Goal: Communication & Community: Answer question/provide support

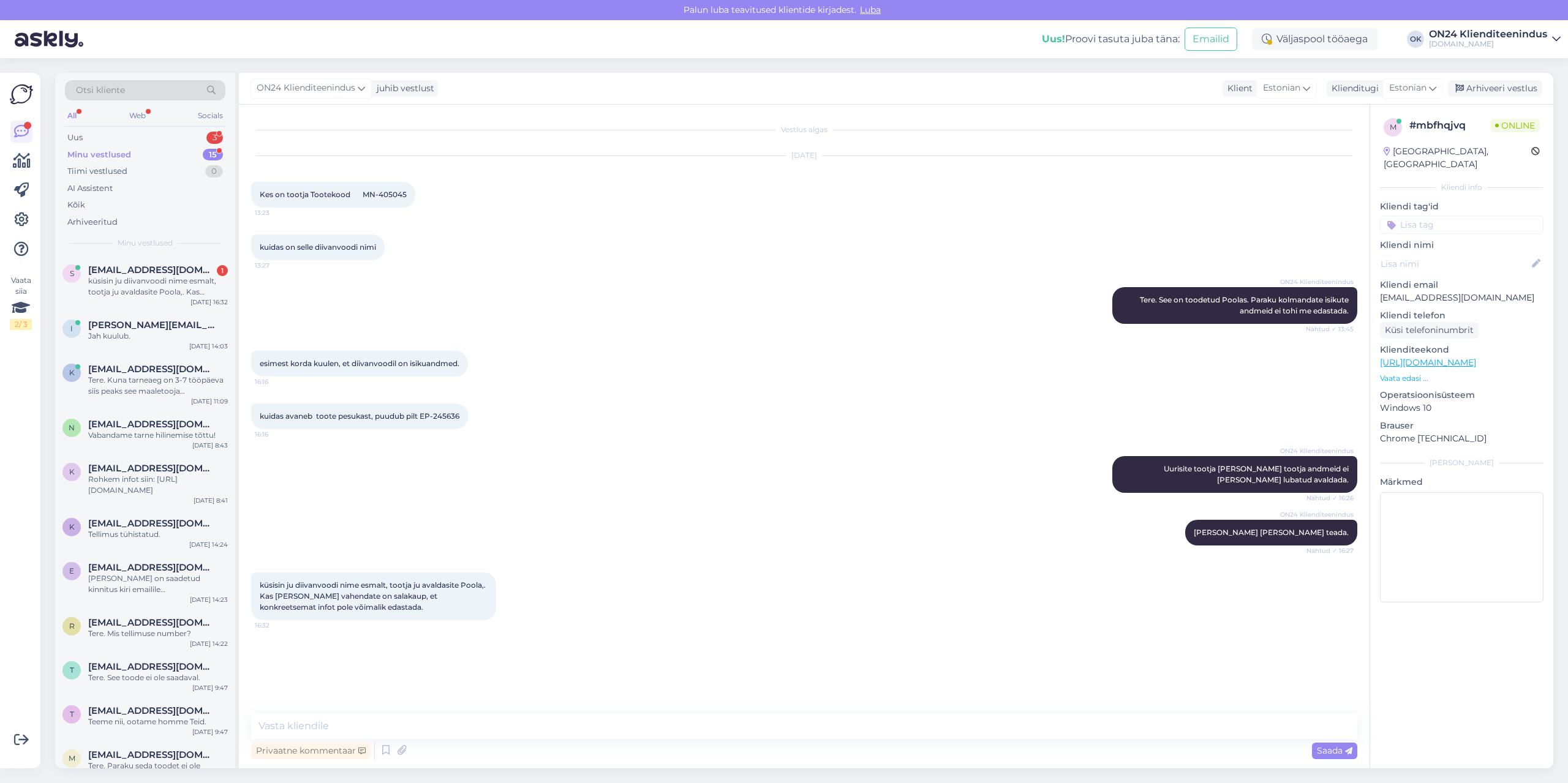
click at [141, 155] on div "Minu vestlused 15" at bounding box center [145, 155] width 160 height 17
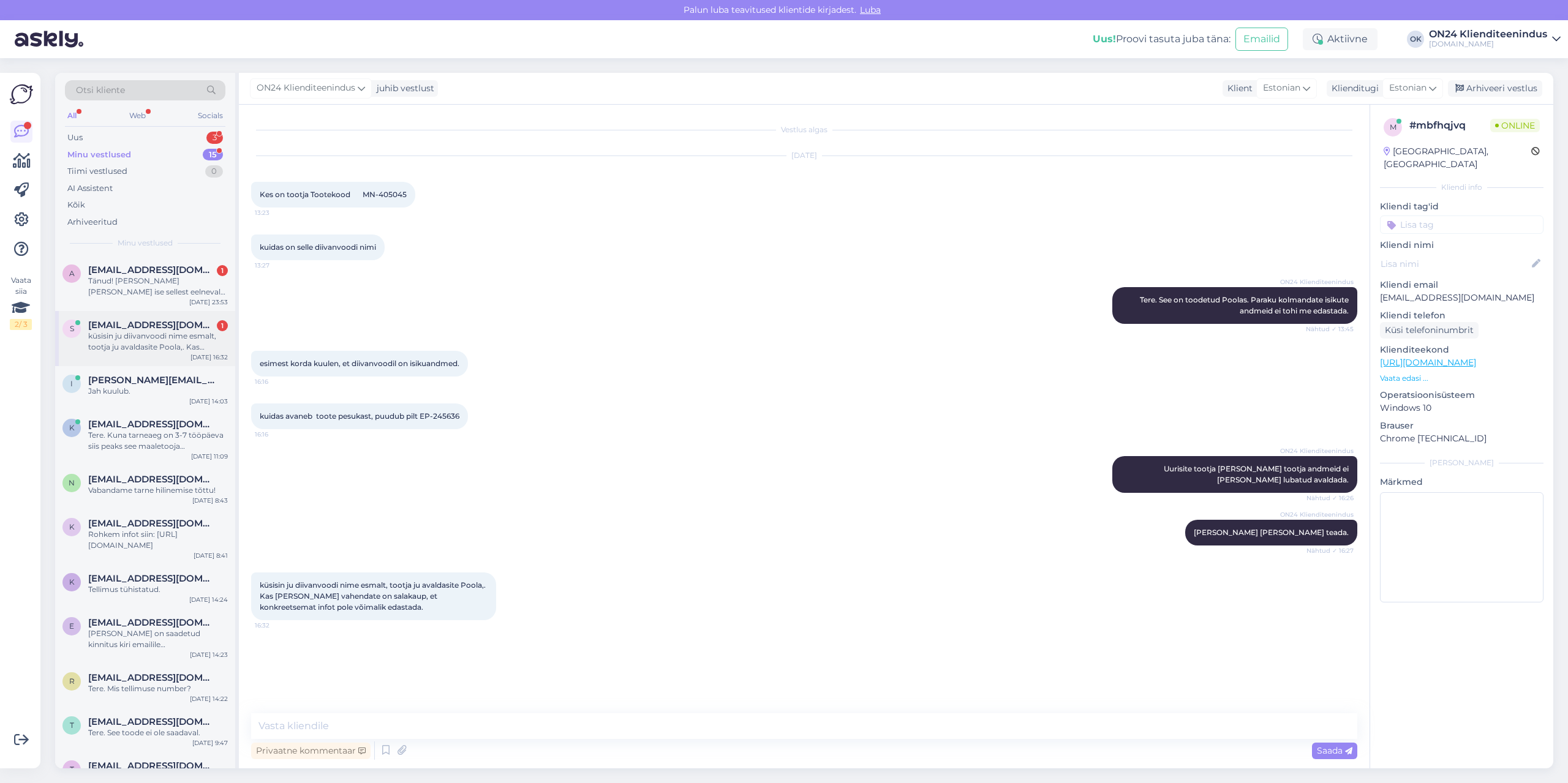
click at [166, 326] on span "[EMAIL_ADDRESS][DOMAIN_NAME]" at bounding box center [152, 324] width 127 height 11
click at [389, 730] on textarea at bounding box center [805, 726] width 1106 height 26
type textarea "Tere. Millist infot Teil täpsemalt vaja on?"
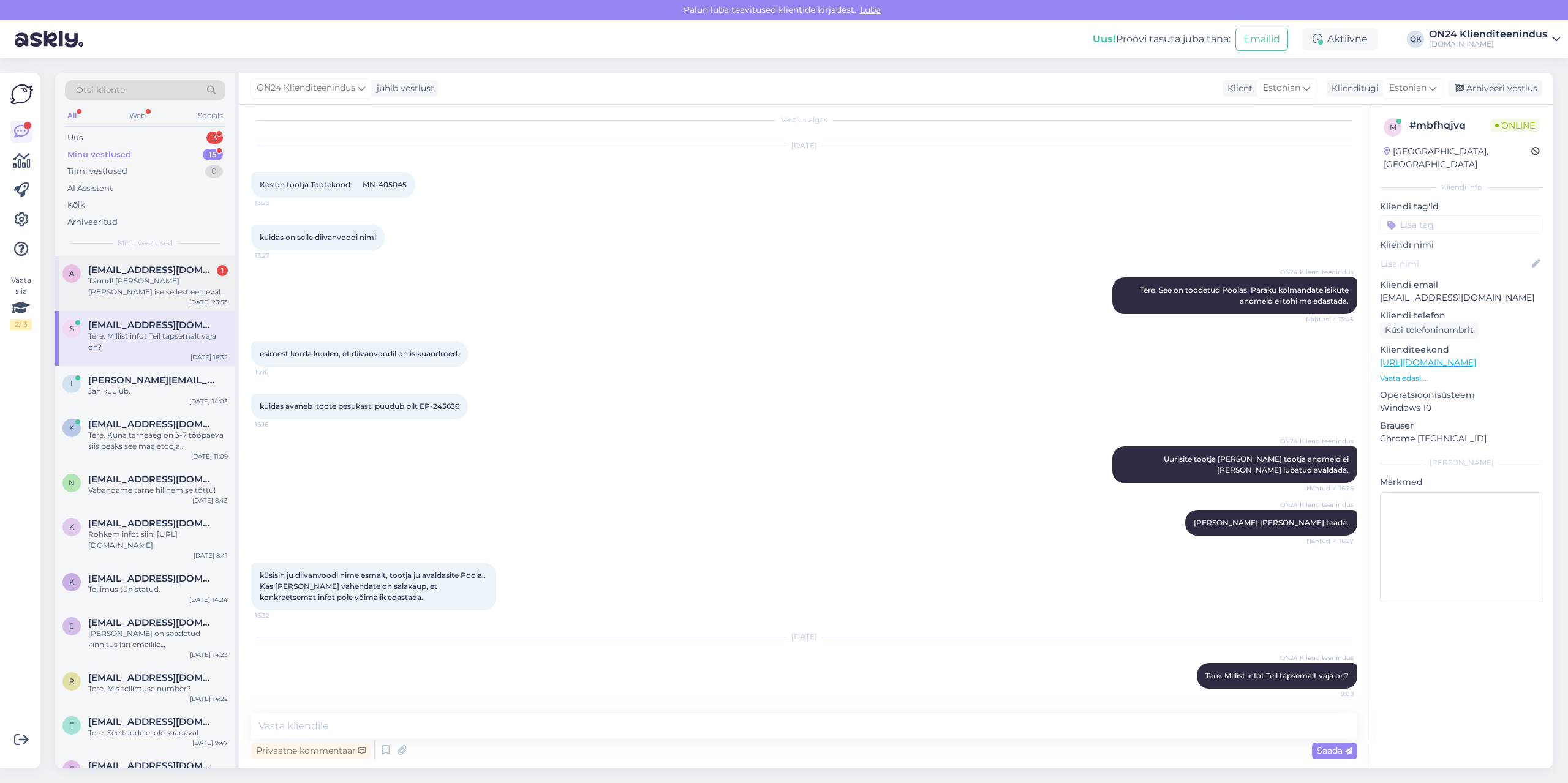
click at [138, 278] on div "Tänud! [PERSON_NAME] [PERSON_NAME] ise sellest eelnevalt teada." at bounding box center [158, 286] width 140 height 22
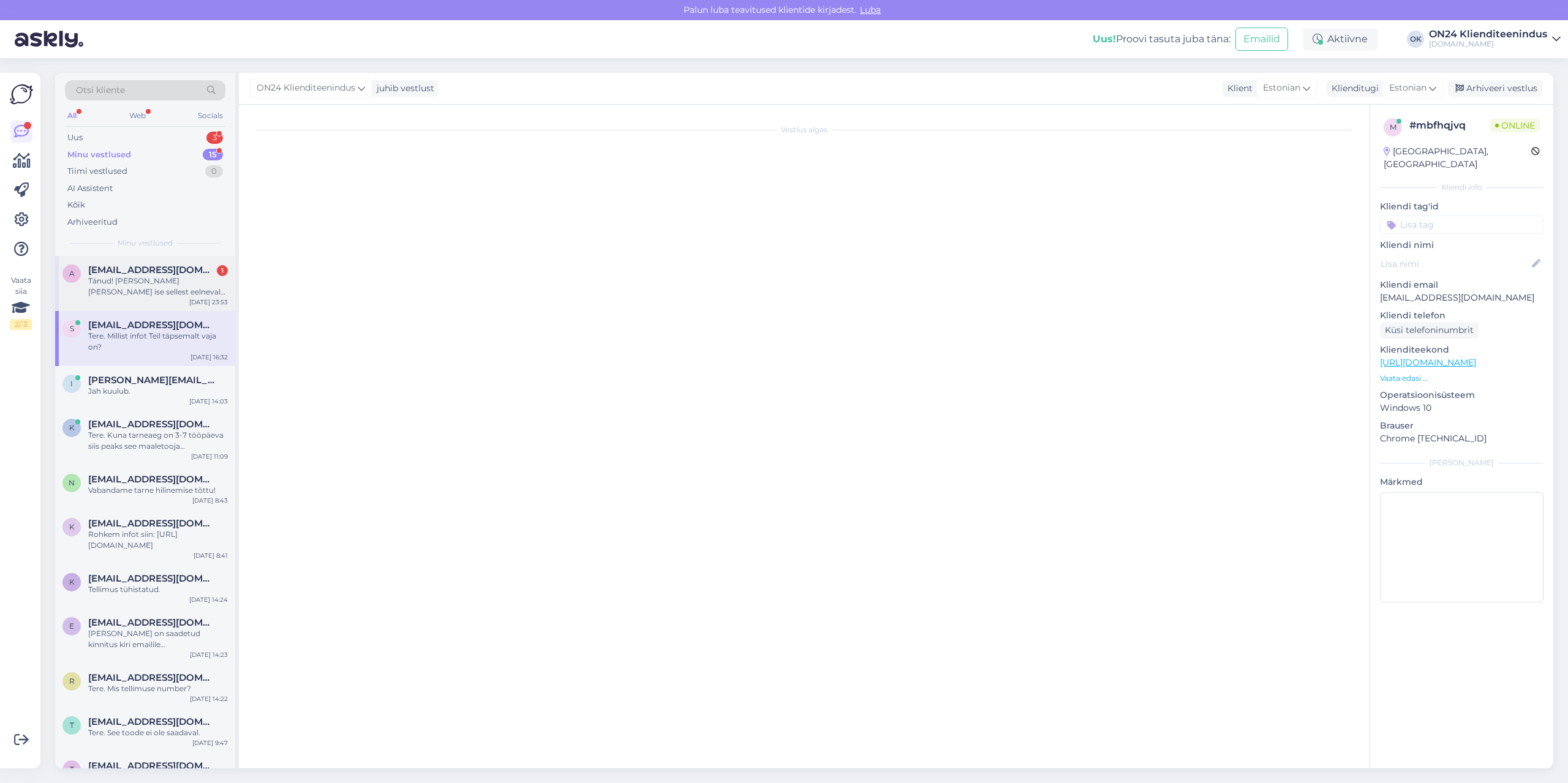
scroll to position [0, 0]
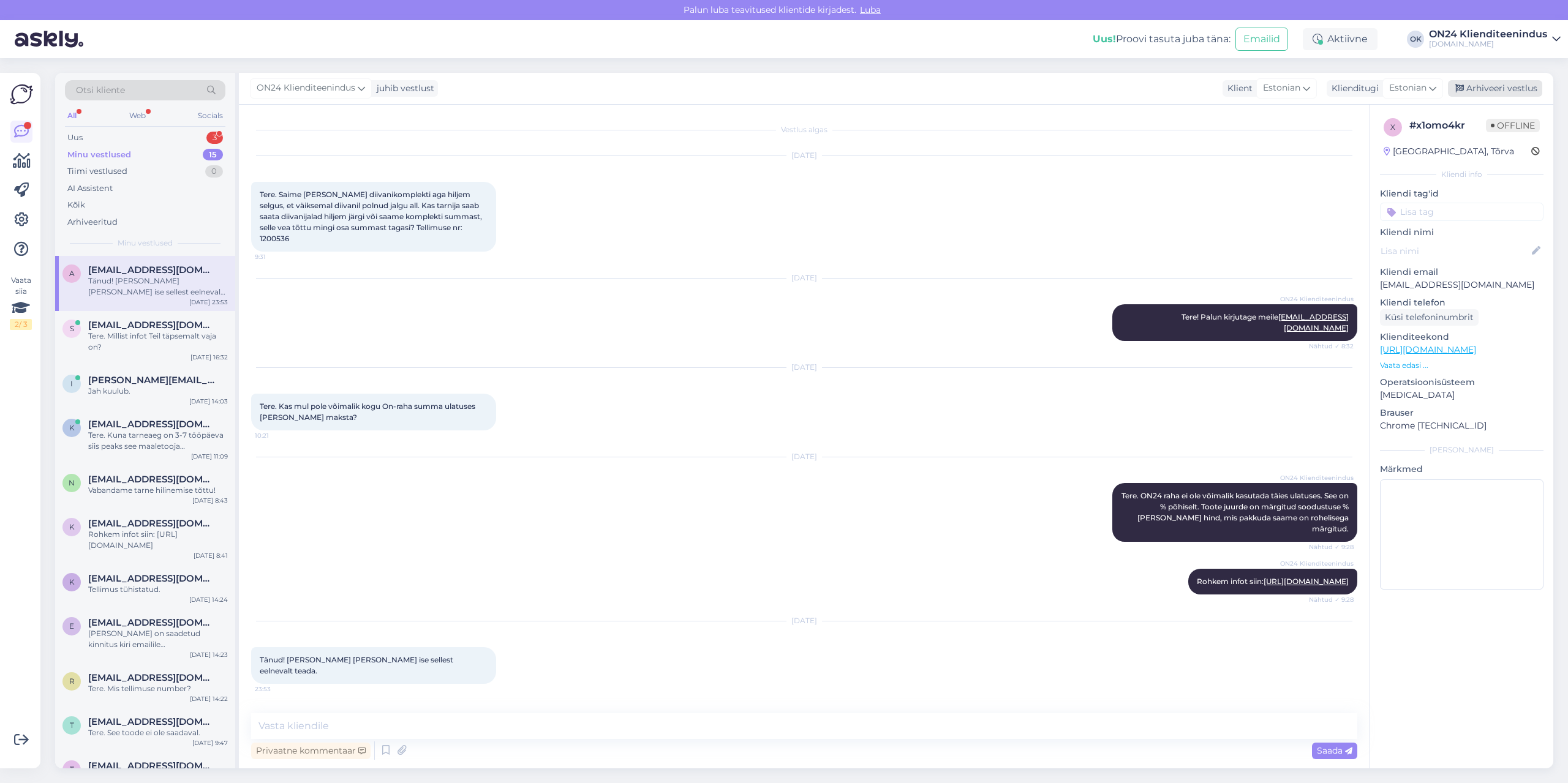
click at [1522, 86] on div "Arhiveeri vestlus" at bounding box center [1495, 89] width 95 height 17
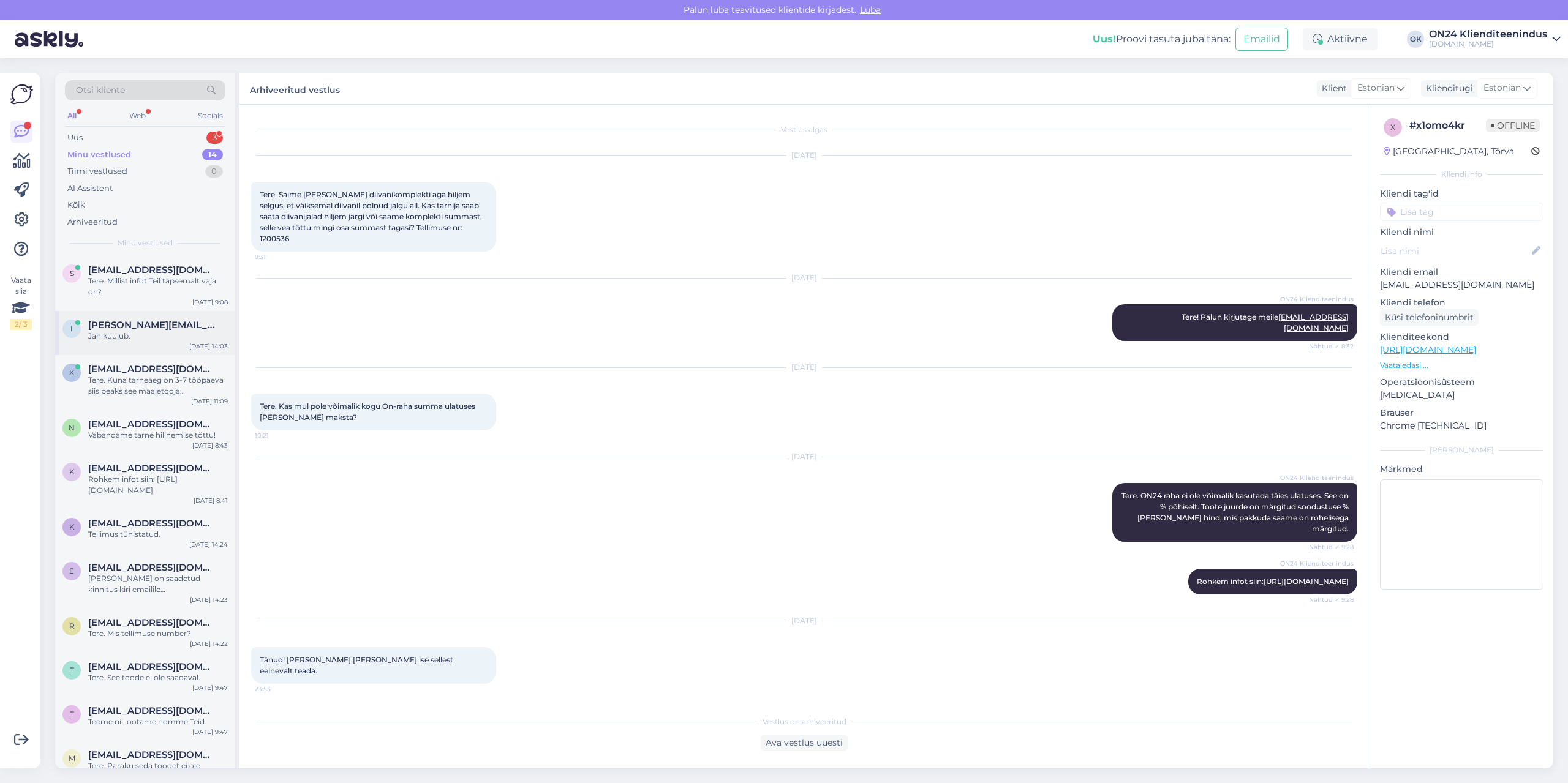
click at [154, 325] on div "[PERSON_NAME][EMAIL_ADDRESS][DOMAIN_NAME]" at bounding box center [158, 324] width 140 height 11
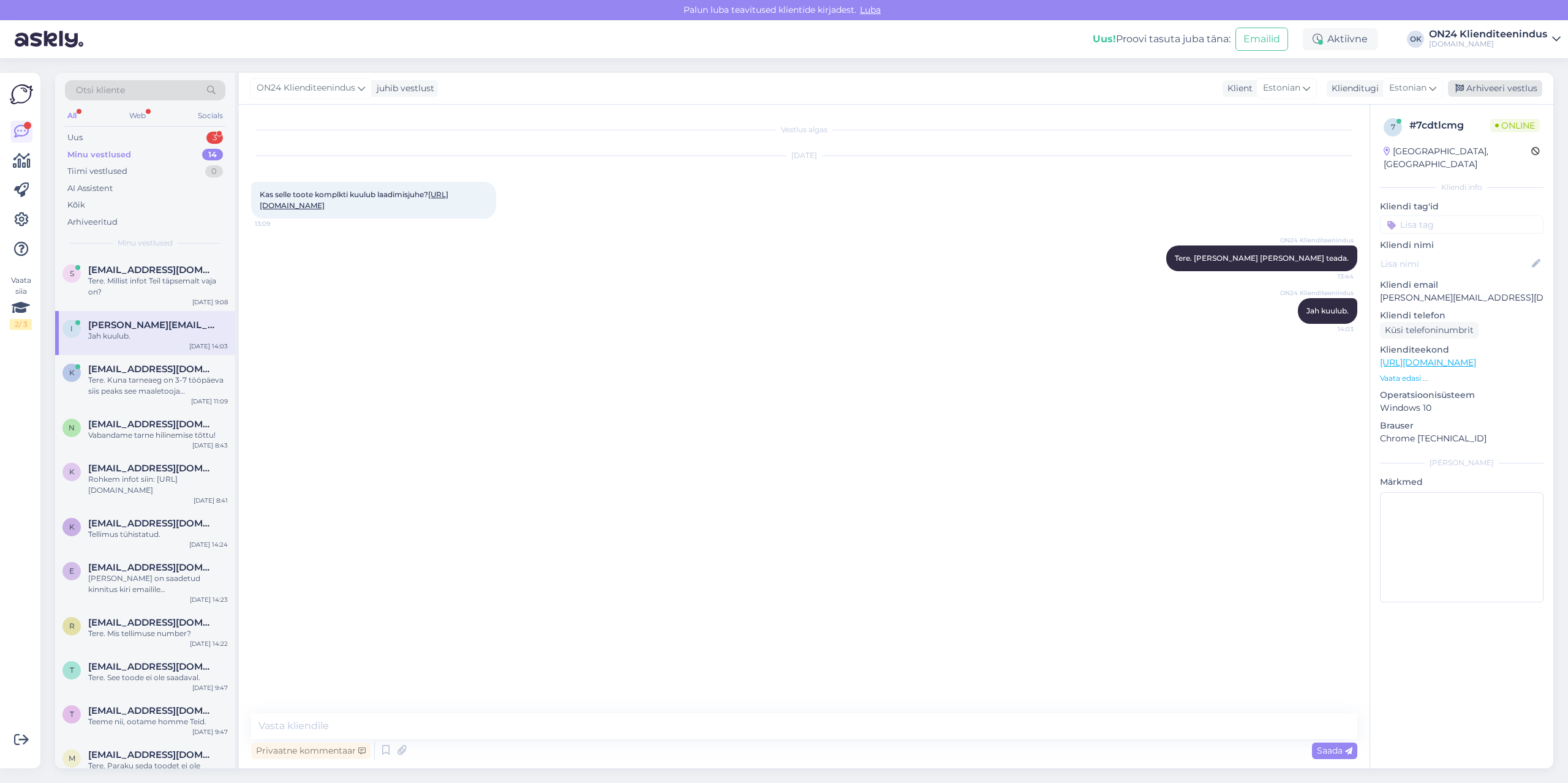
click at [1515, 92] on div "Arhiveeri vestlus" at bounding box center [1495, 89] width 95 height 17
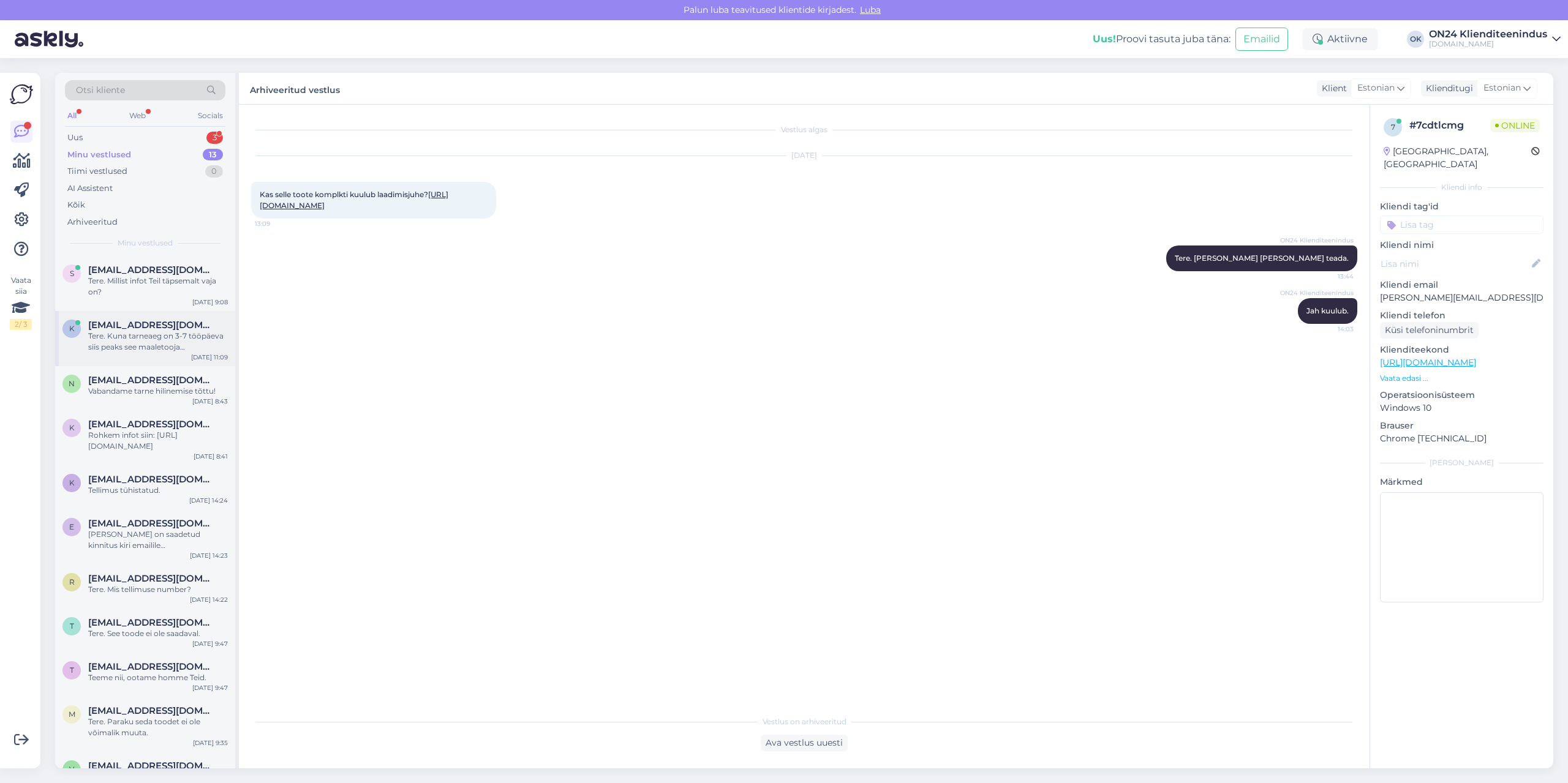
click at [180, 341] on div "Tere. Kuna tarneaeg on 3-7 tööpäeva siis peaks see maaletooja [GEOGRAPHIC_DATA]…" at bounding box center [158, 341] width 140 height 22
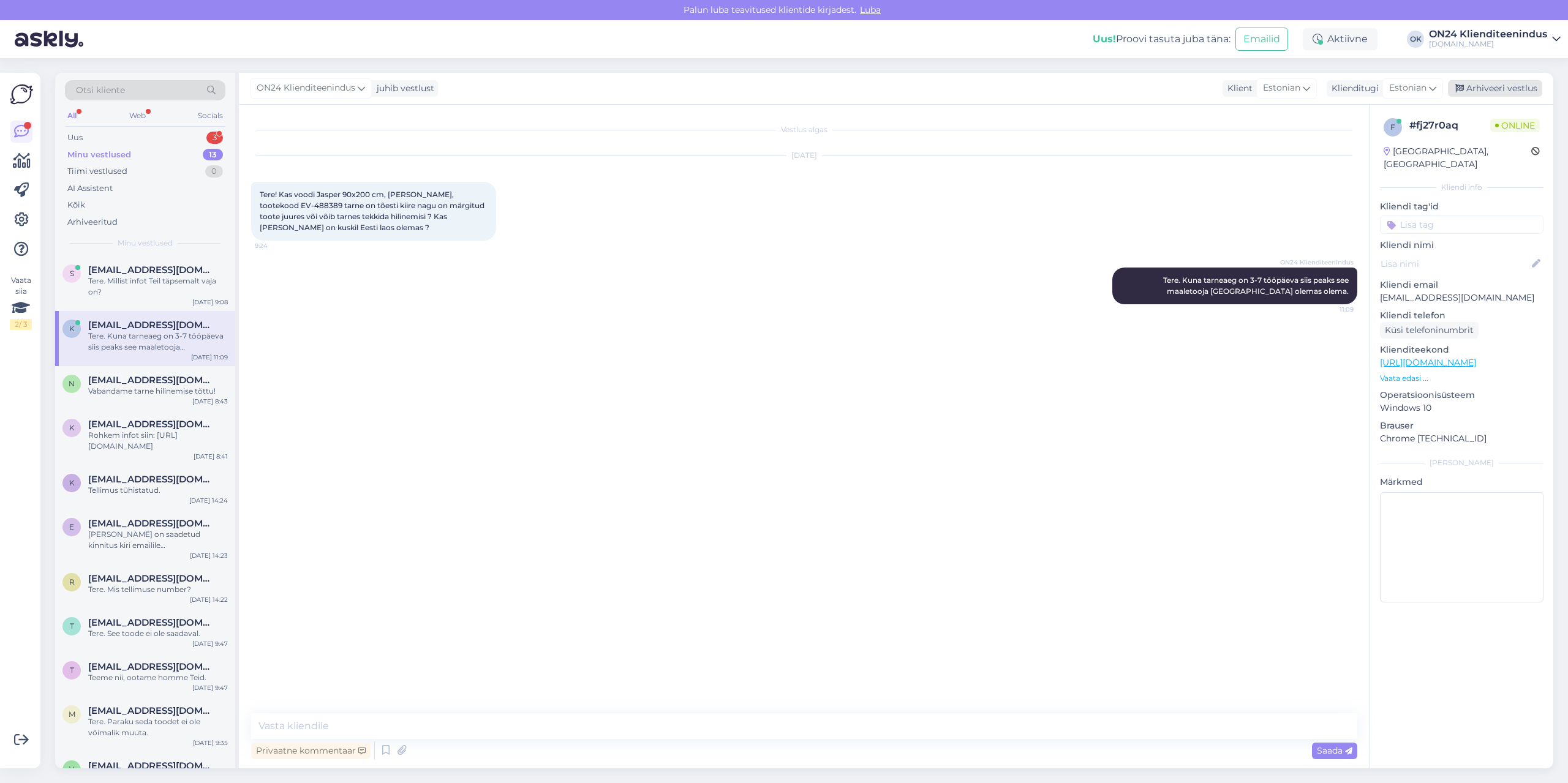
click at [1498, 86] on div "Arhiveeri vestlus" at bounding box center [1495, 89] width 95 height 17
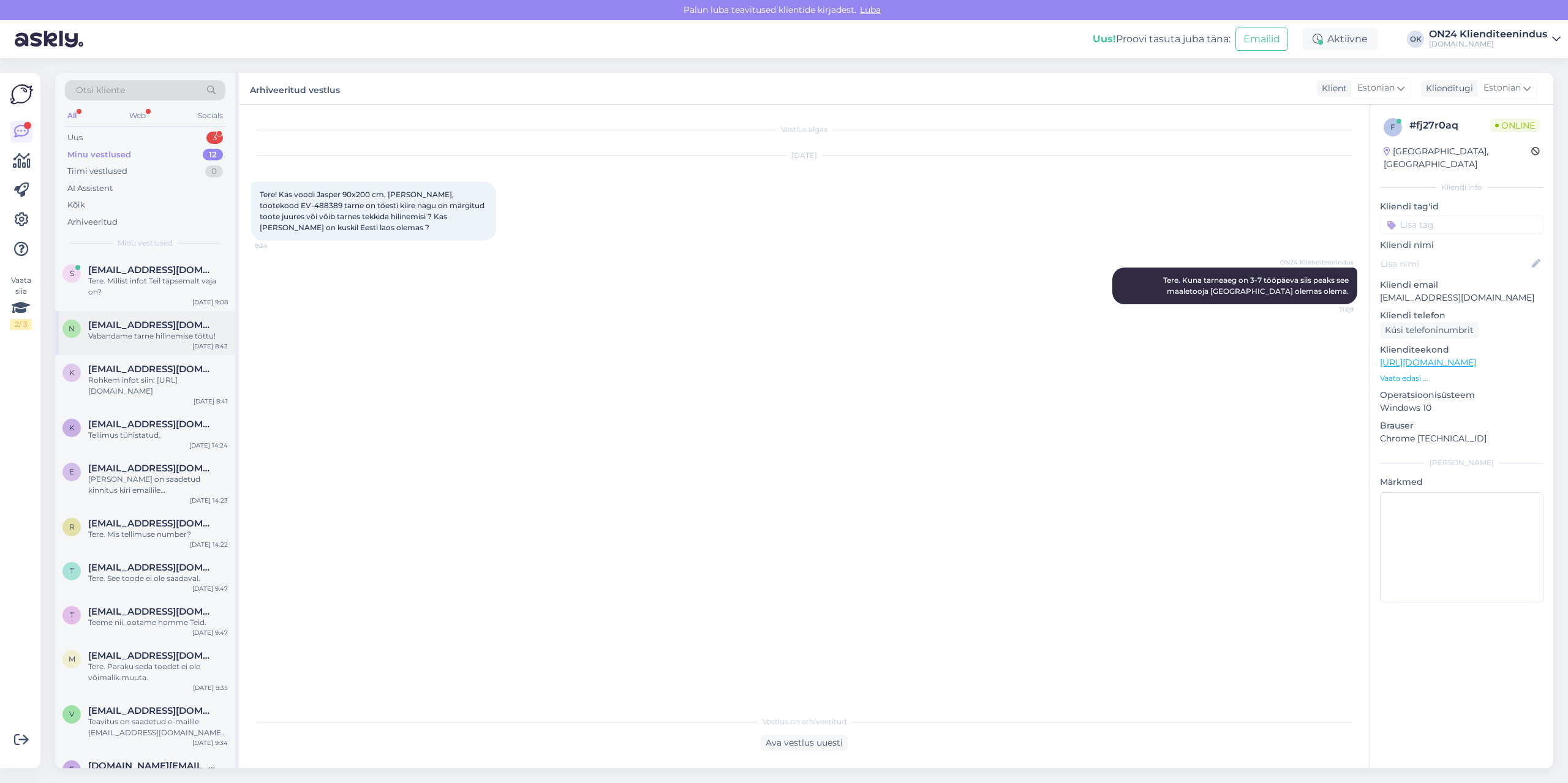
click at [110, 335] on div "Vabandame tarne hilinemise tõttu!" at bounding box center [158, 335] width 140 height 11
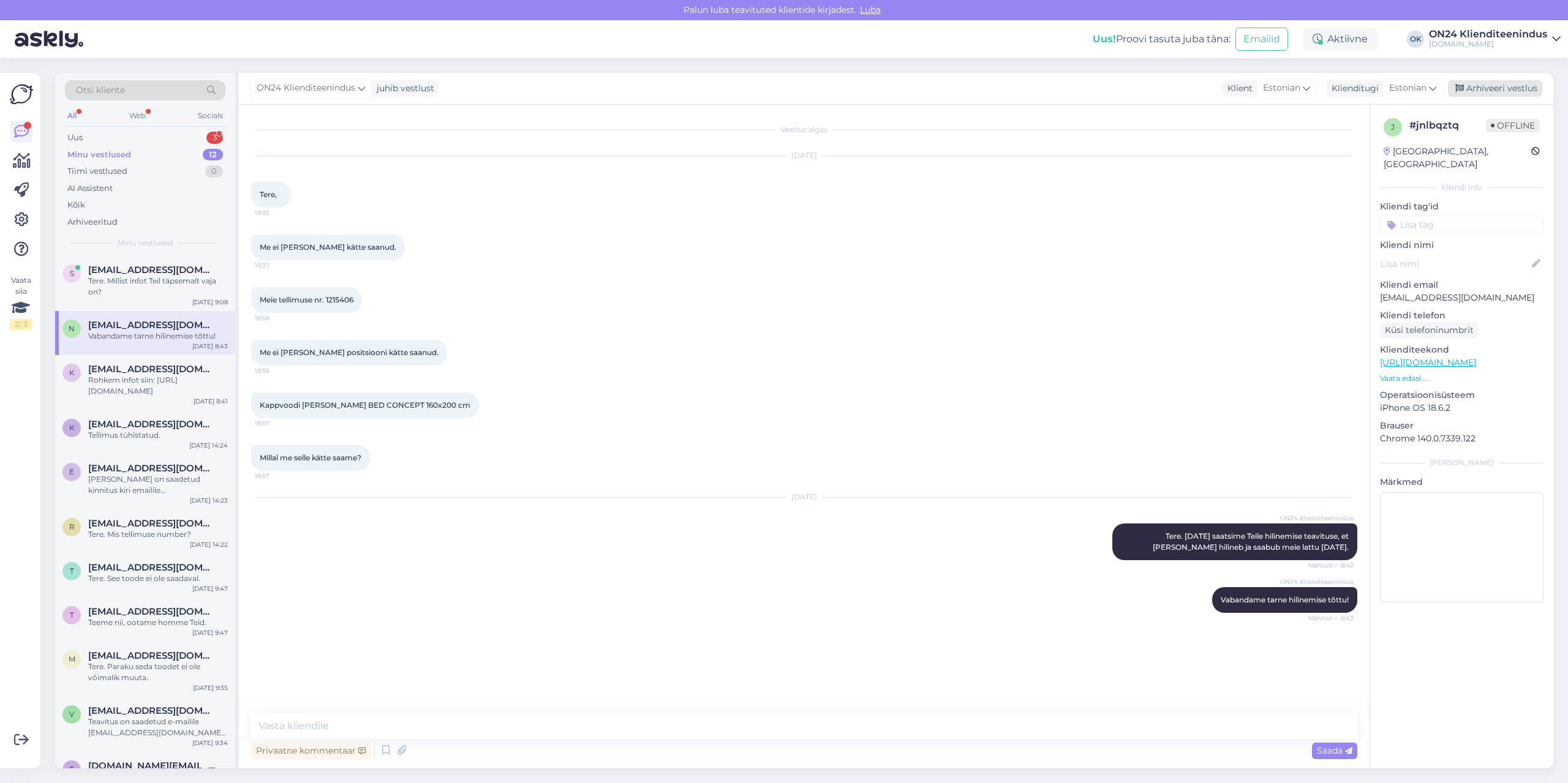
click at [1482, 84] on div "Arhiveeri vestlus" at bounding box center [1495, 89] width 95 height 17
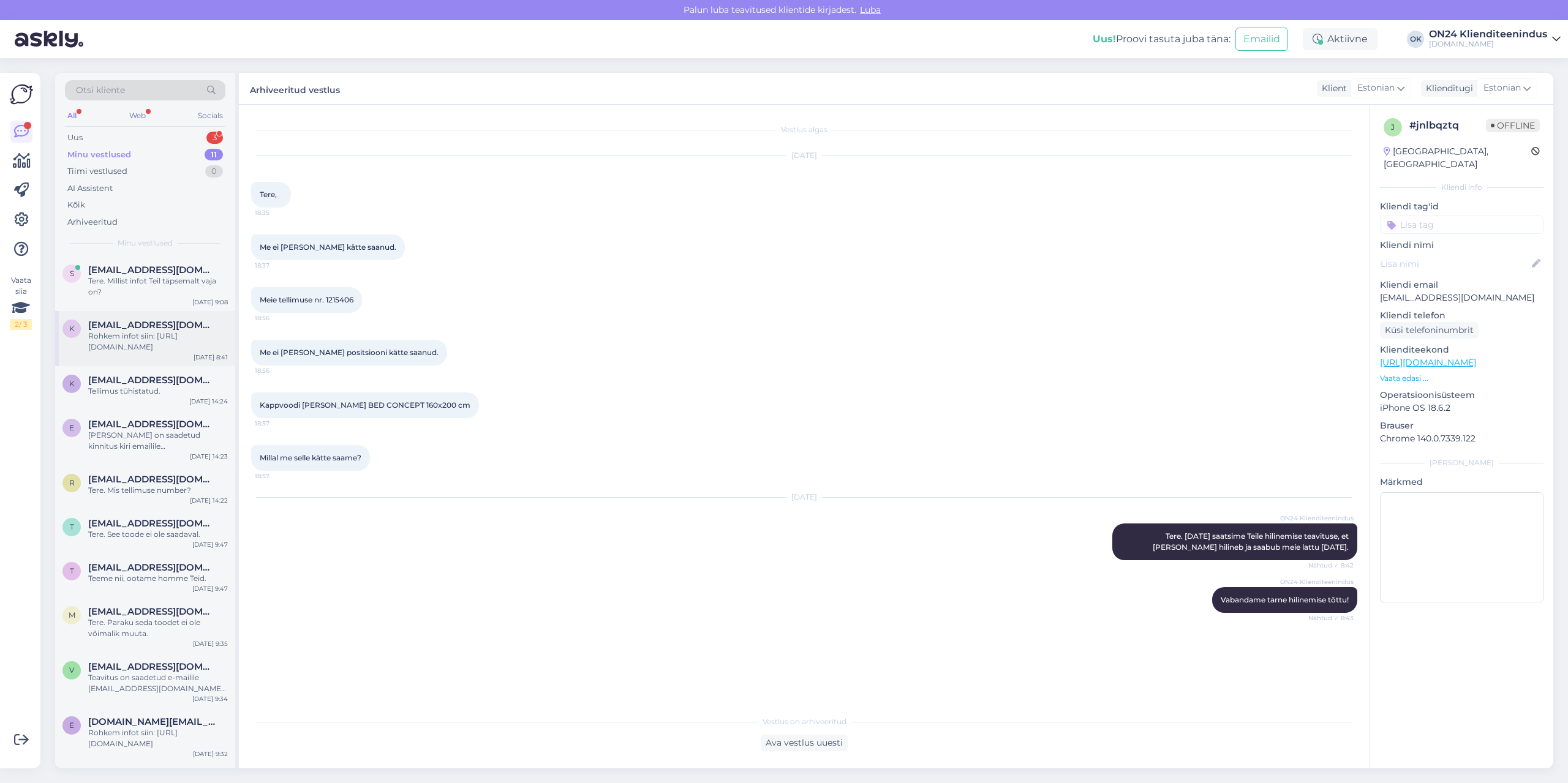
click at [130, 331] on div "Rohkem infot siin: [URL][DOMAIN_NAME]" at bounding box center [158, 341] width 140 height 22
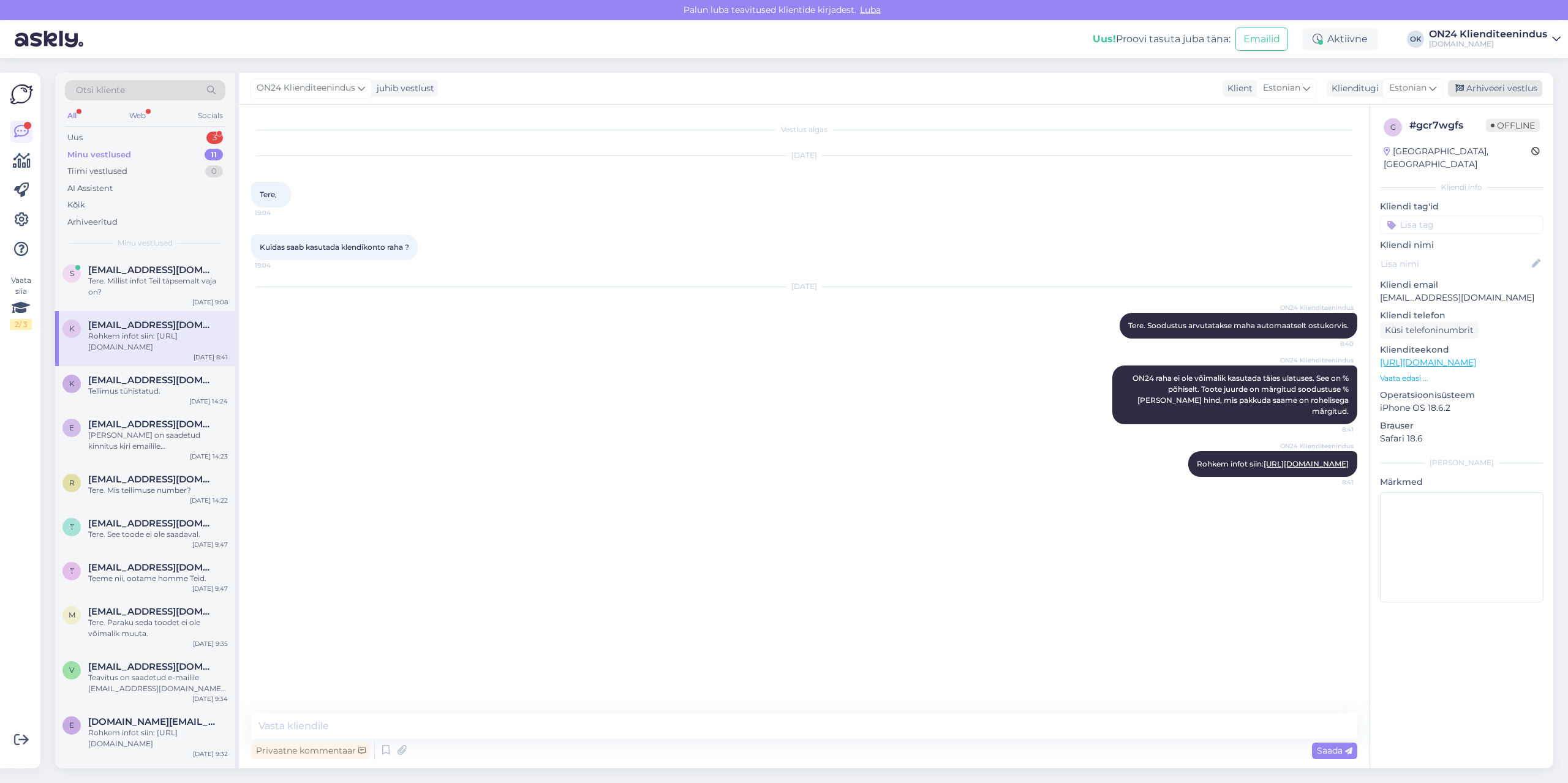
click at [1504, 89] on div "Arhiveeri vestlus" at bounding box center [1495, 89] width 95 height 17
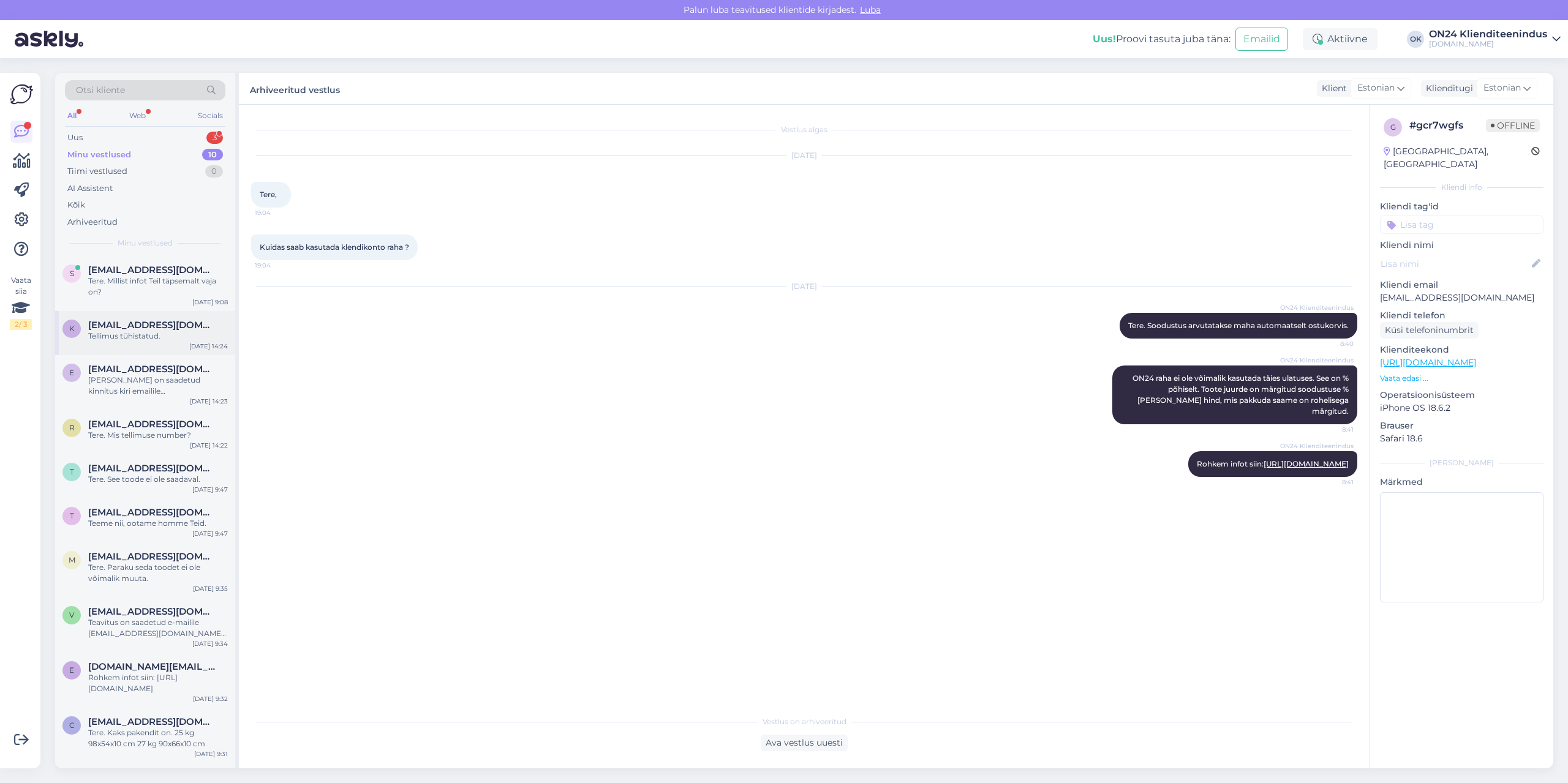
click at [151, 319] on span "[EMAIL_ADDRESS][DOMAIN_NAME]" at bounding box center [152, 324] width 127 height 11
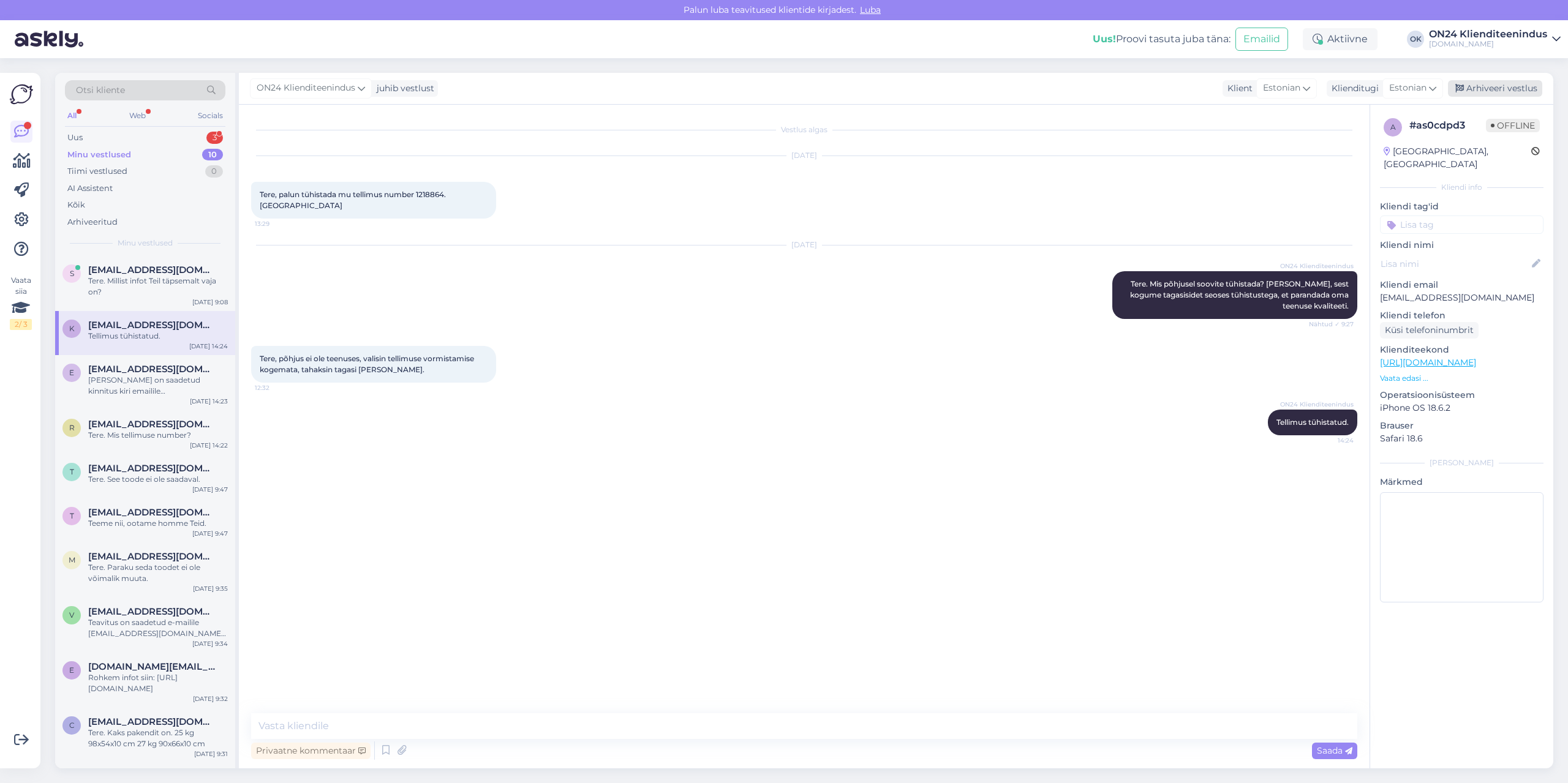
click at [1478, 89] on div "Arhiveeri vestlus" at bounding box center [1495, 89] width 95 height 17
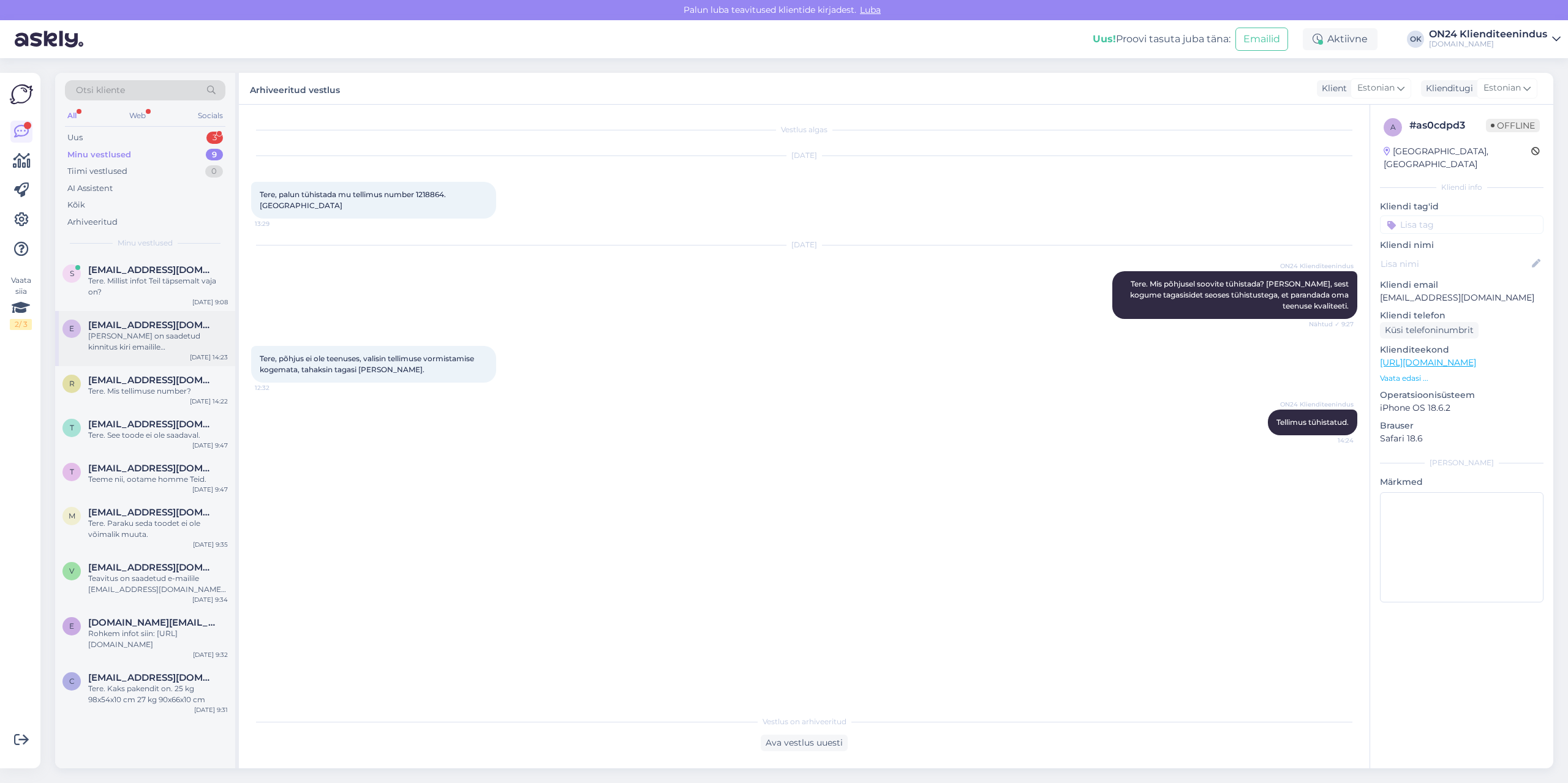
click at [100, 334] on div "[PERSON_NAME] on saadetud kinnitus kiri emailile [EMAIL_ADDRESS][DOMAIN_NAME]." at bounding box center [158, 341] width 140 height 22
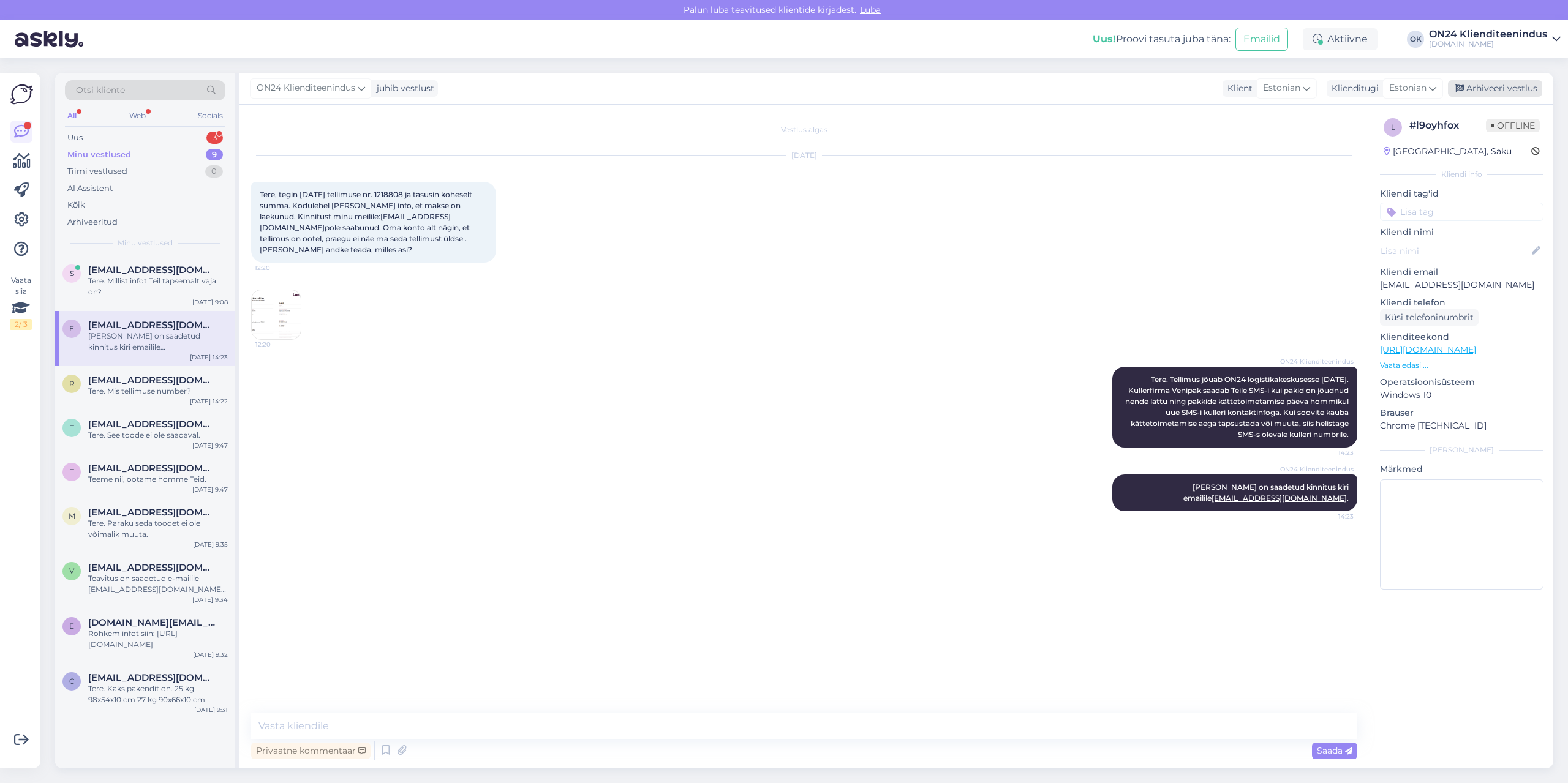
click at [1466, 86] on div "Arhiveeri vestlus" at bounding box center [1495, 89] width 95 height 17
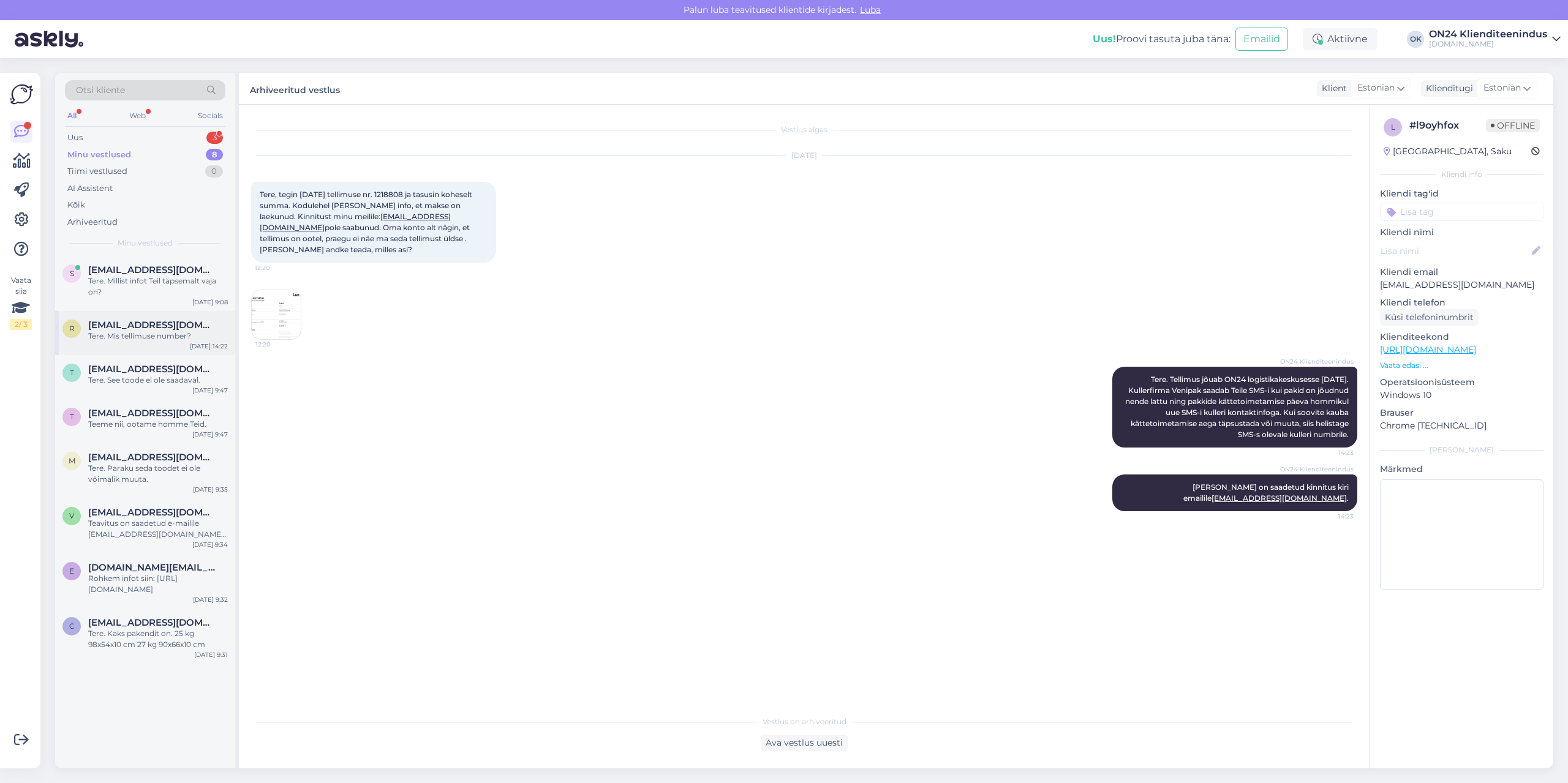
click at [136, 330] on span "[EMAIL_ADDRESS][DOMAIN_NAME]" at bounding box center [152, 324] width 127 height 11
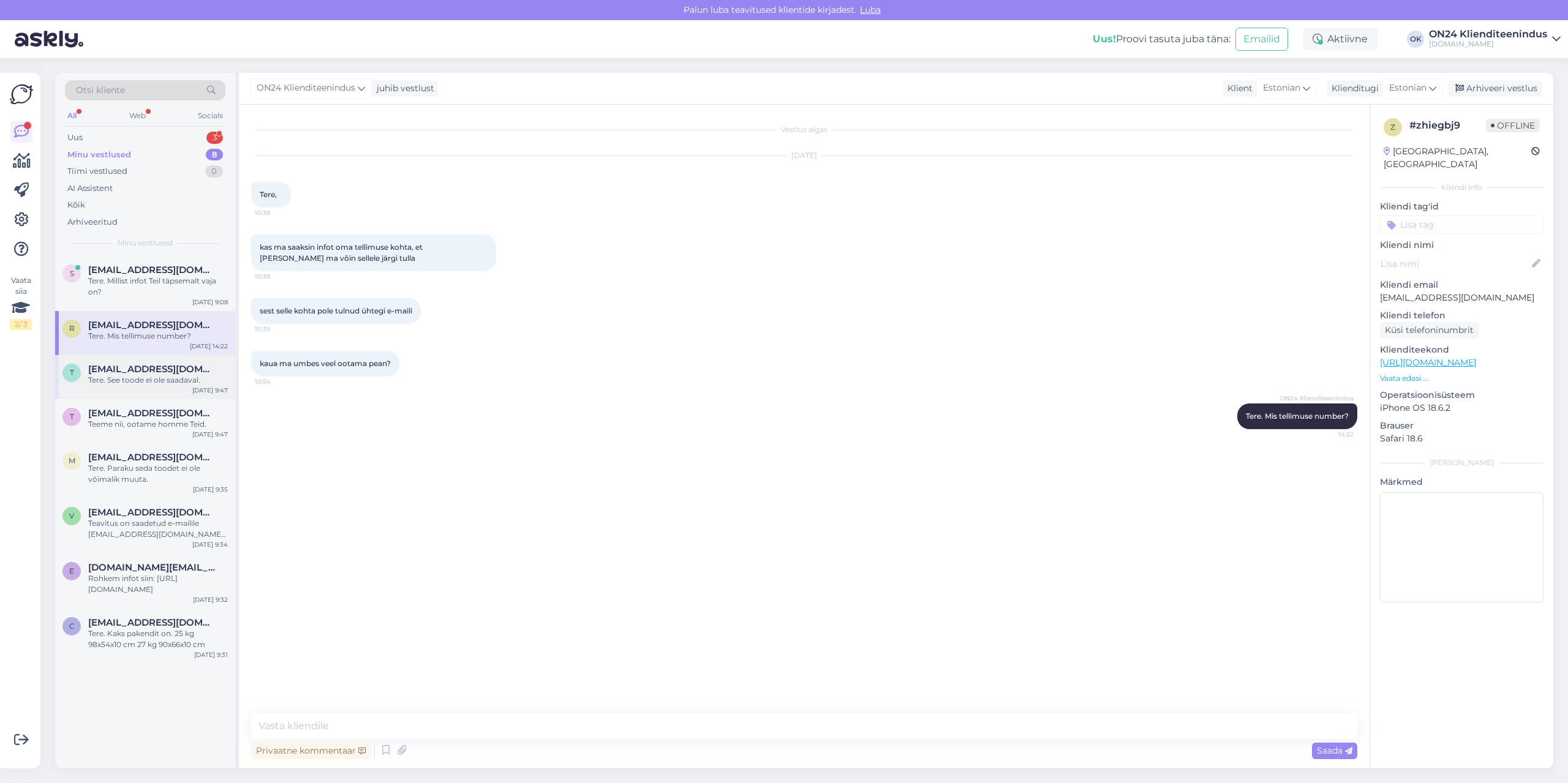
click at [150, 379] on div "Tere. See toode ei ole saadaval." at bounding box center [158, 380] width 140 height 11
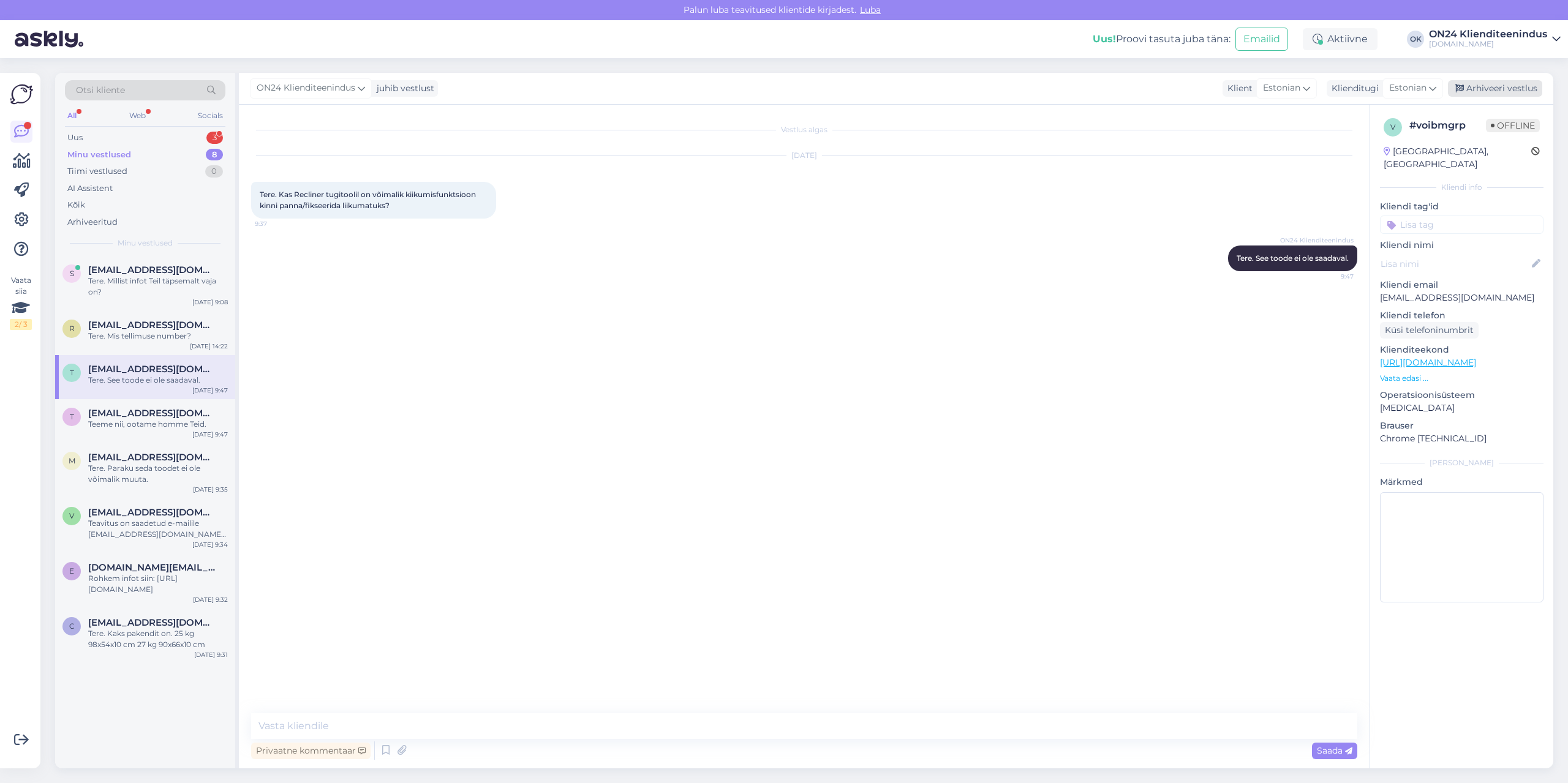
click at [1479, 89] on div "Arhiveeri vestlus" at bounding box center [1495, 89] width 95 height 17
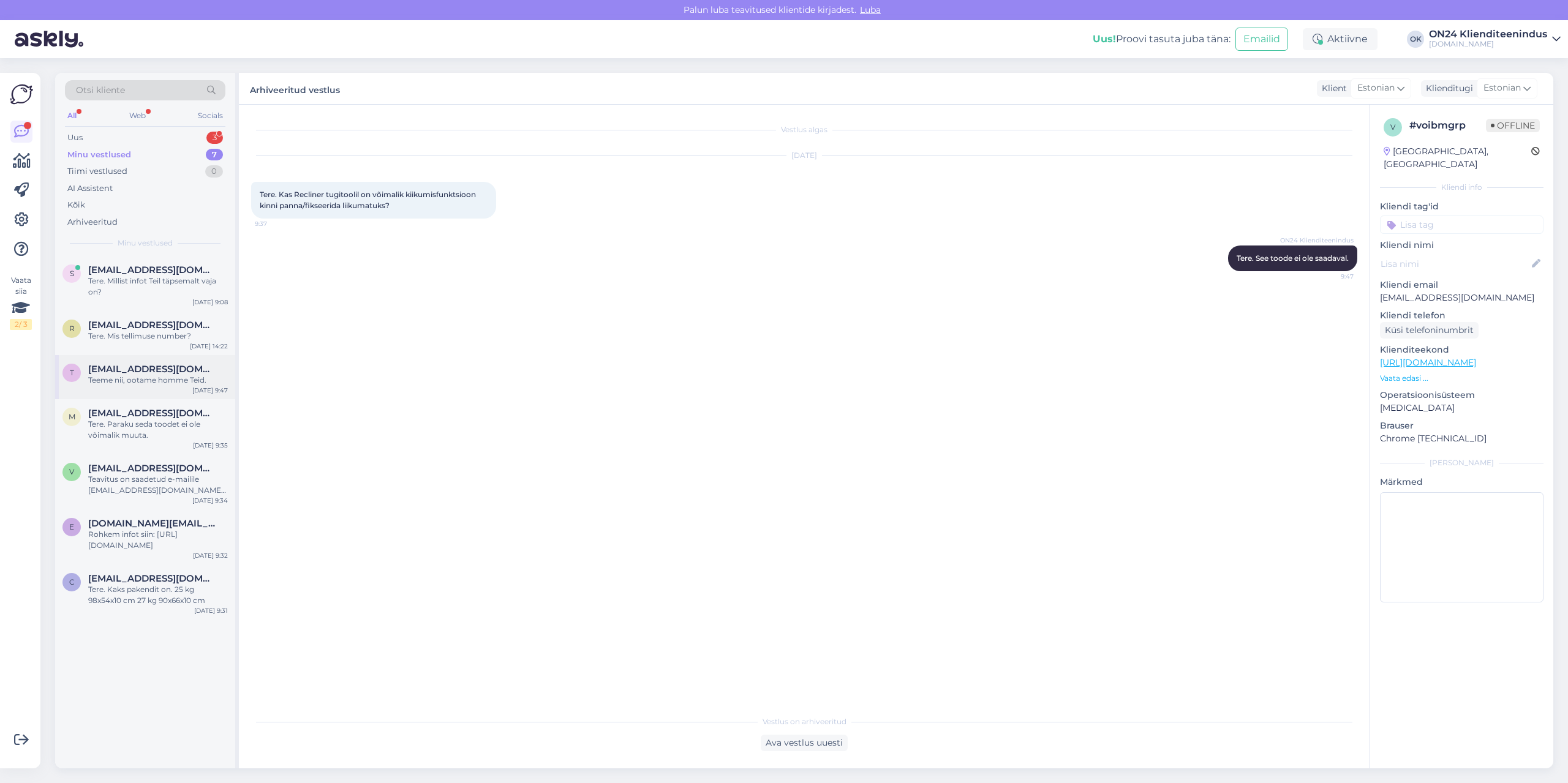
click at [177, 365] on span "[EMAIL_ADDRESS][DOMAIN_NAME]" at bounding box center [152, 369] width 127 height 11
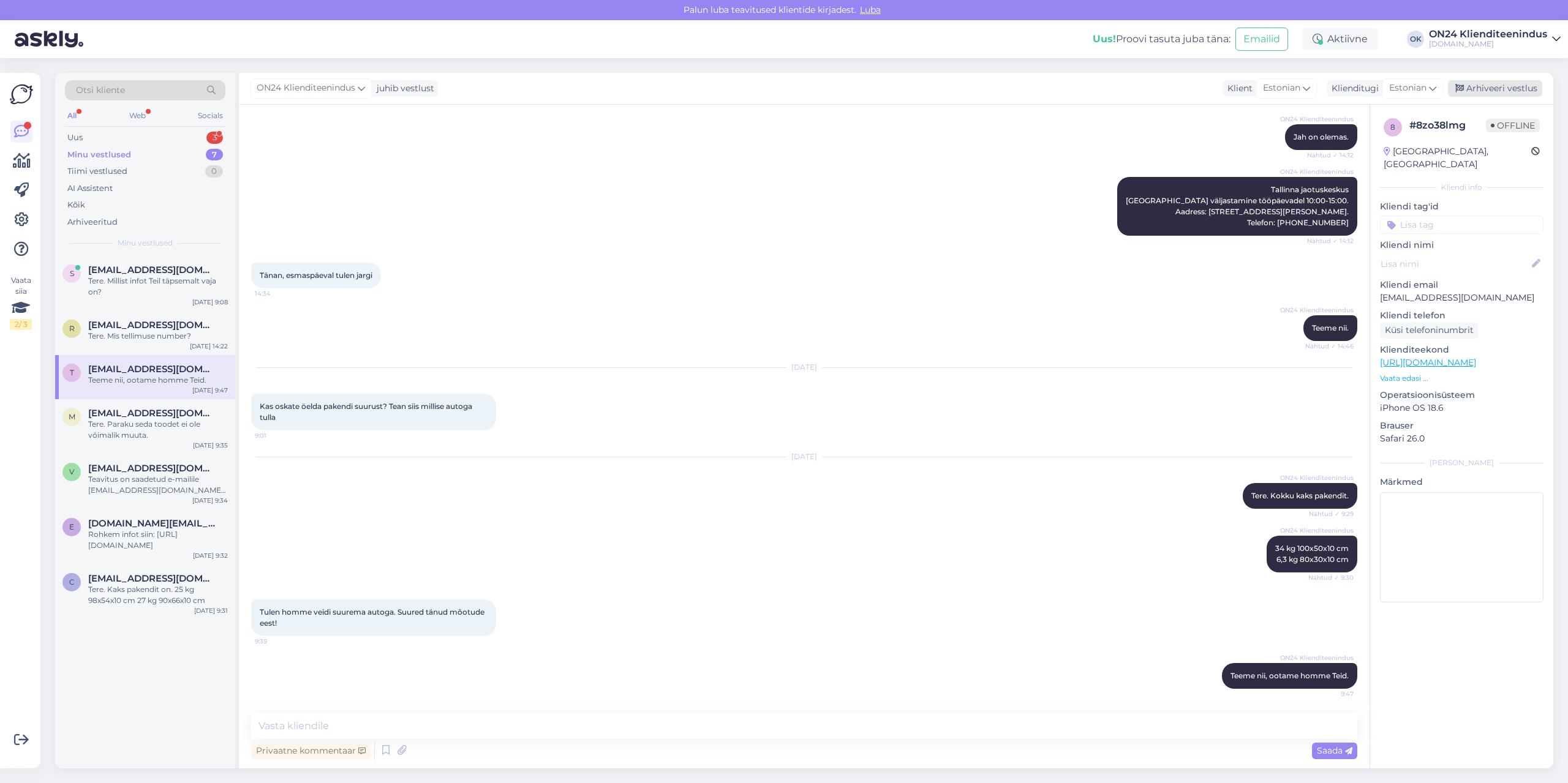
click at [1504, 84] on div "Arhiveeri vestlus" at bounding box center [1495, 89] width 95 height 17
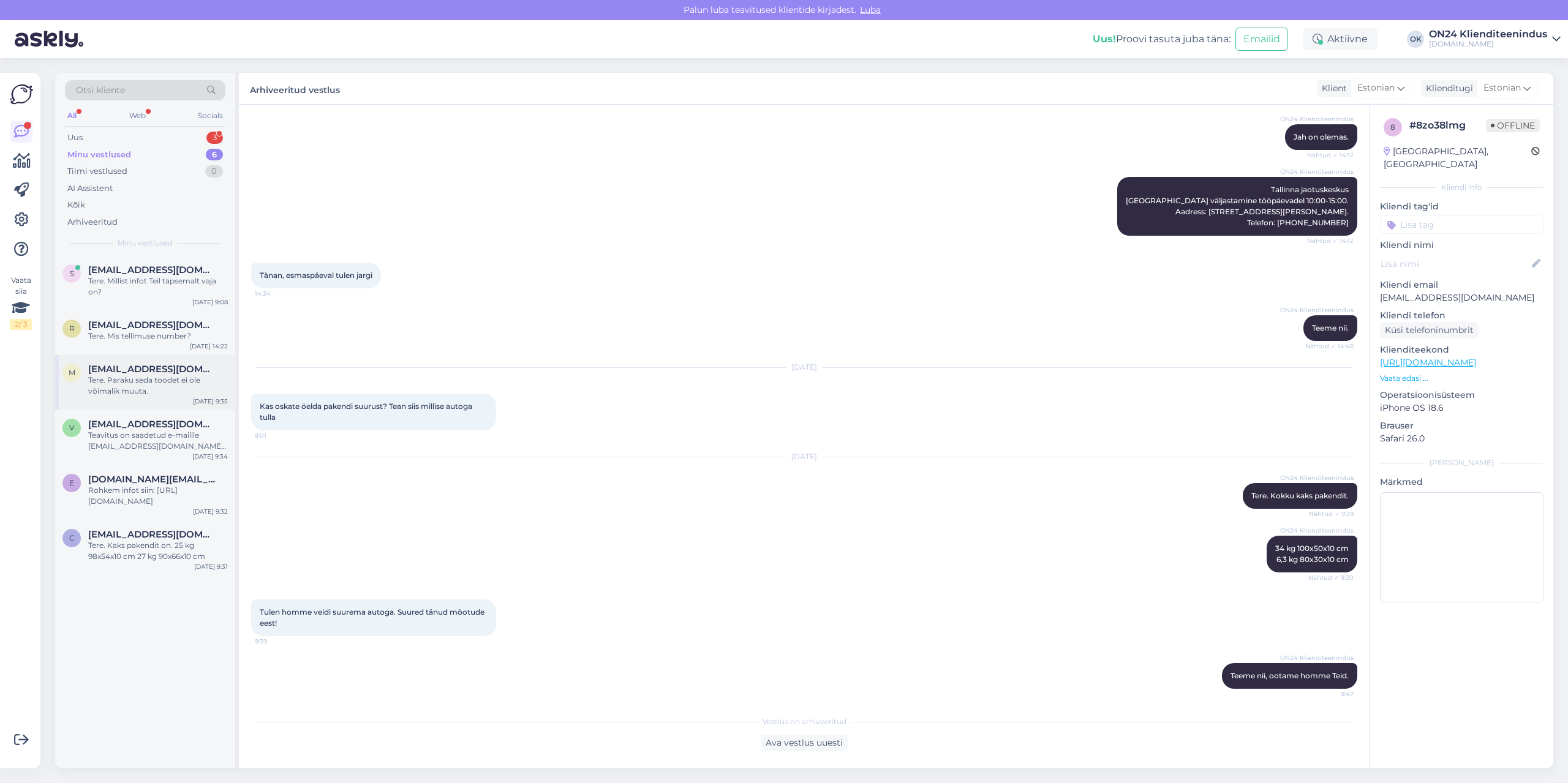
click at [150, 378] on div "Tere. Paraku seda toodet ei ole võimalik muuta." at bounding box center [158, 386] width 140 height 22
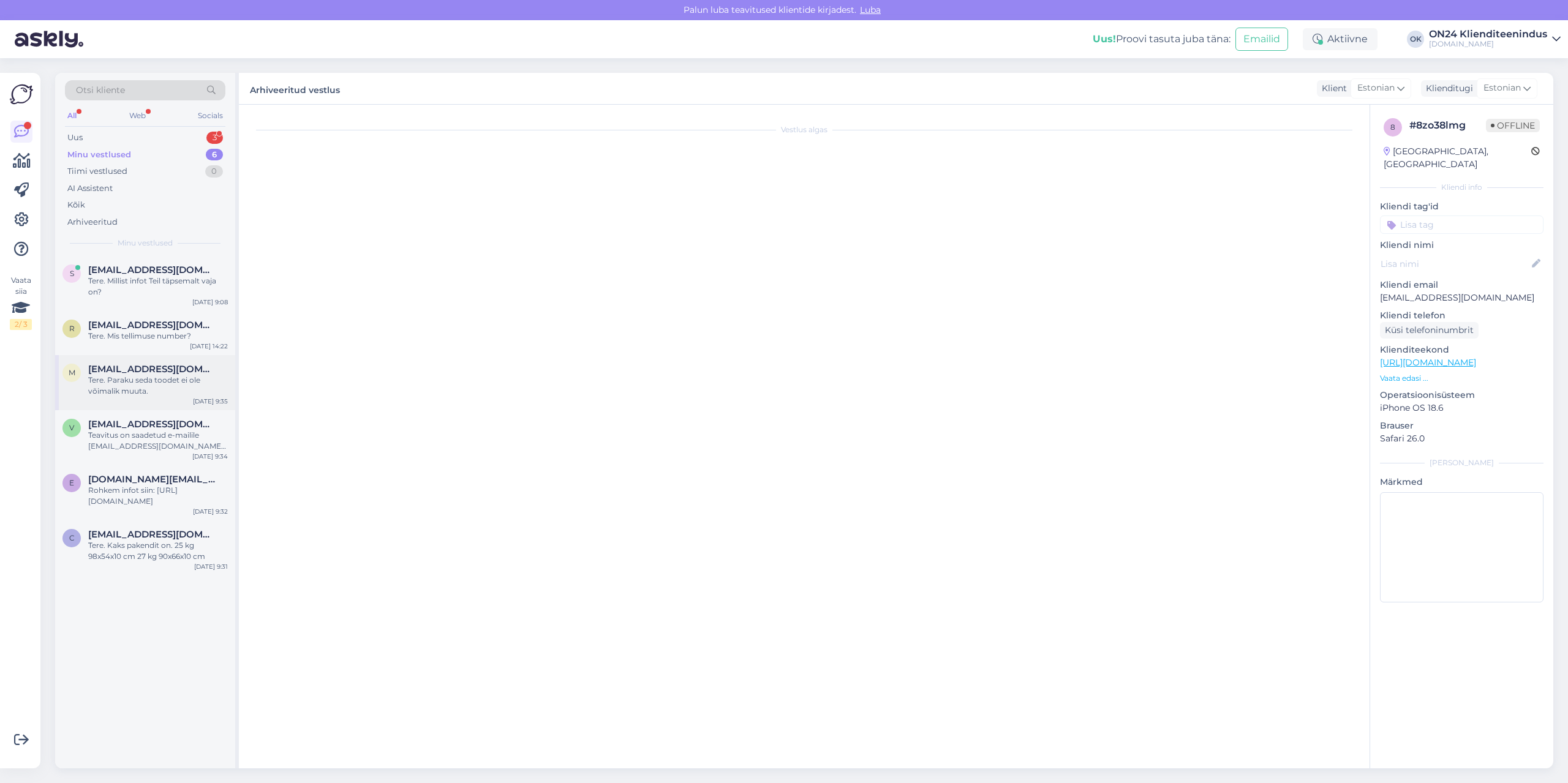
scroll to position [0, 0]
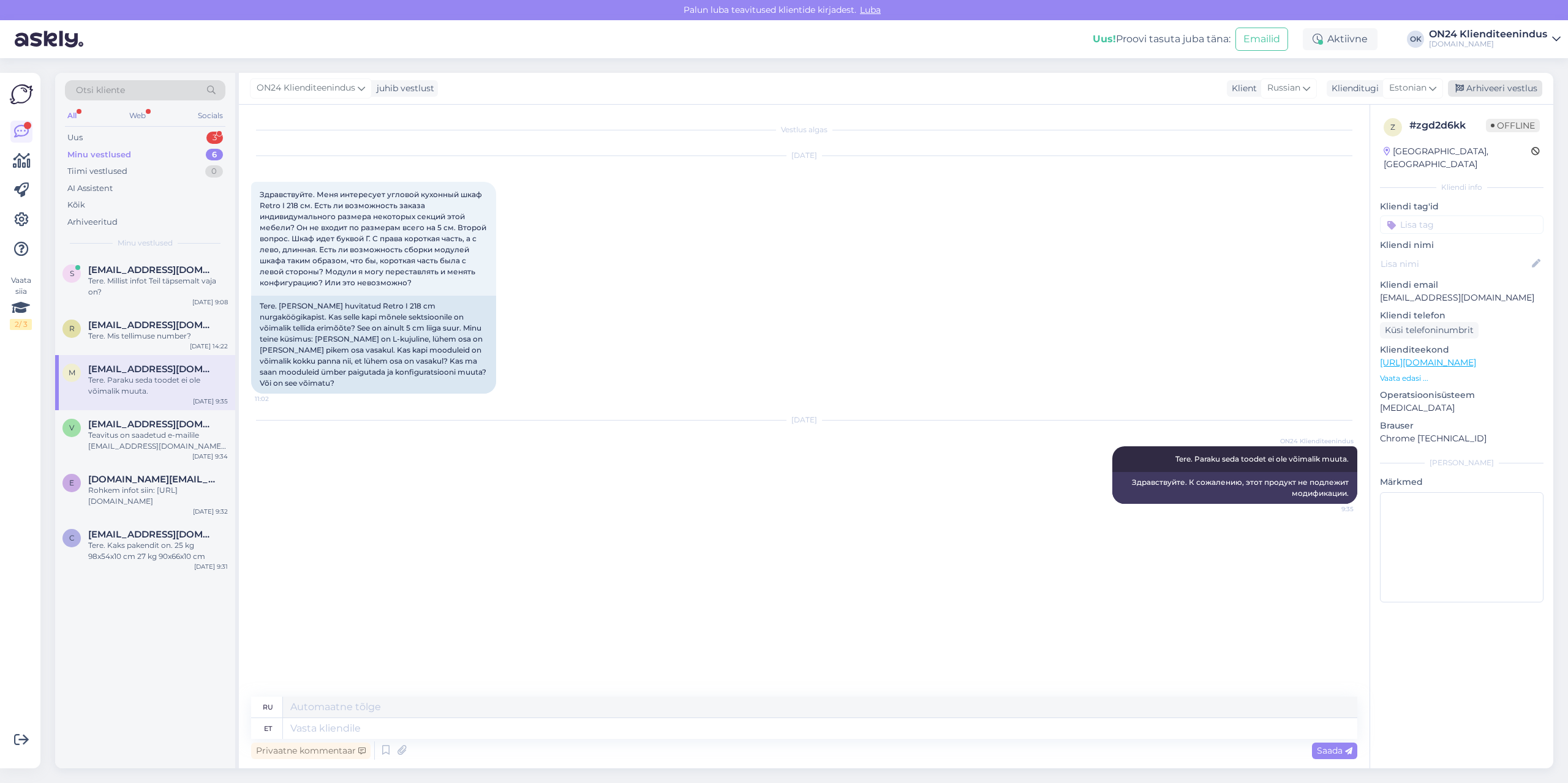
click at [1482, 86] on div "Arhiveeri vestlus" at bounding box center [1495, 89] width 95 height 17
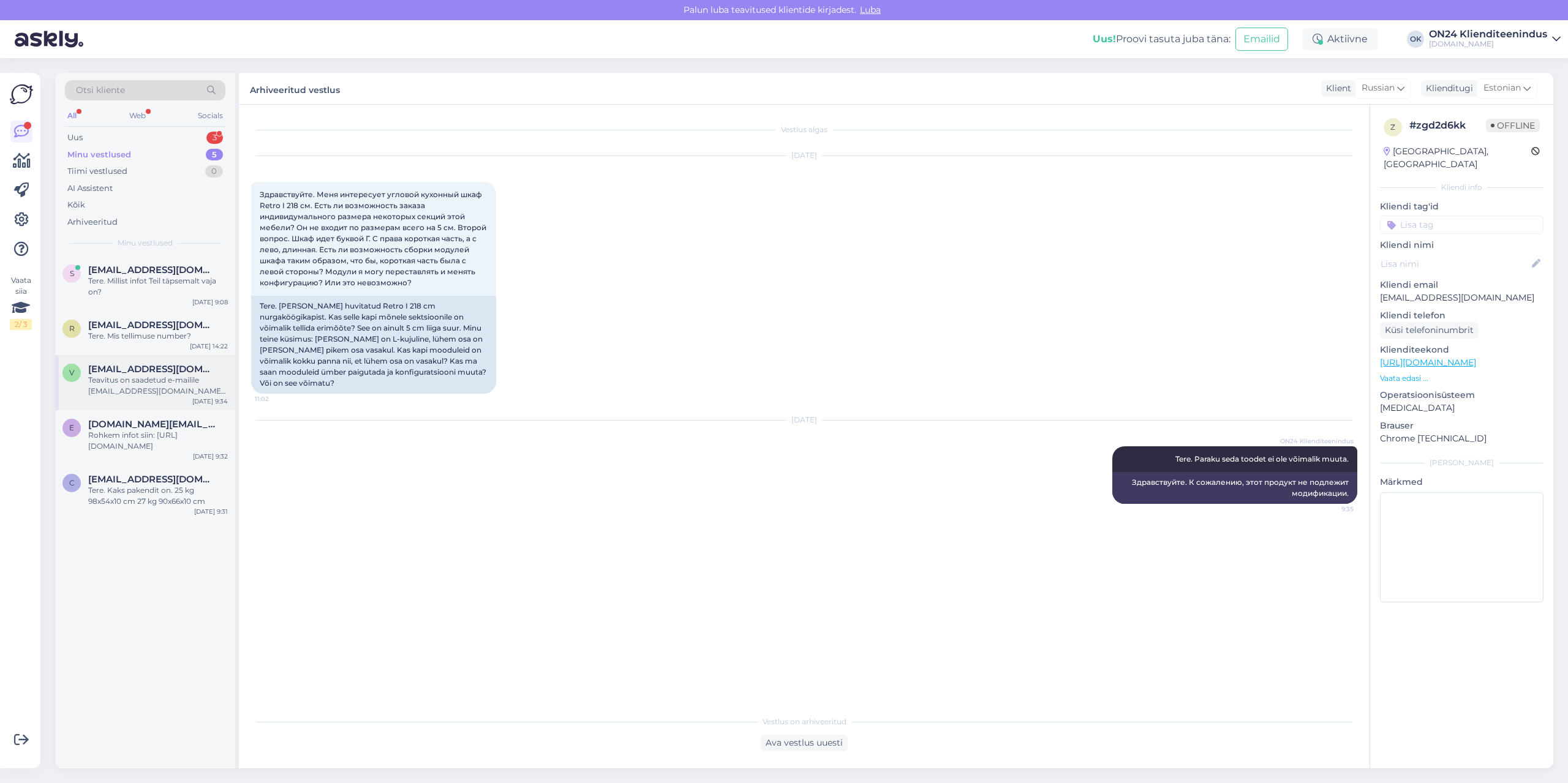
click at [153, 374] on span "[EMAIL_ADDRESS][DOMAIN_NAME]" at bounding box center [152, 369] width 127 height 11
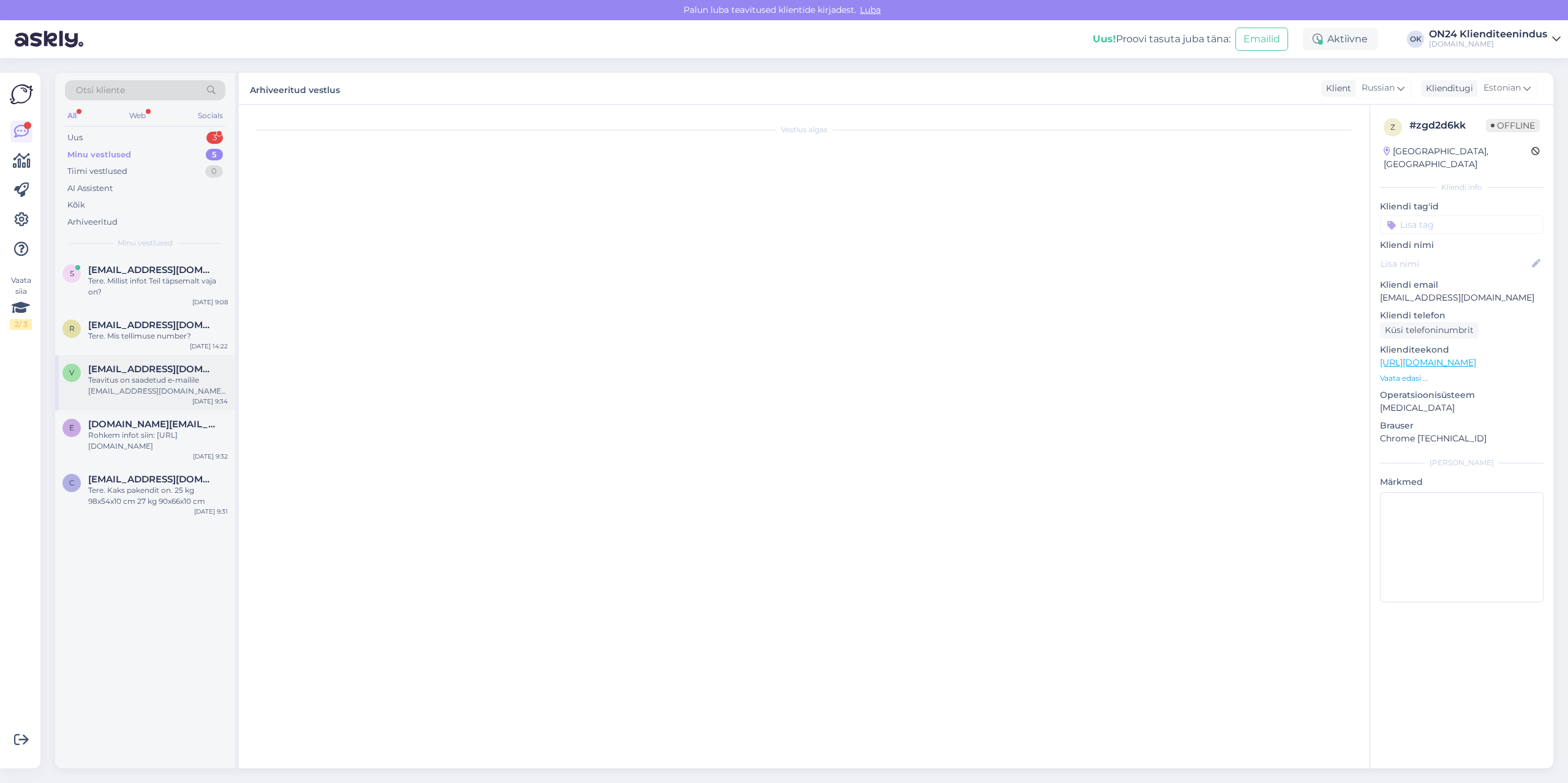
scroll to position [81, 0]
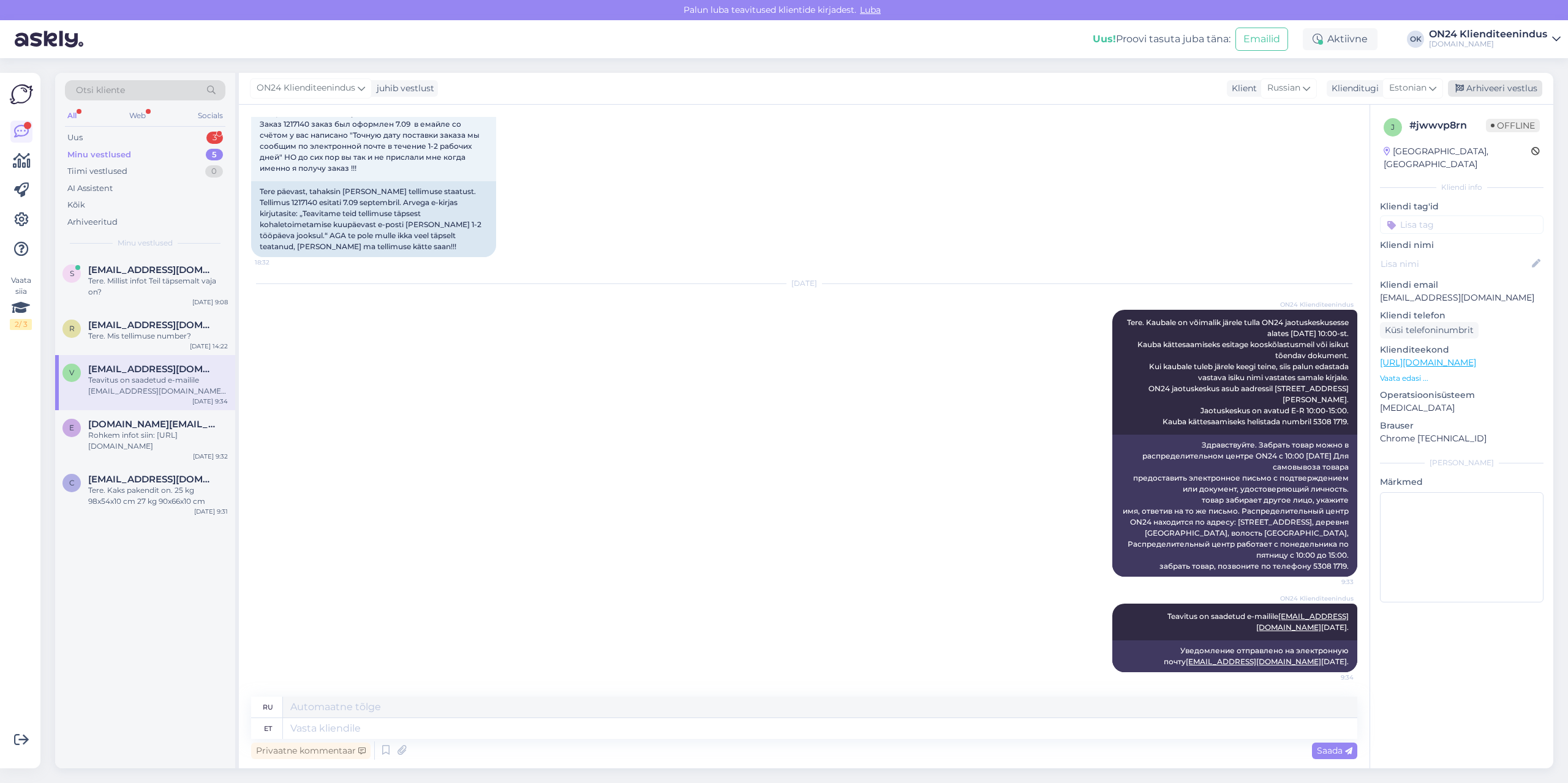
click at [1487, 92] on div "Arhiveeri vestlus" at bounding box center [1495, 89] width 95 height 17
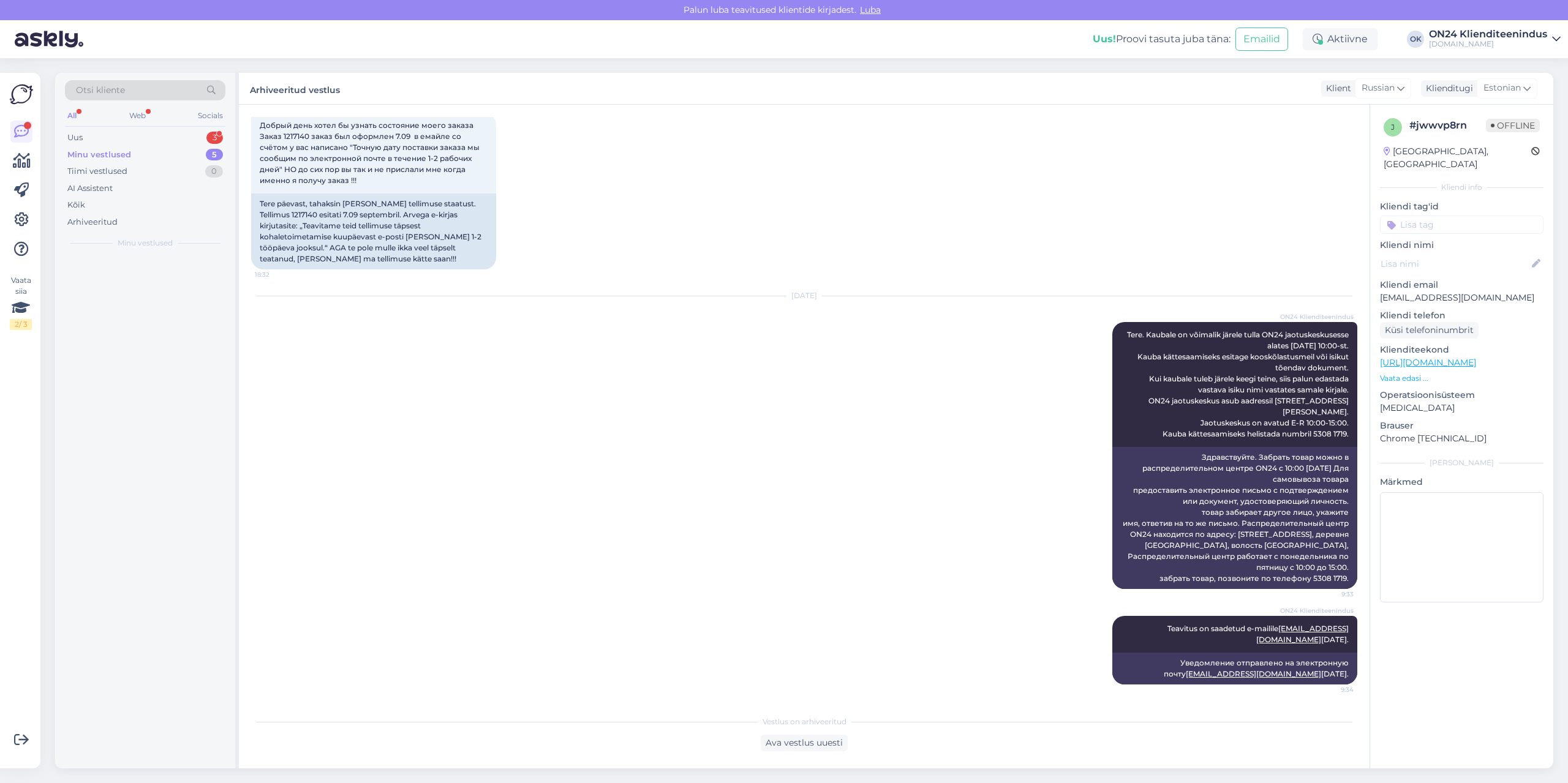
scroll to position [69, 0]
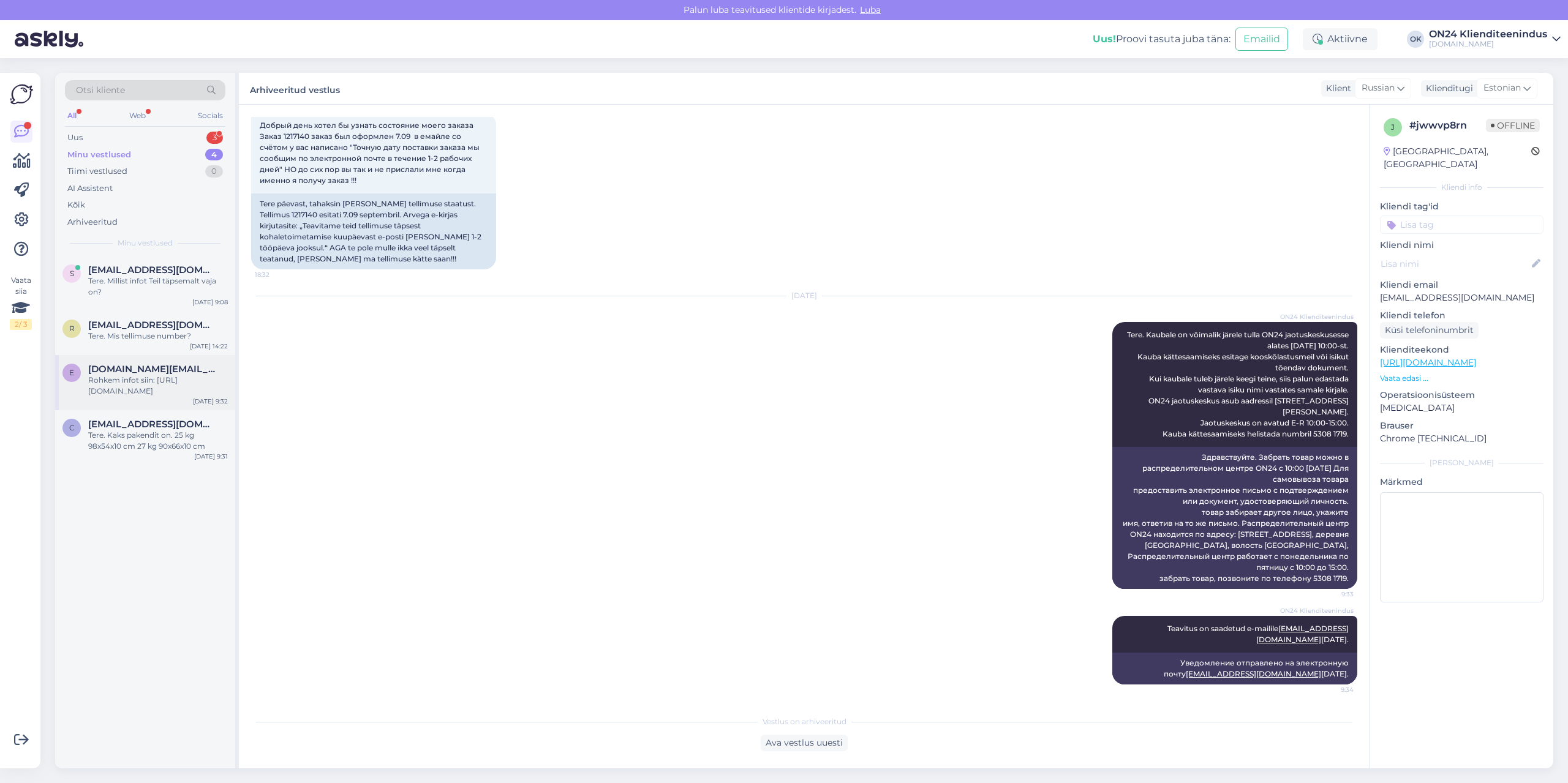
click at [169, 401] on div "e [DOMAIN_NAME][EMAIL_ADDRESS][DOMAIN_NAME] Rohkem infot siin: [URL][DOMAIN_NAM…" at bounding box center [145, 382] width 180 height 55
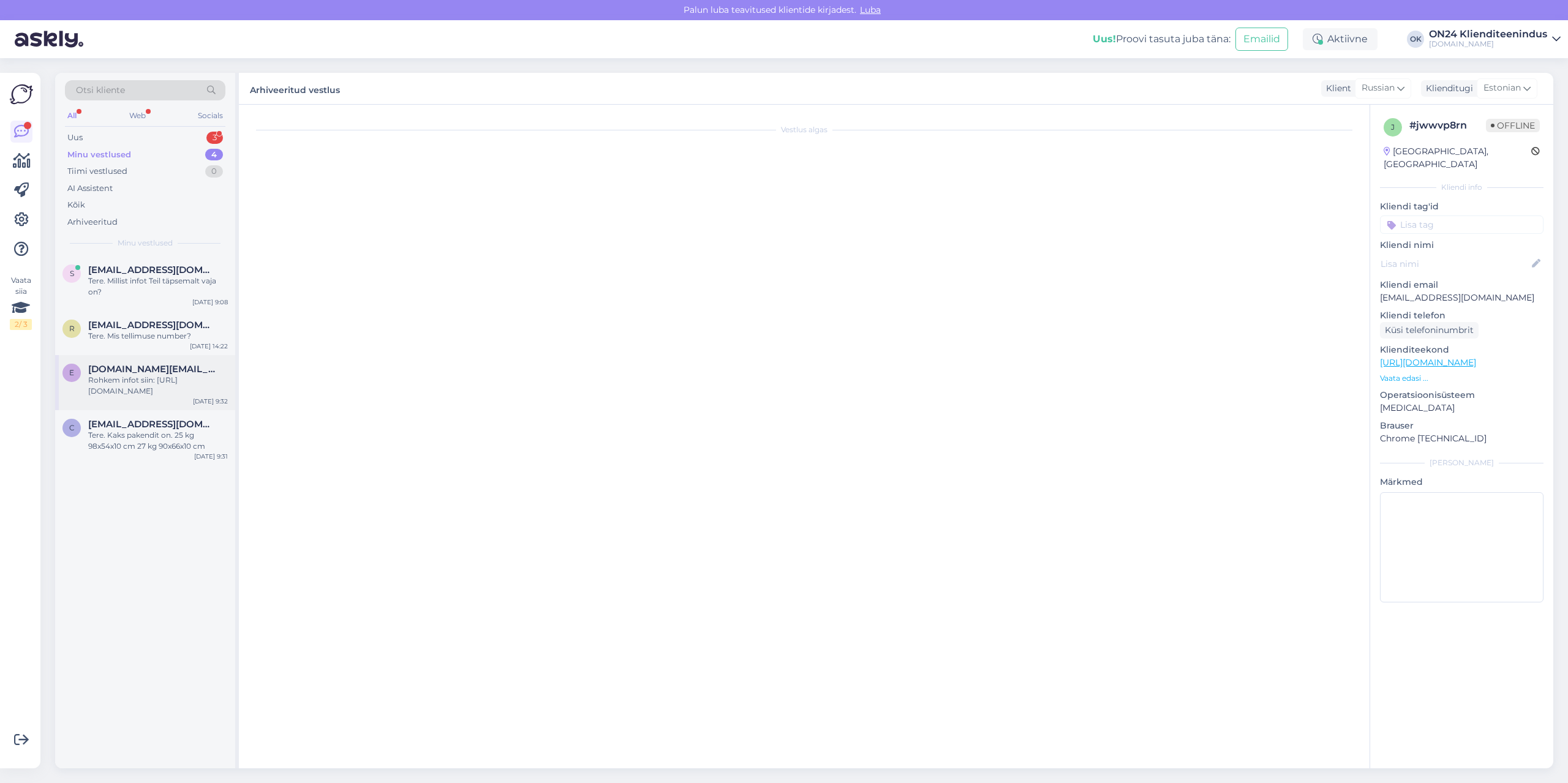
scroll to position [0, 0]
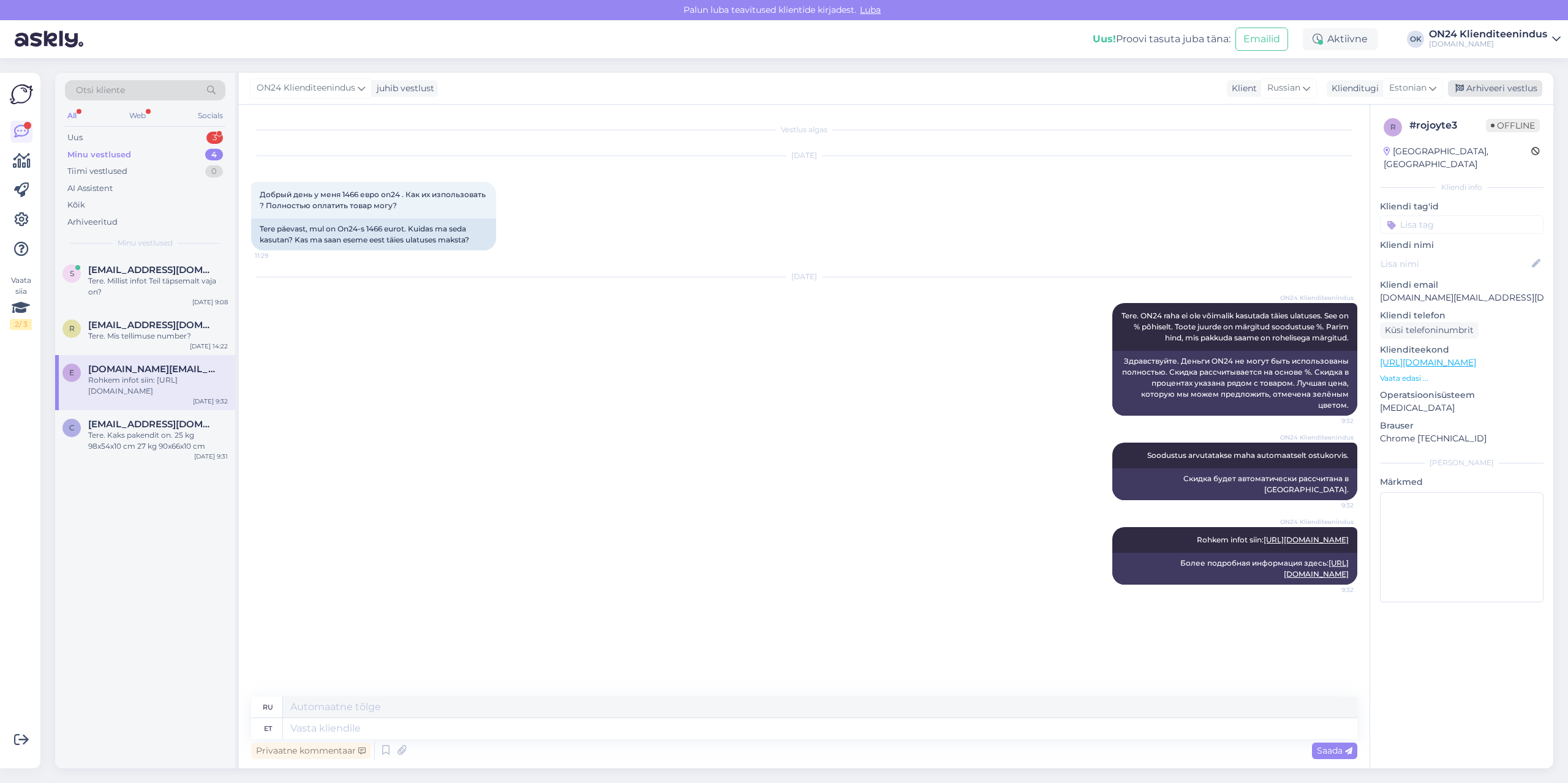
click at [1498, 88] on div "Arhiveeri vestlus" at bounding box center [1495, 89] width 95 height 17
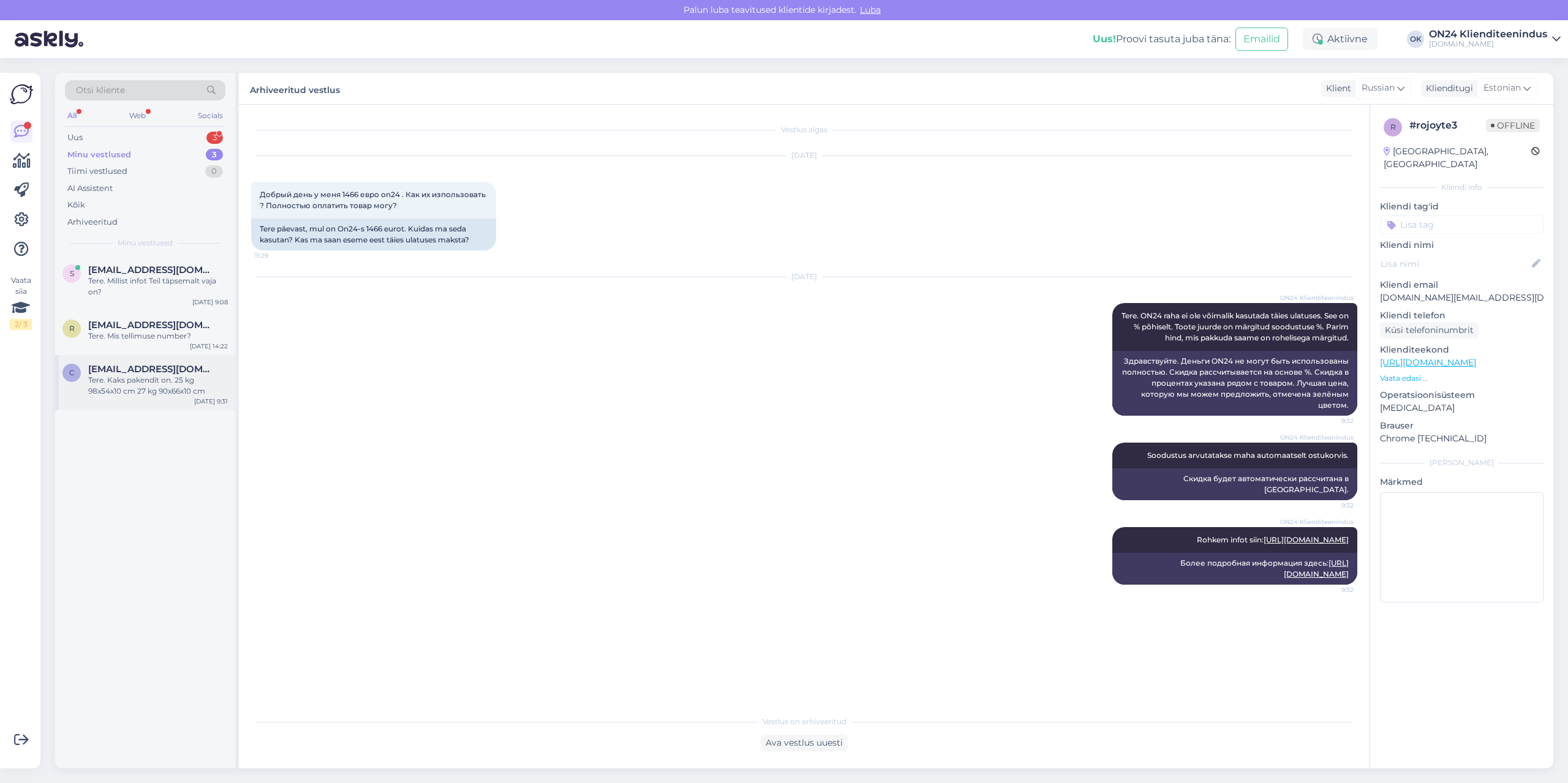
click at [155, 363] on div "c [EMAIL_ADDRESS][DOMAIN_NAME] Tere. Kaks pakendit on. 25 kg 98x54x10 cm 27 kg …" at bounding box center [145, 382] width 180 height 55
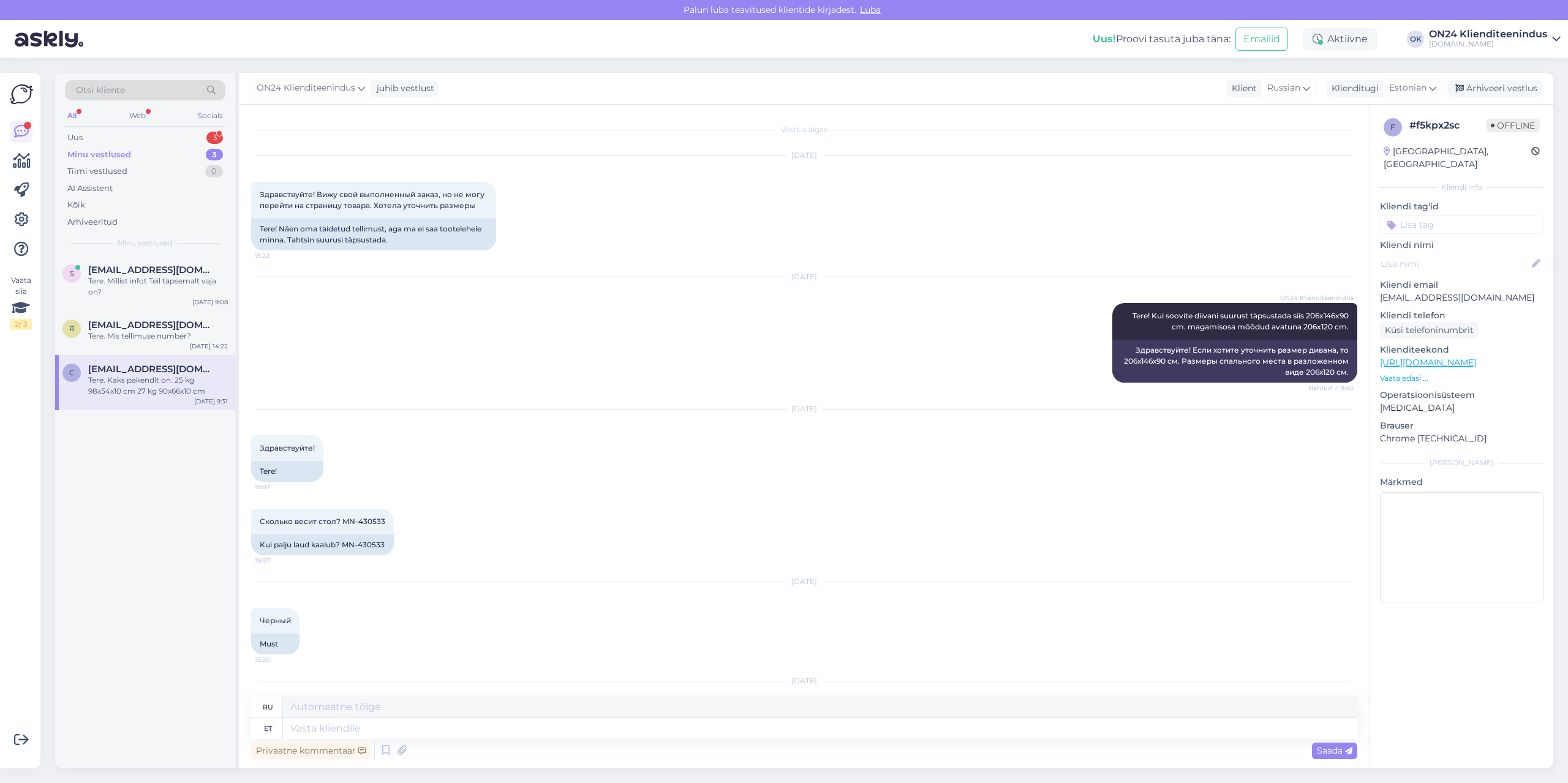
scroll to position [147, 0]
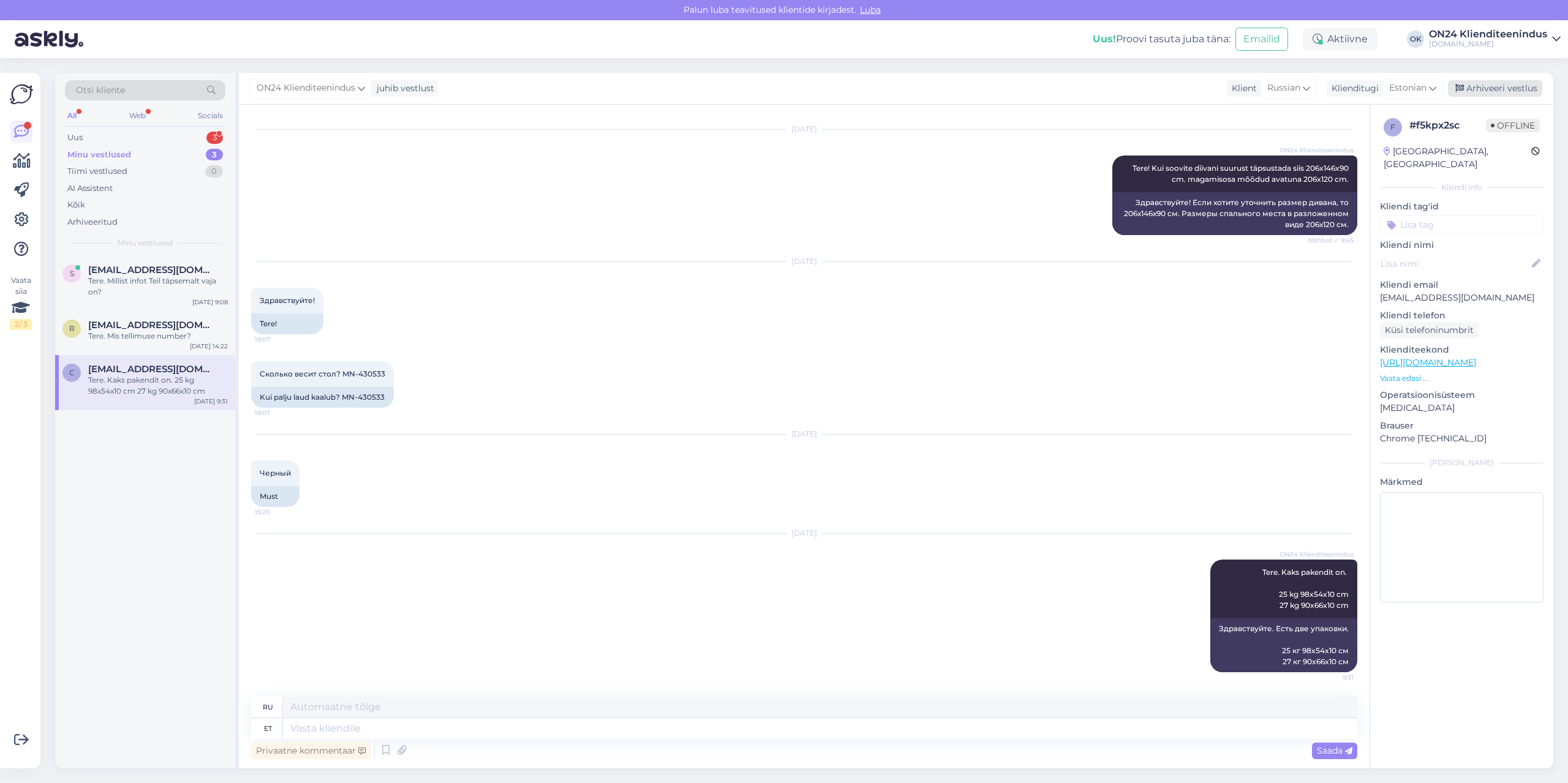
click at [1495, 89] on div "Arhiveeri vestlus" at bounding box center [1495, 89] width 95 height 17
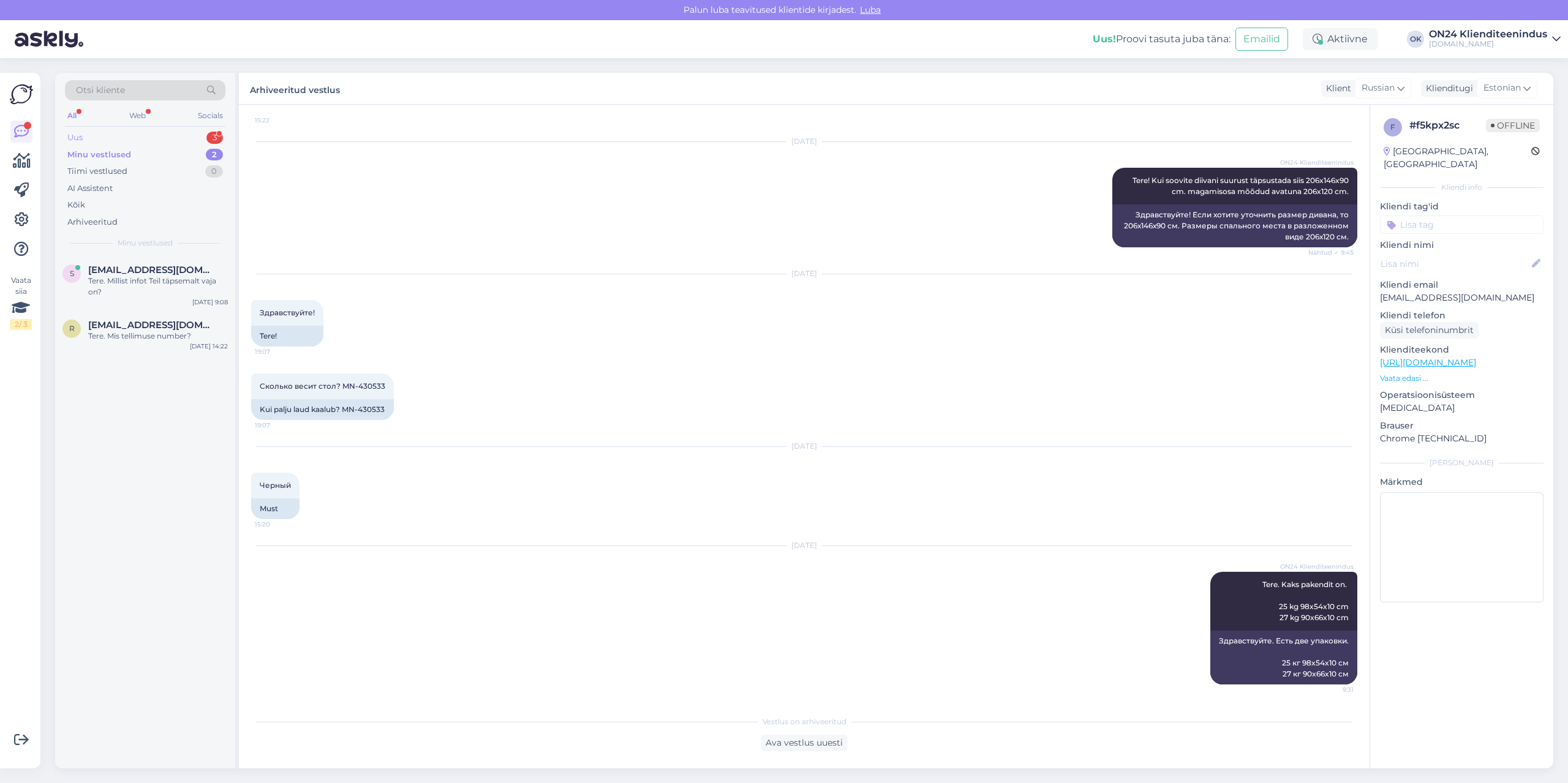
click at [124, 142] on div "Uus 3" at bounding box center [145, 137] width 160 height 17
click at [167, 390] on div "arve nr on 1219043 sooviks [PERSON_NAME] millal [PERSON_NAME] umbes jõuavad [PE…" at bounding box center [158, 386] width 140 height 22
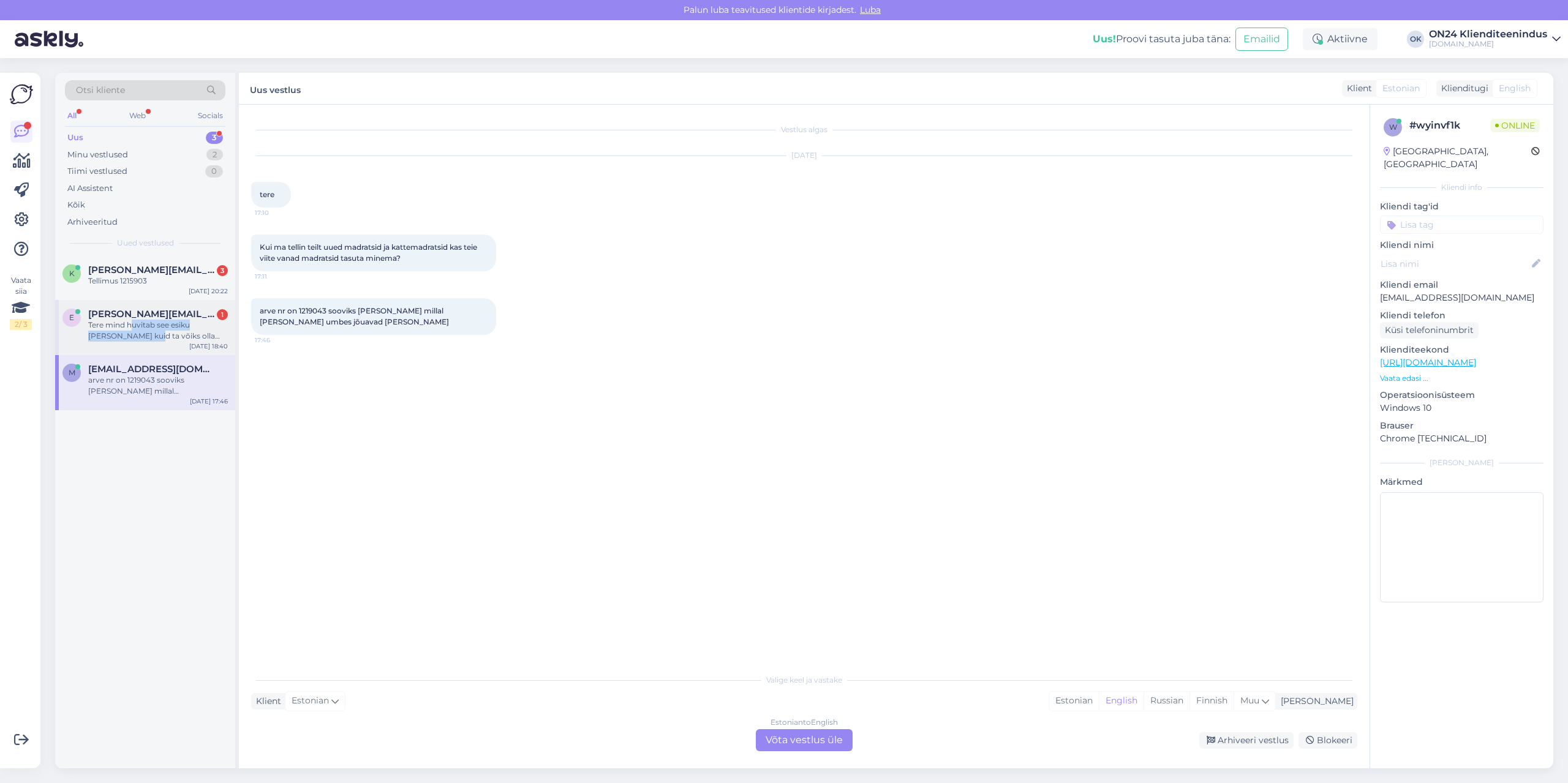
click at [131, 330] on div "Tere mind huvitab see esiku [PERSON_NAME] kuid ta võiks olla natuke väiksem. Se…" at bounding box center [158, 330] width 140 height 22
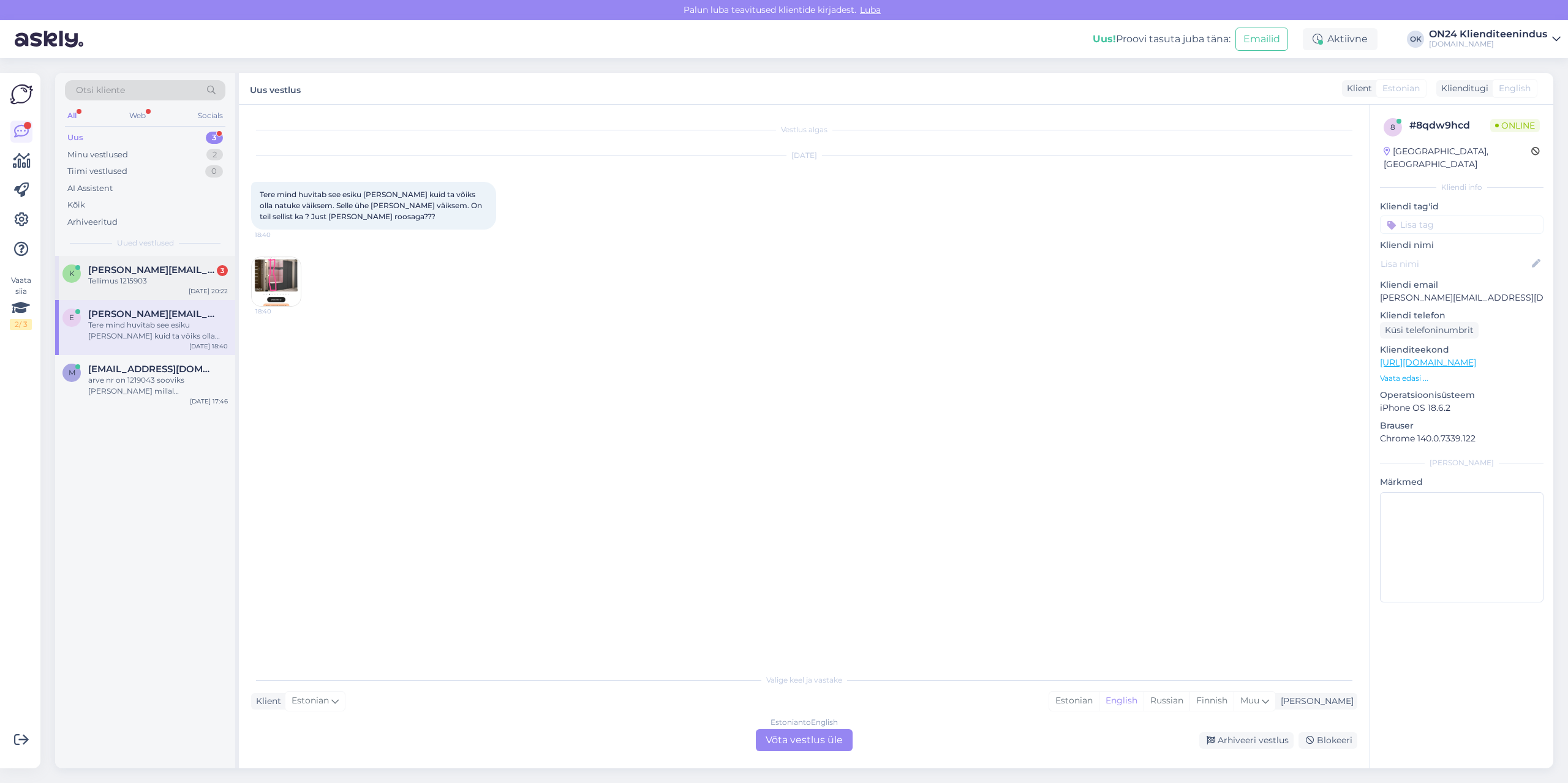
click at [130, 282] on div "Tellimus 1215903" at bounding box center [158, 281] width 140 height 11
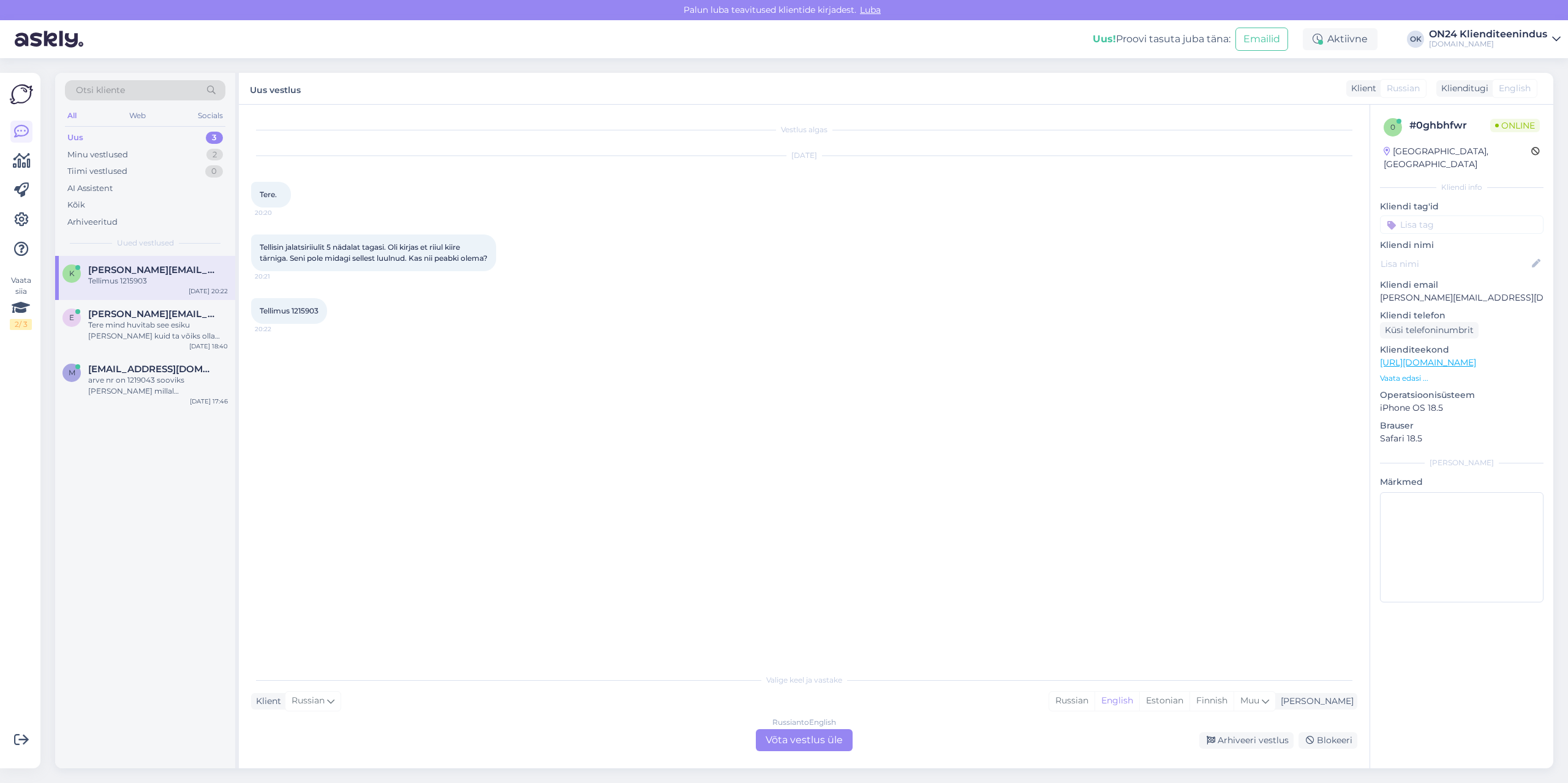
click at [300, 316] on span "Tellimus 1215903" at bounding box center [289, 311] width 59 height 10
copy div "1215903 20:22"
click at [1095, 702] on div "Russian" at bounding box center [1072, 701] width 45 height 18
click at [1189, 694] on div "Estonian" at bounding box center [1164, 701] width 51 height 18
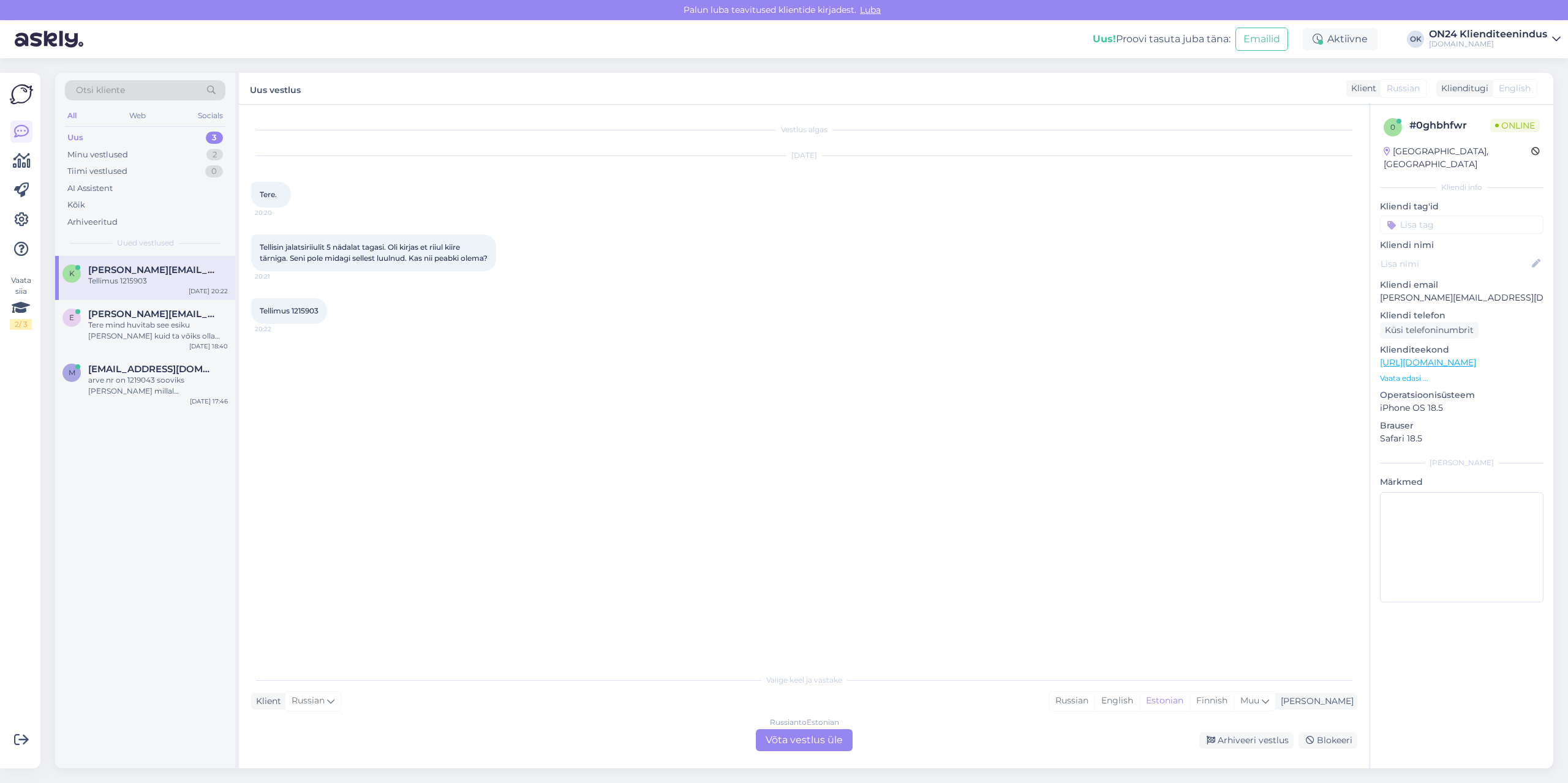
click at [799, 743] on div "Russian to Estonian Võta vestlus üle" at bounding box center [805, 741] width 97 height 22
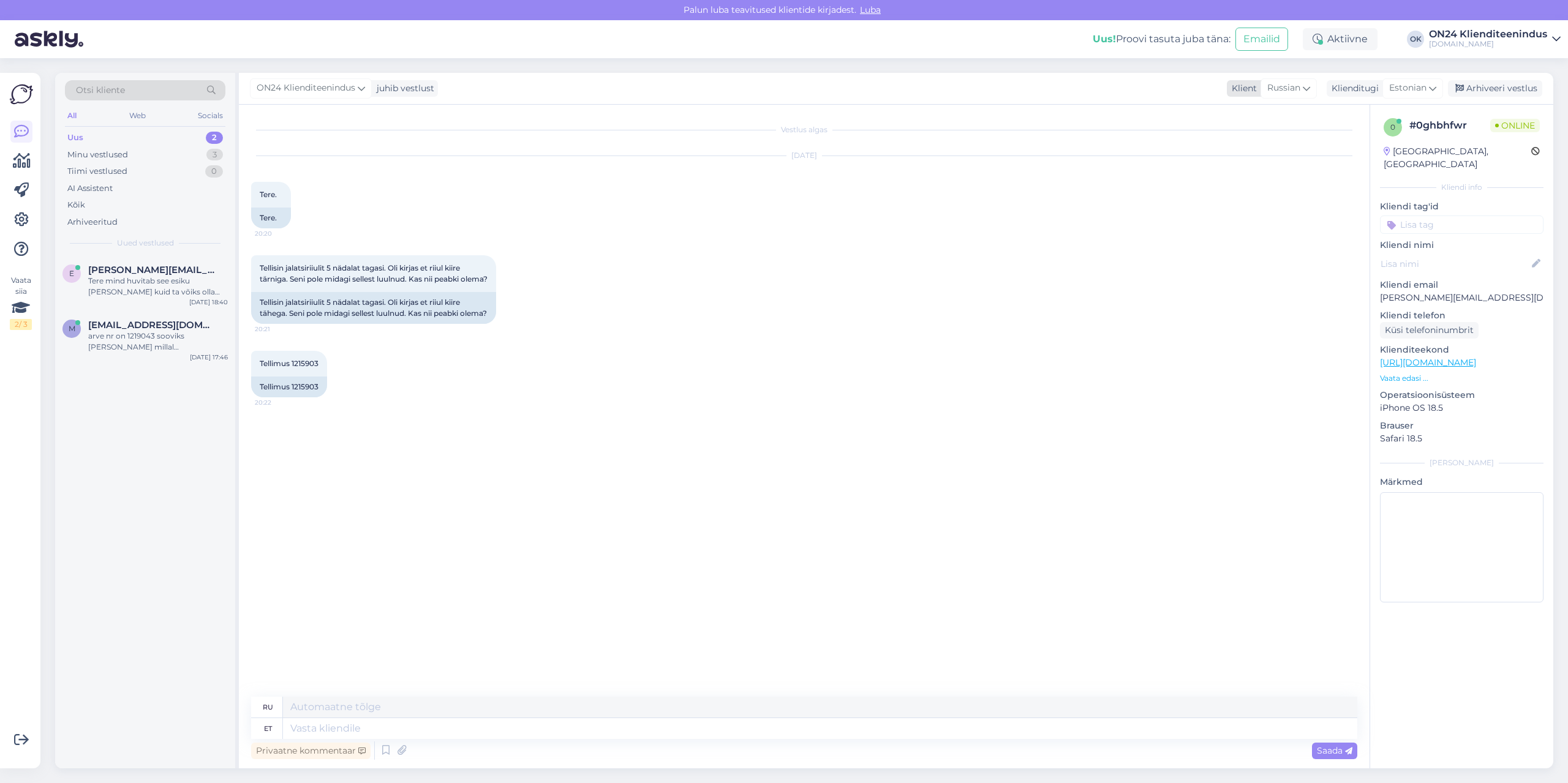
click at [1296, 85] on span "Russian" at bounding box center [1284, 88] width 33 height 13
type input "est"
click at [1263, 141] on link "Estonian" at bounding box center [1272, 142] width 135 height 20
click at [593, 730] on textarea at bounding box center [805, 726] width 1106 height 26
type textarea "Tere. [PERSON_NAME] on alates [DATE] meil laos ootel."
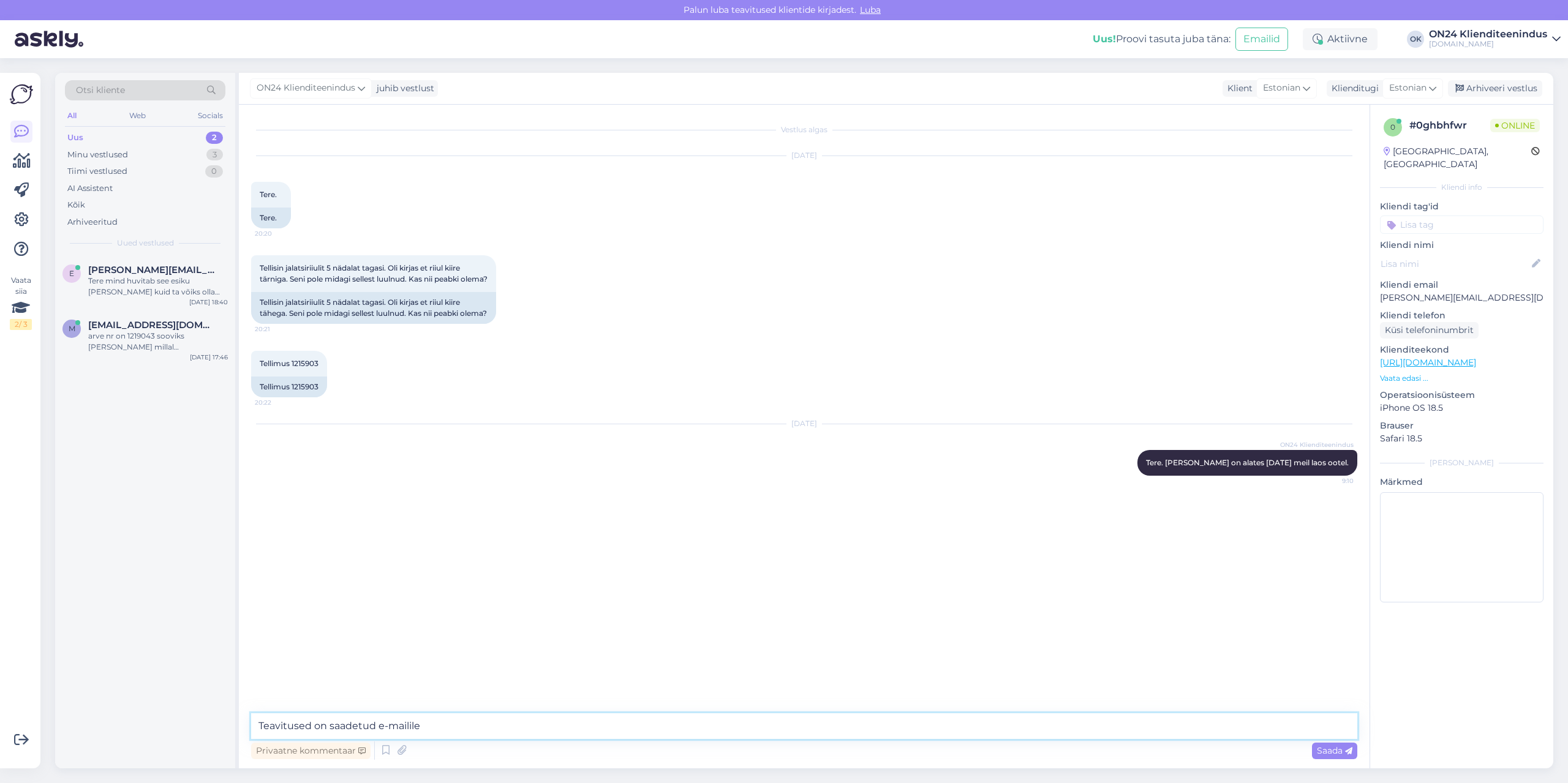
click at [451, 723] on textarea "Teavitused on saadetud e-mailile" at bounding box center [805, 726] width 1106 height 26
paste textarea "[PERSON_NAME][EMAIL_ADDRESS][DOMAIN_NAME]"
type textarea "Teavitused on saadetud e-mailile [EMAIL_ADDRESS][DOMAIN_NAME]."
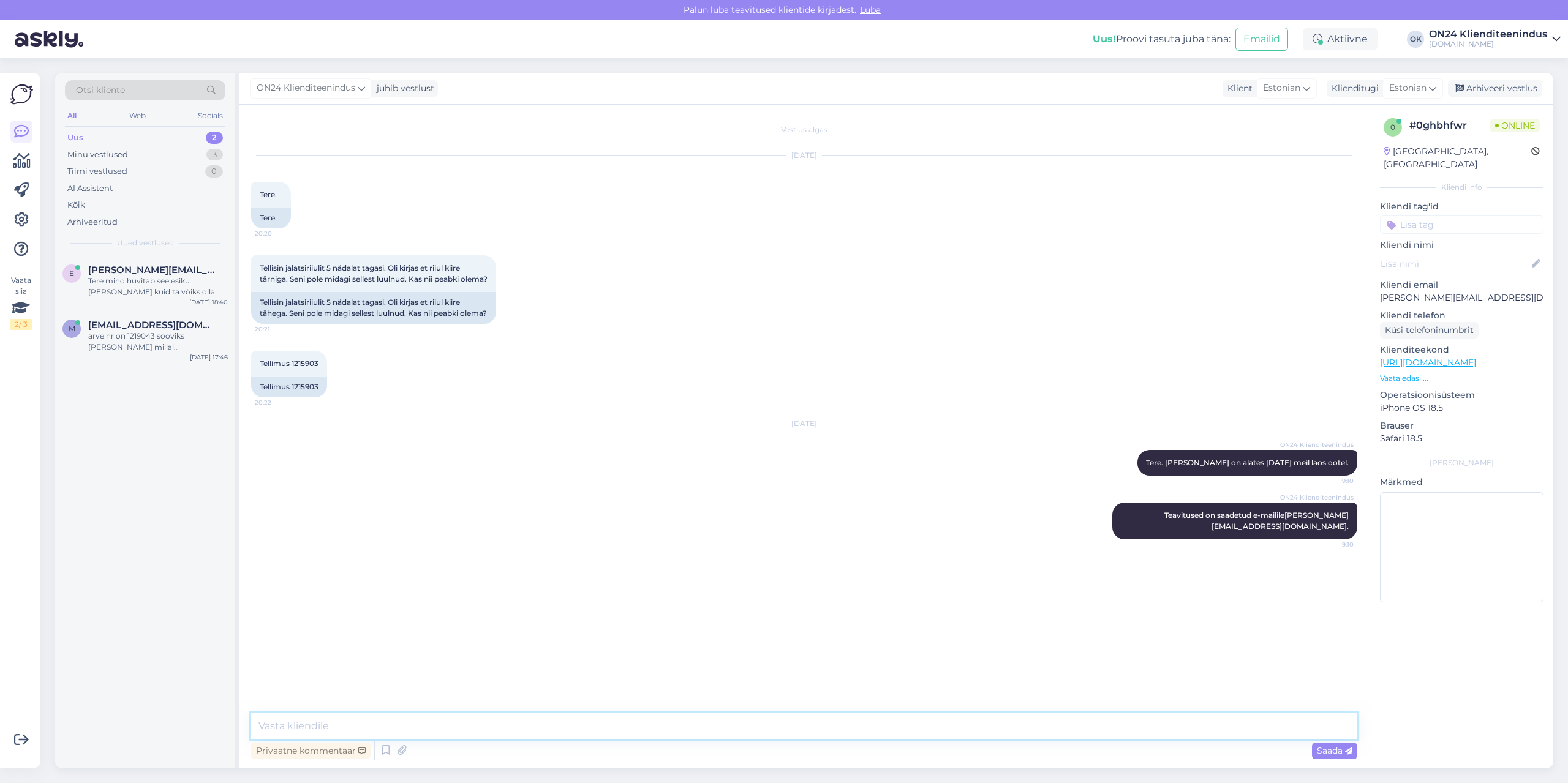
click at [442, 721] on textarea at bounding box center [805, 726] width 1106 height 26
paste textarea "Tallinna jaotuskeskus [GEOGRAPHIC_DATA] väljastamine tööpäevadel 10:00-15:00. A…"
type textarea "Tallinna jaotuskeskus [GEOGRAPHIC_DATA] väljastamine tööpäevadel 10:00-15:00. A…"
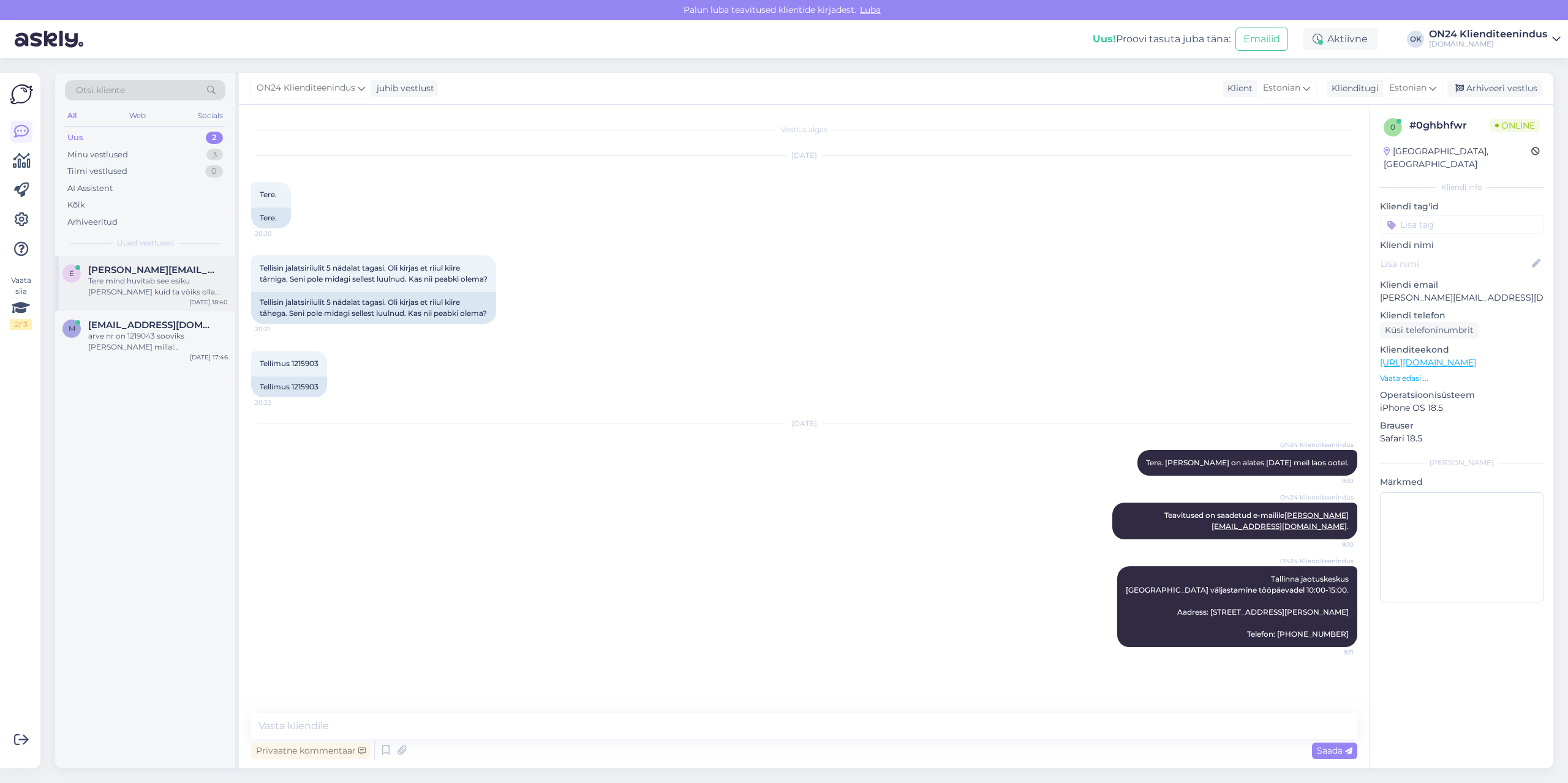
click at [146, 292] on div "Tere mind huvitab see esiku [PERSON_NAME] kuid ta võiks olla natuke väiksem. Se…" at bounding box center [158, 286] width 140 height 22
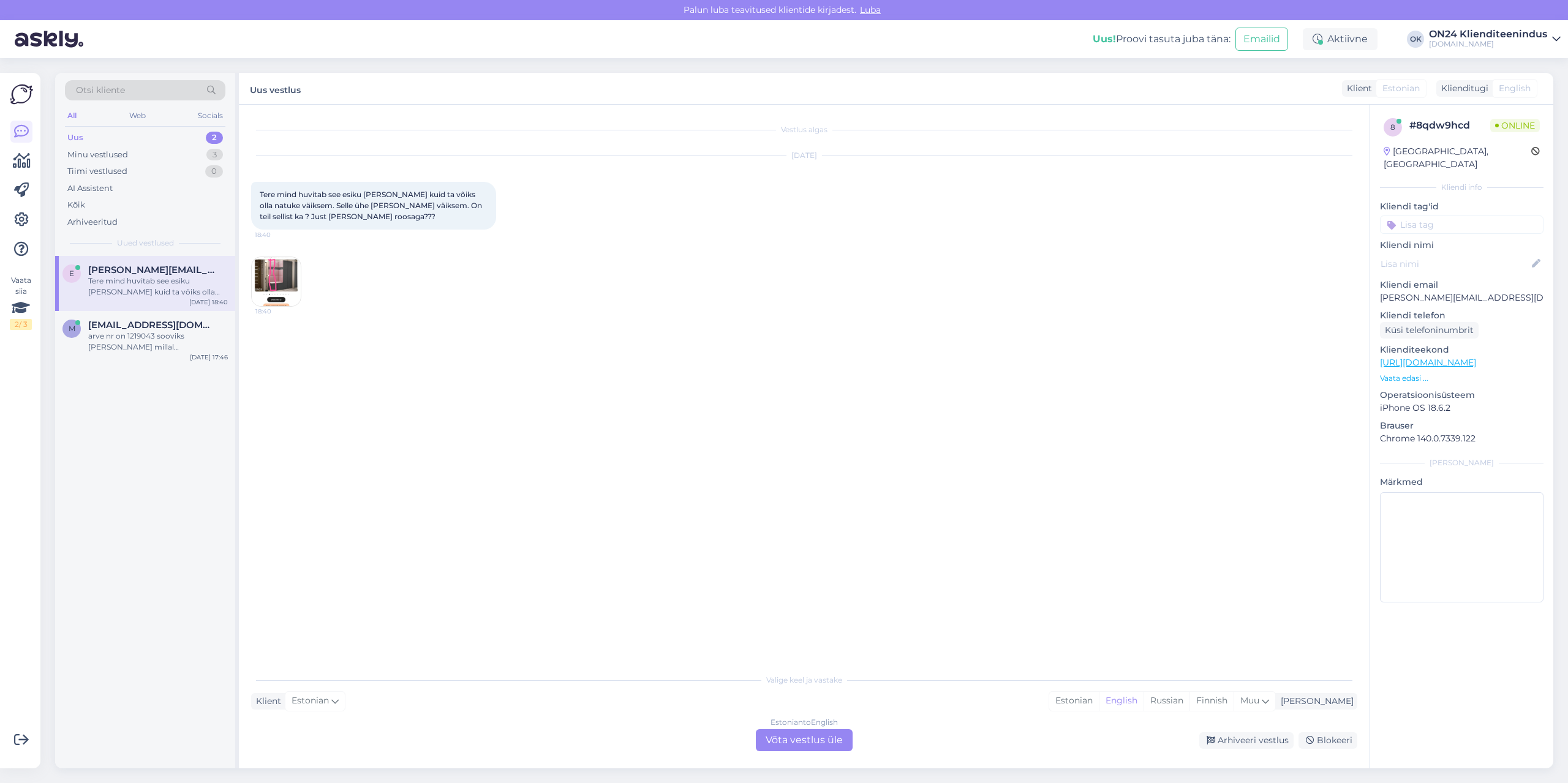
click at [274, 278] on img at bounding box center [276, 281] width 49 height 49
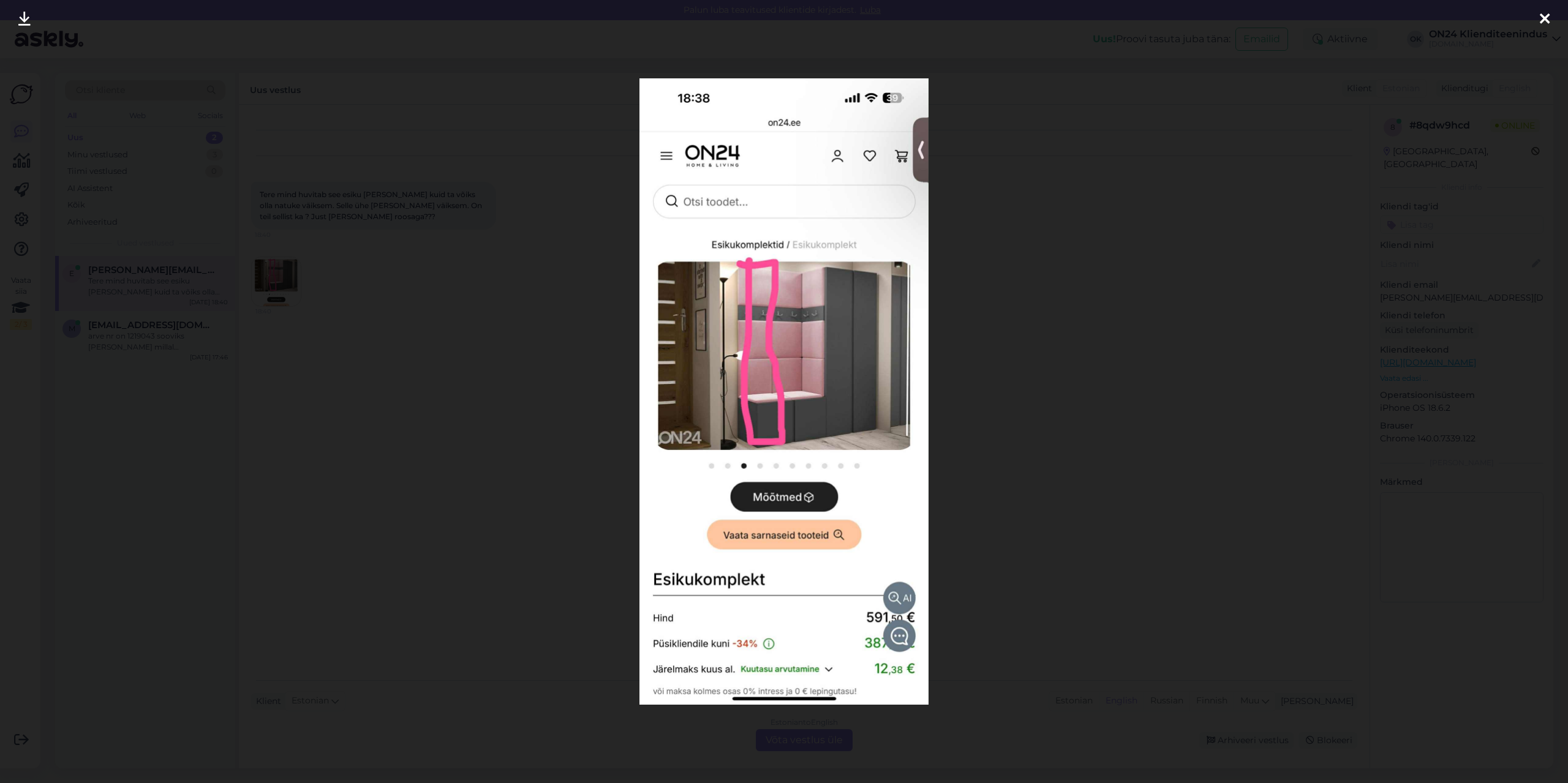
click at [377, 310] on div at bounding box center [784, 391] width 1568 height 783
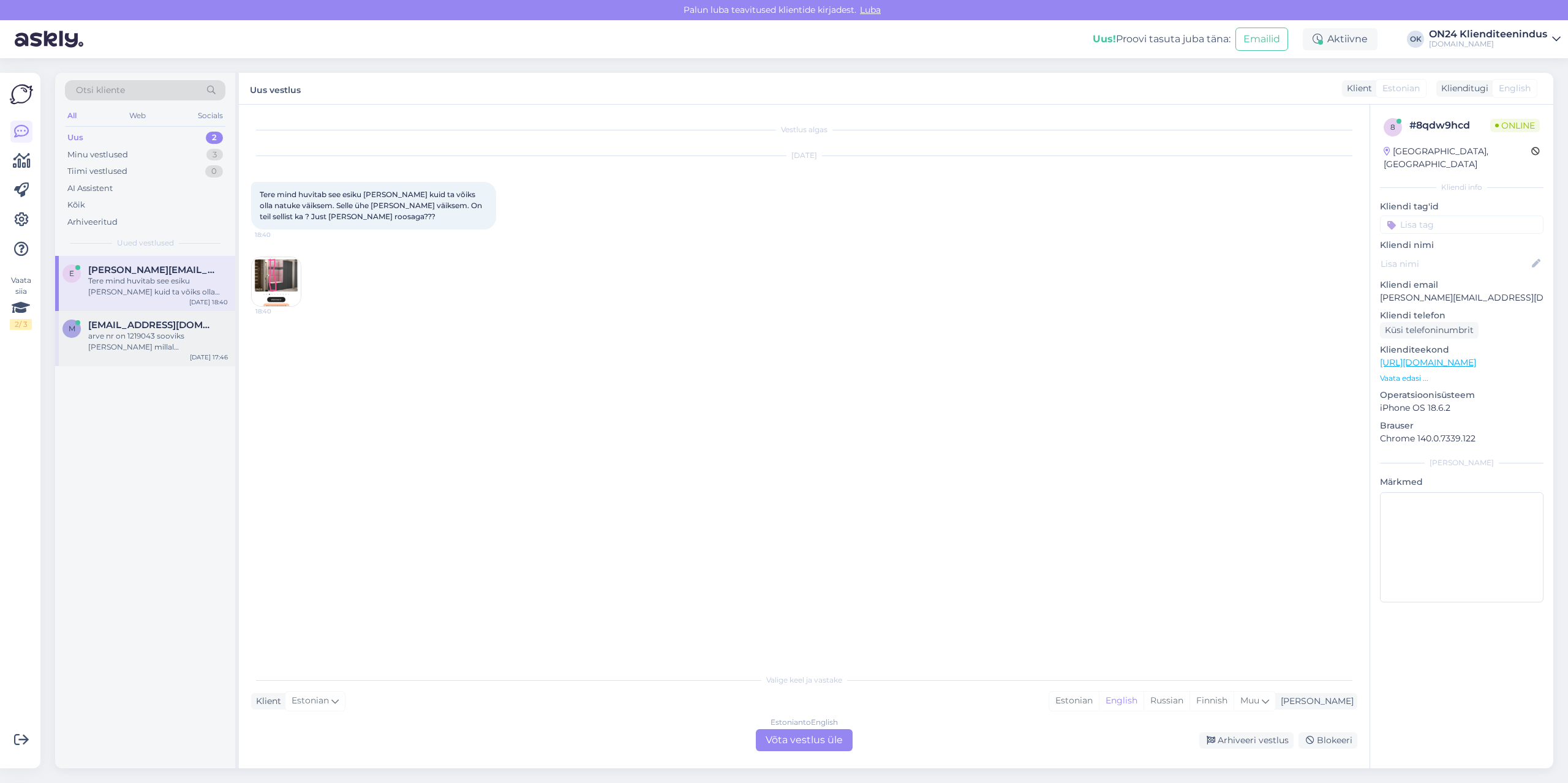
click at [127, 329] on span "[EMAIL_ADDRESS][DOMAIN_NAME]" at bounding box center [152, 324] width 127 height 11
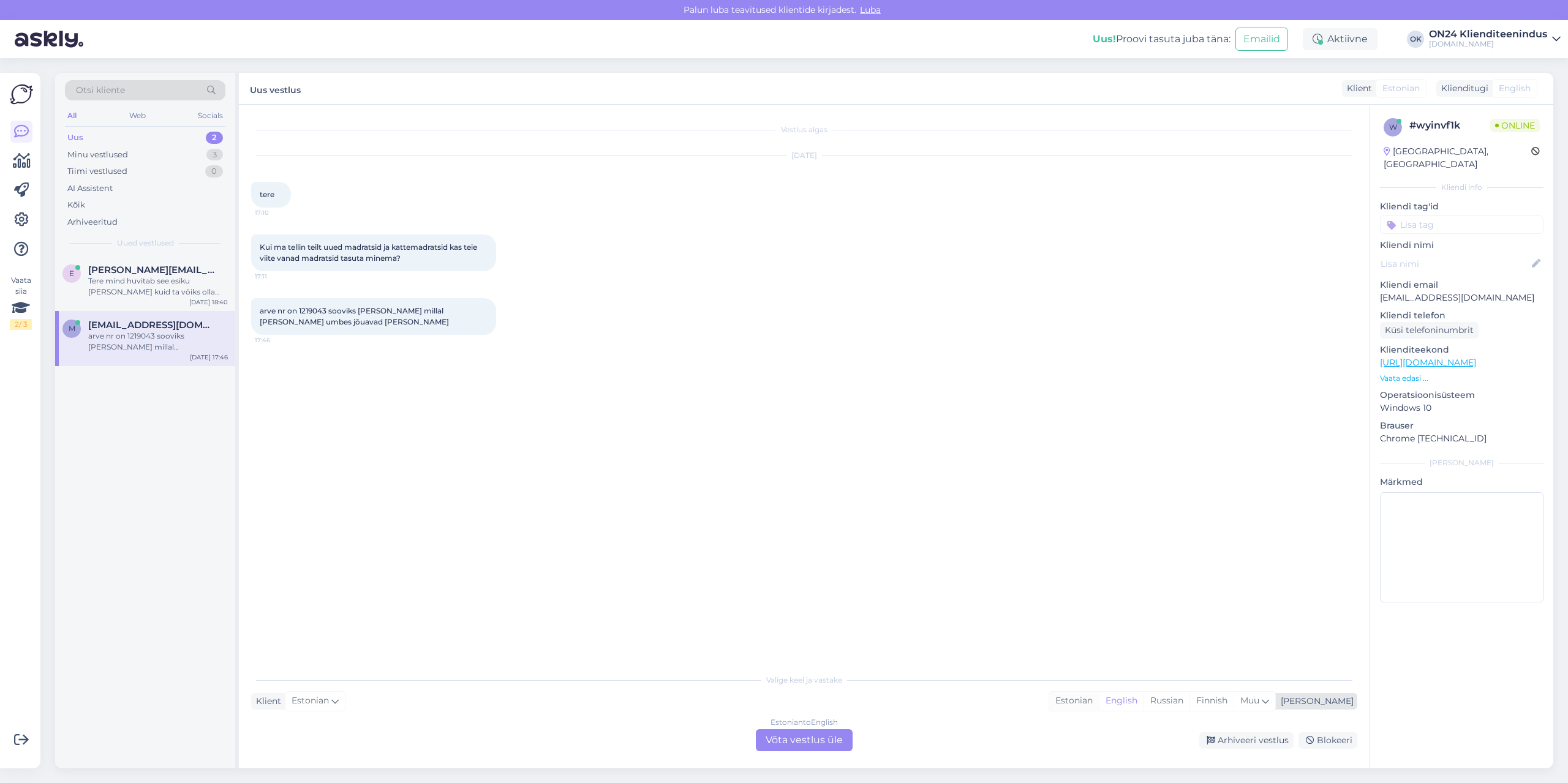
click at [1099, 700] on div "Estonian" at bounding box center [1074, 701] width 50 height 18
click at [799, 742] on div "Estonian to Estonian Võta vestlus üle" at bounding box center [805, 741] width 97 height 22
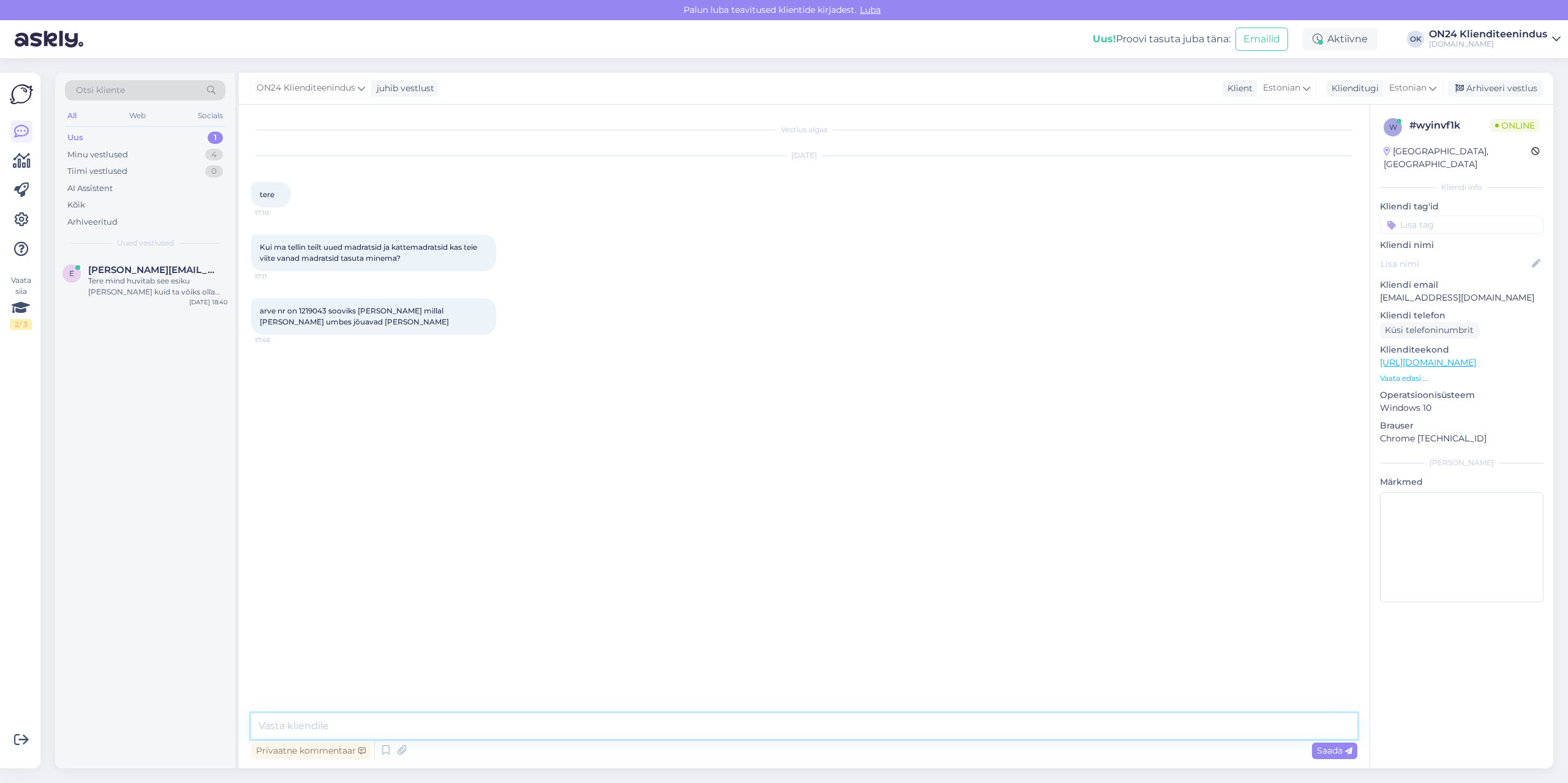
click at [728, 724] on textarea at bounding box center [805, 726] width 1106 height 26
type textarea "Tere. Vana madratsi utiliseerimine on eraldi teenus, [PERSON_NAME] peame uurima."
click at [310, 308] on span "arve nr on 1219043 sooviks [PERSON_NAME] millal [PERSON_NAME] umbes jõuavad [PE…" at bounding box center [354, 316] width 189 height 21
copy span "1219043"
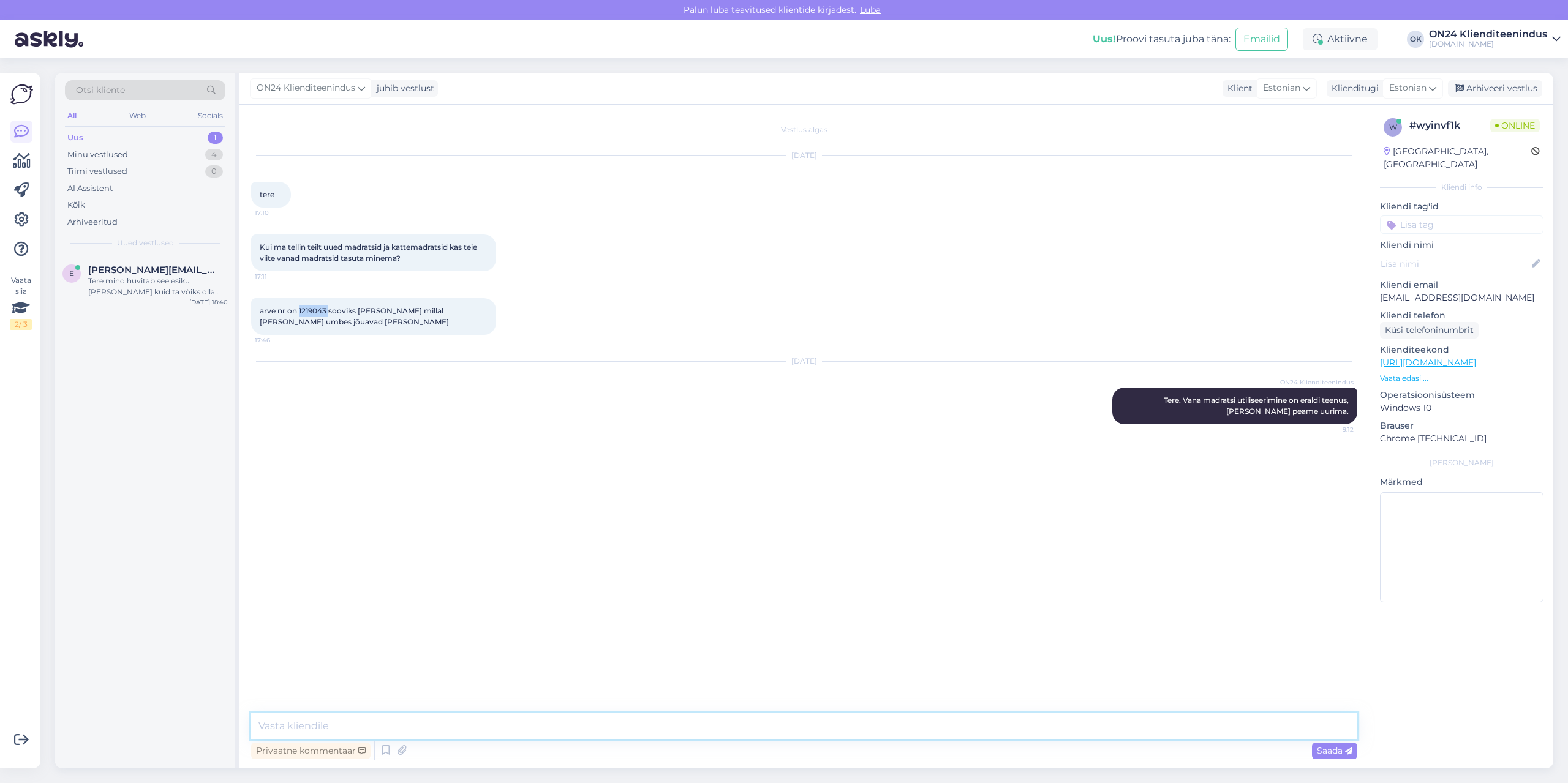
click at [755, 717] on textarea at bounding box center [805, 726] width 1106 height 26
paste textarea "Tellimus jõuab ON24 logistikakeskusesse [DATE]. Jaotuskeskuse töötaja võtab Tei…"
type textarea "Tellimus jõuab ON24 logistikakeskusesse [DATE]. Jaotuskeskuse töötaja võtab Tei…"
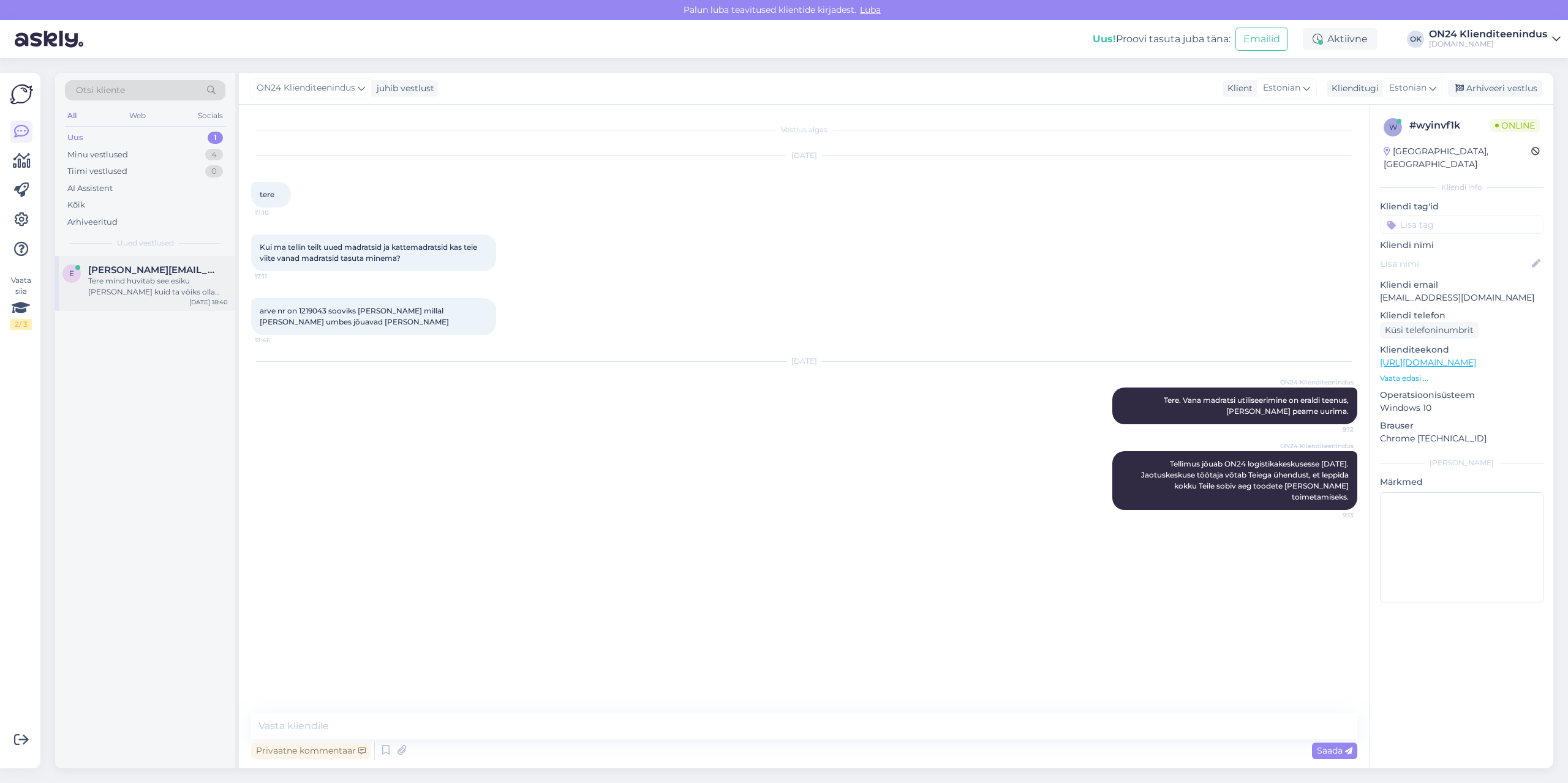
click at [159, 278] on div "Tere mind huvitab see esiku [PERSON_NAME] kuid ta võiks olla natuke väiksem. Se…" at bounding box center [158, 286] width 140 height 22
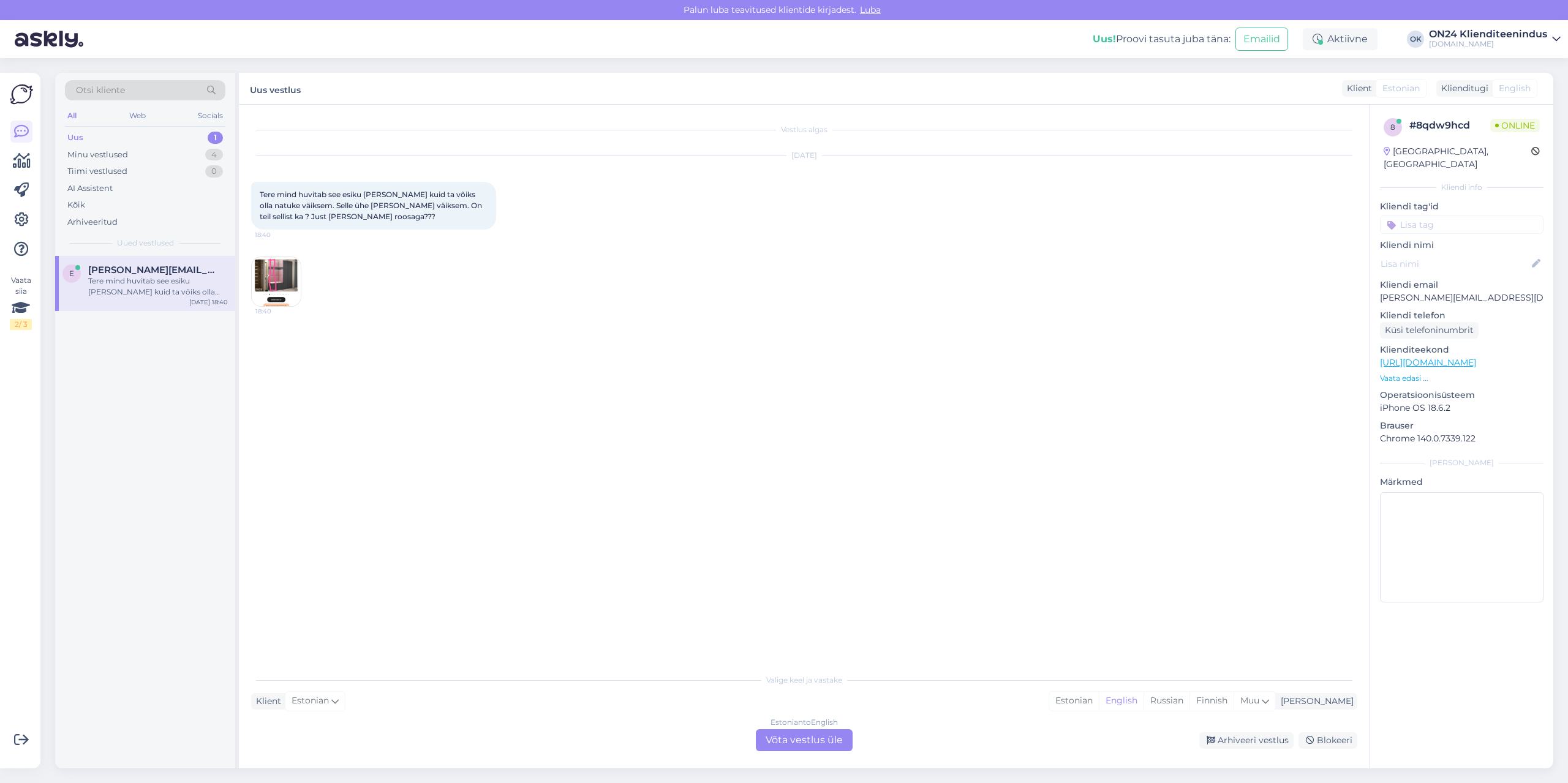
click at [278, 286] on img at bounding box center [276, 281] width 49 height 49
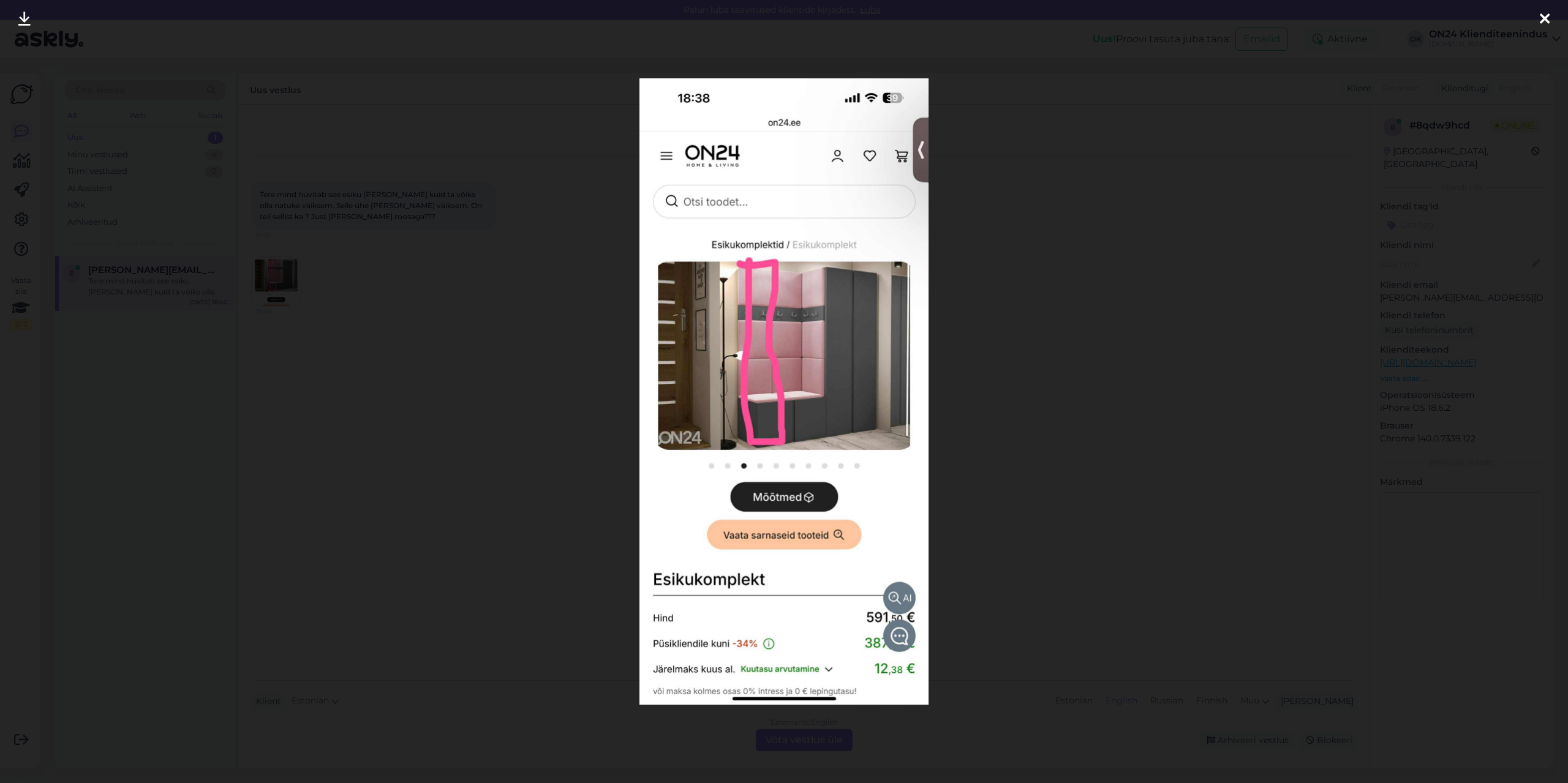
click at [525, 390] on div at bounding box center [784, 391] width 1568 height 783
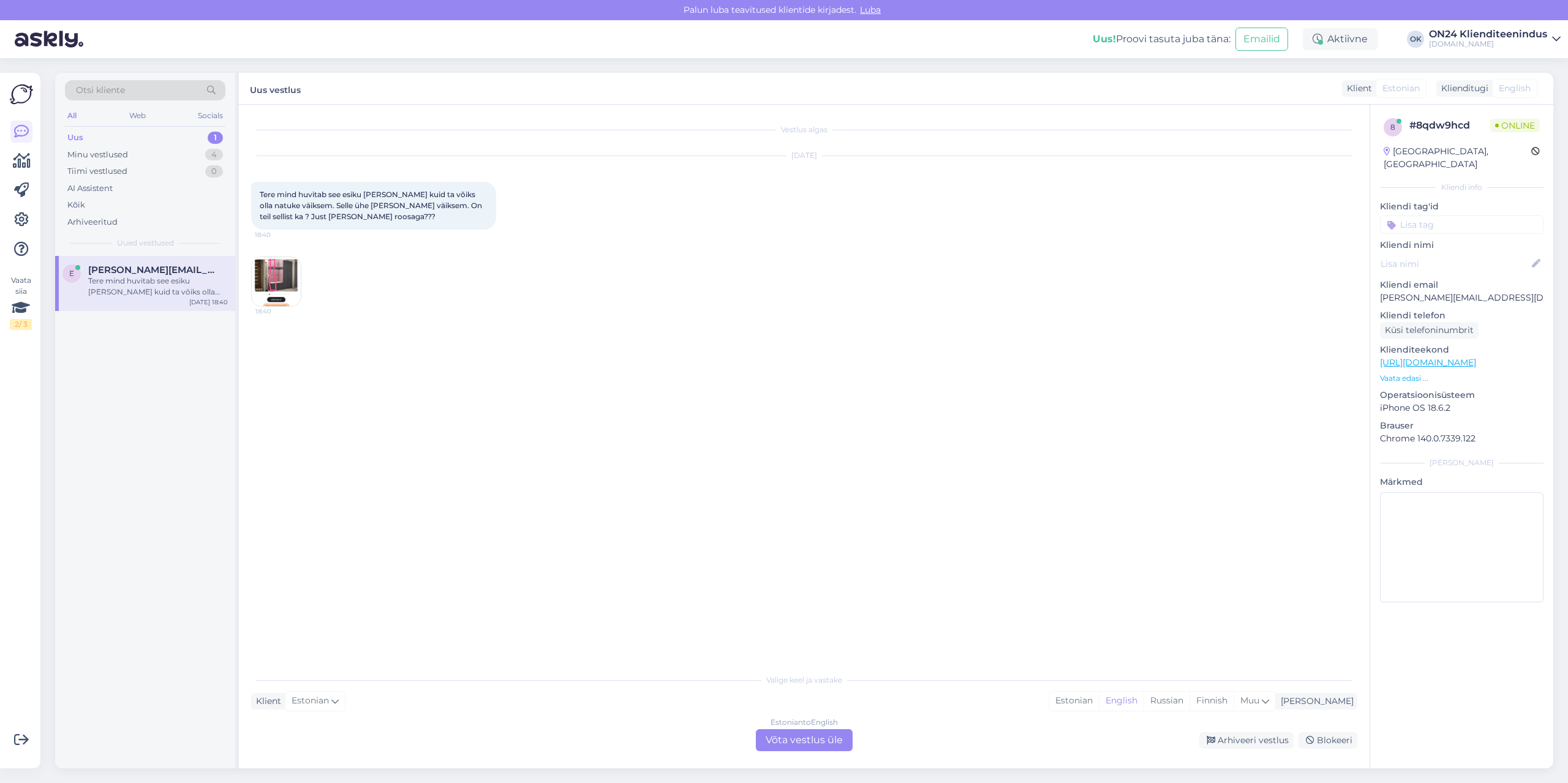
click at [248, 265] on div "Vestlus algas [DATE] Tere mind huvitab see esiku [PERSON_NAME] kuid ta võiks ol…" at bounding box center [804, 437] width 1131 height 664
click at [273, 271] on img at bounding box center [276, 281] width 49 height 49
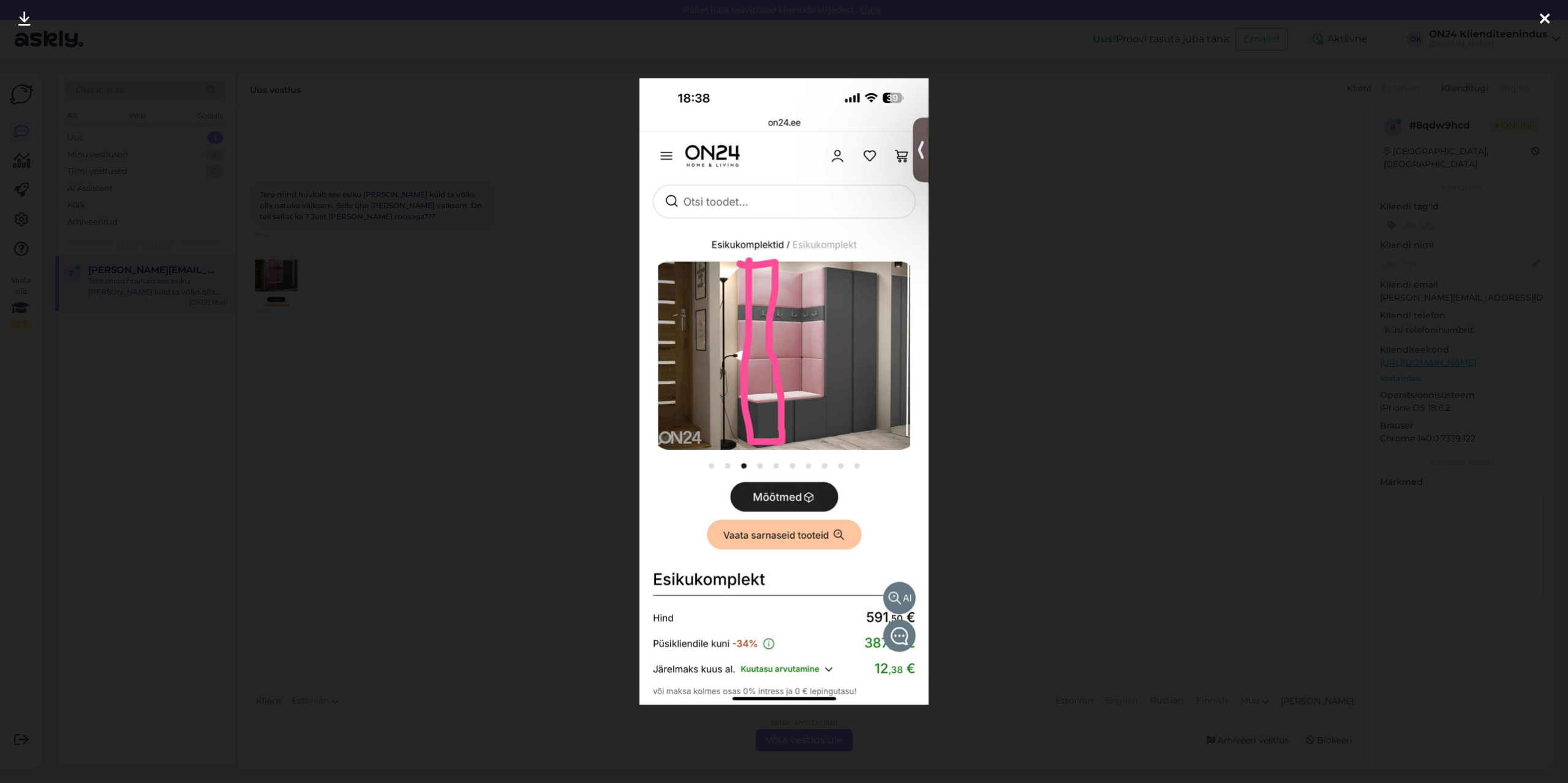
click at [435, 320] on div at bounding box center [784, 391] width 1568 height 783
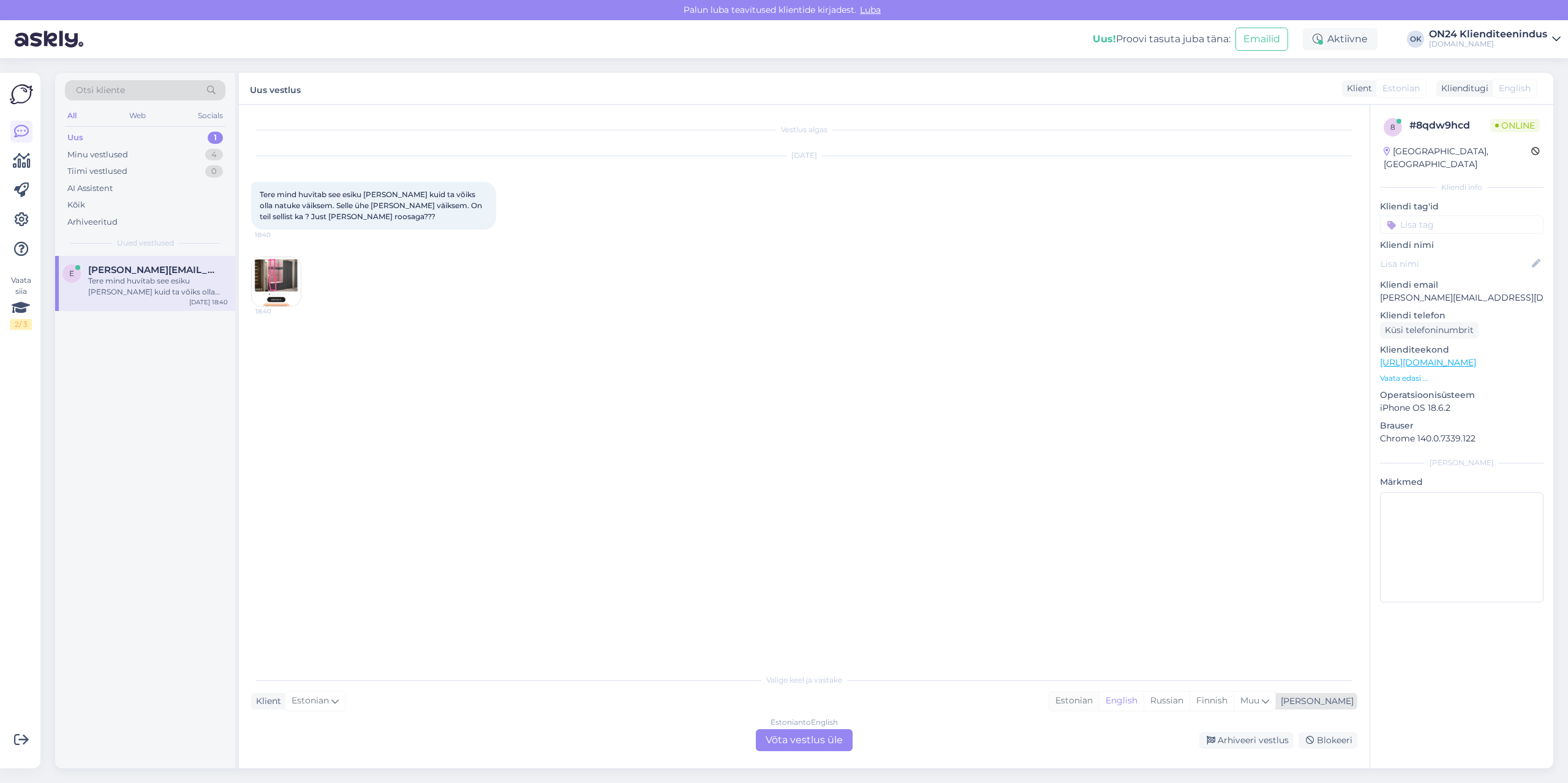
drag, startPoint x: 1135, startPoint y: 704, endPoint x: 1116, endPoint y: 705, distance: 19.0
click at [1099, 704] on div "Estonian" at bounding box center [1074, 701] width 50 height 18
click at [831, 737] on div "Estonian to Estonian Võta vestlus üle" at bounding box center [805, 741] width 97 height 22
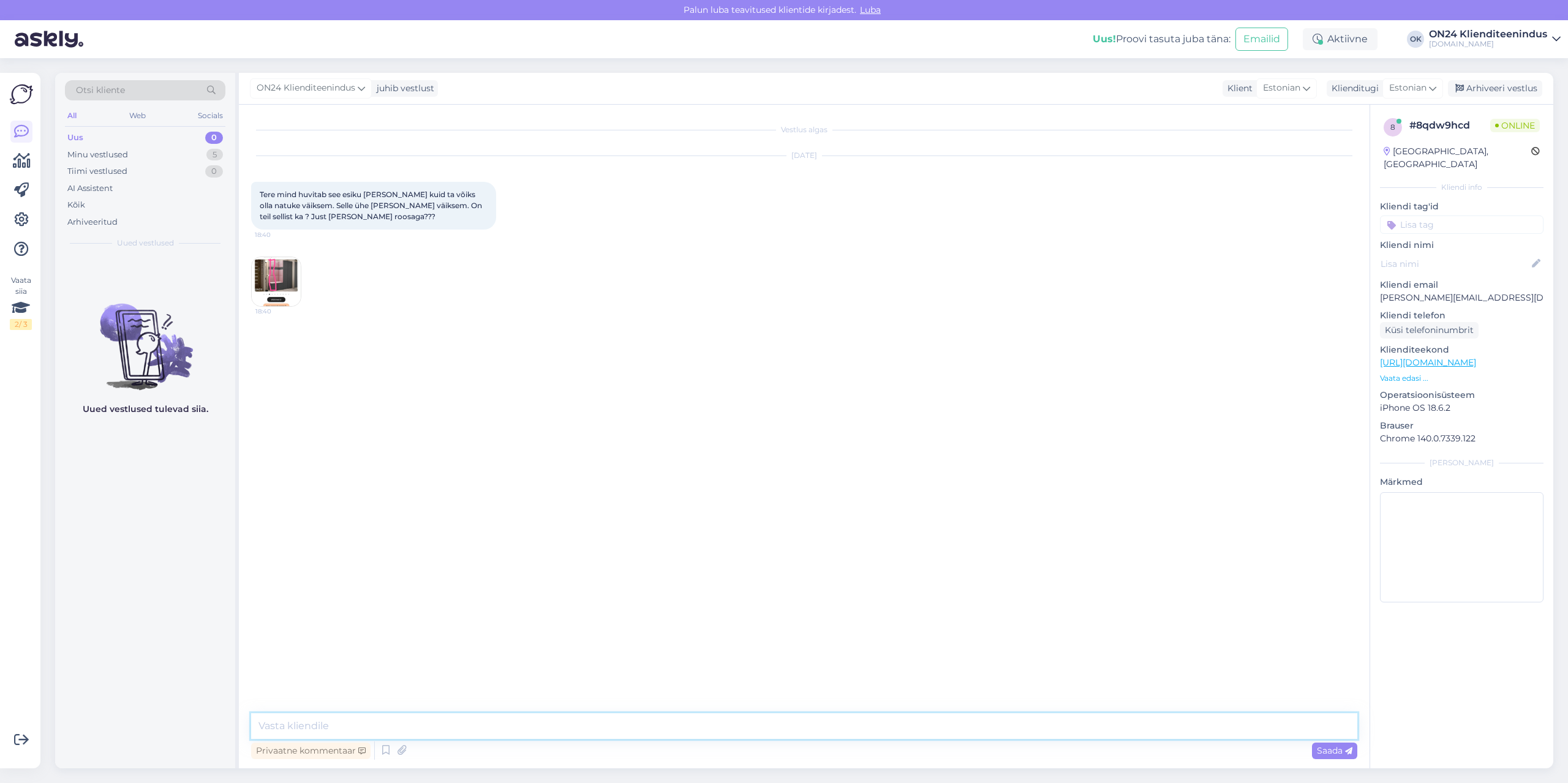
click at [773, 721] on textarea at bounding box center [805, 726] width 1106 height 26
type textarea "Tere. Paraku ei ole pakkuda sellist."
click at [106, 155] on div "Minu vestlused" at bounding box center [97, 155] width 61 height 12
